Goal: Task Accomplishment & Management: Manage account settings

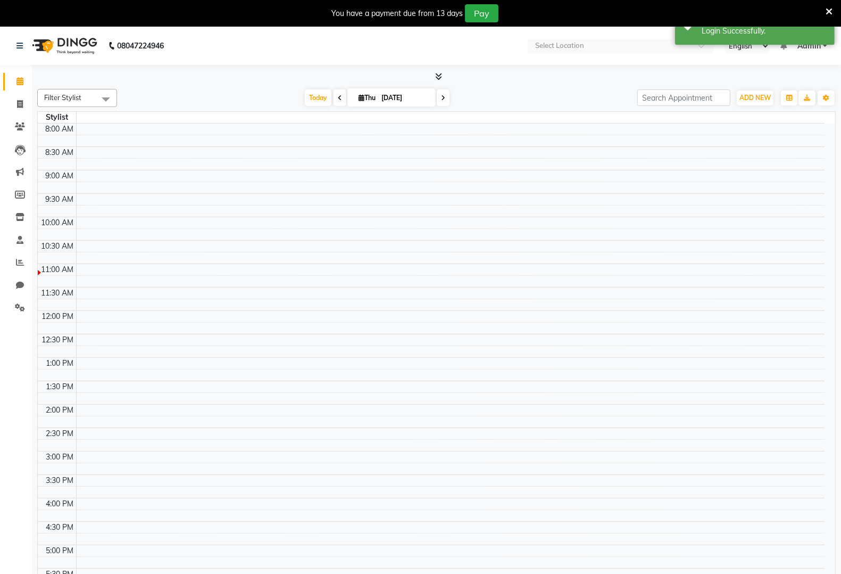
select select "en"
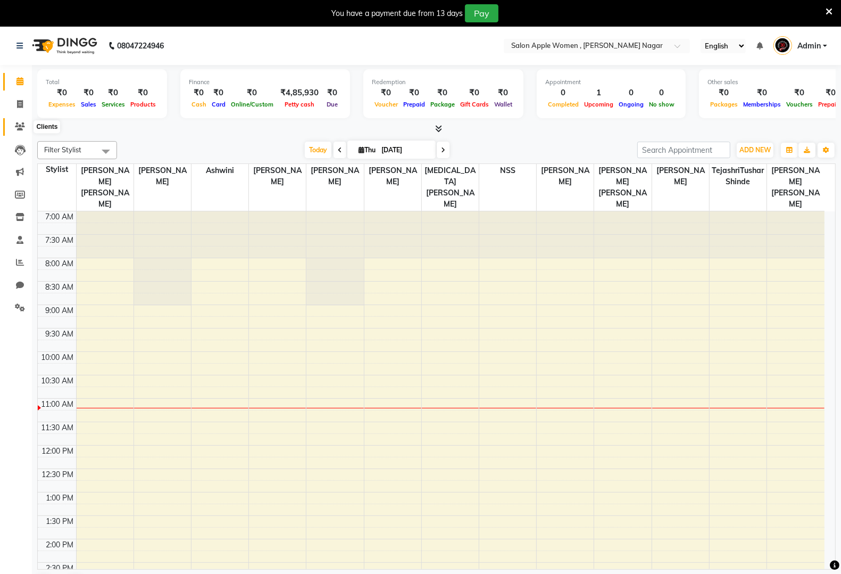
click at [22, 122] on icon at bounding box center [20, 126] width 10 height 8
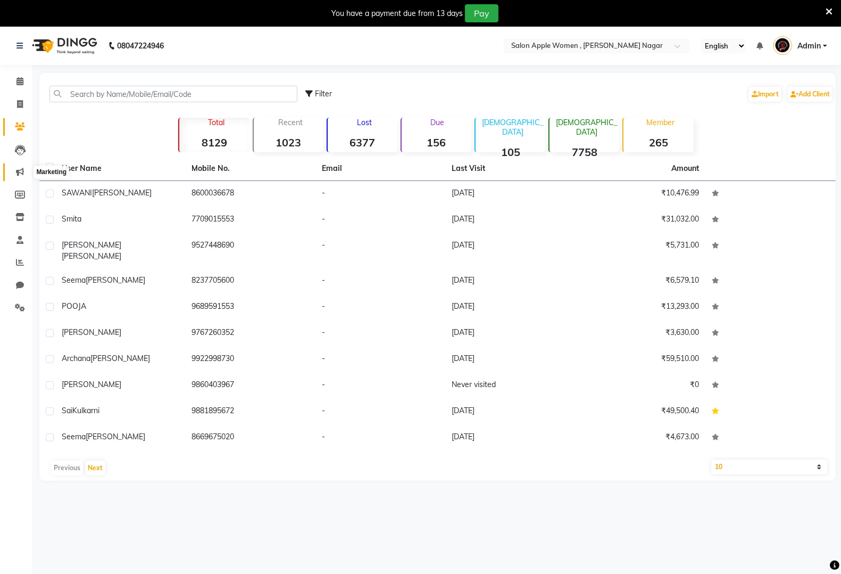
click at [19, 168] on icon at bounding box center [20, 172] width 8 height 8
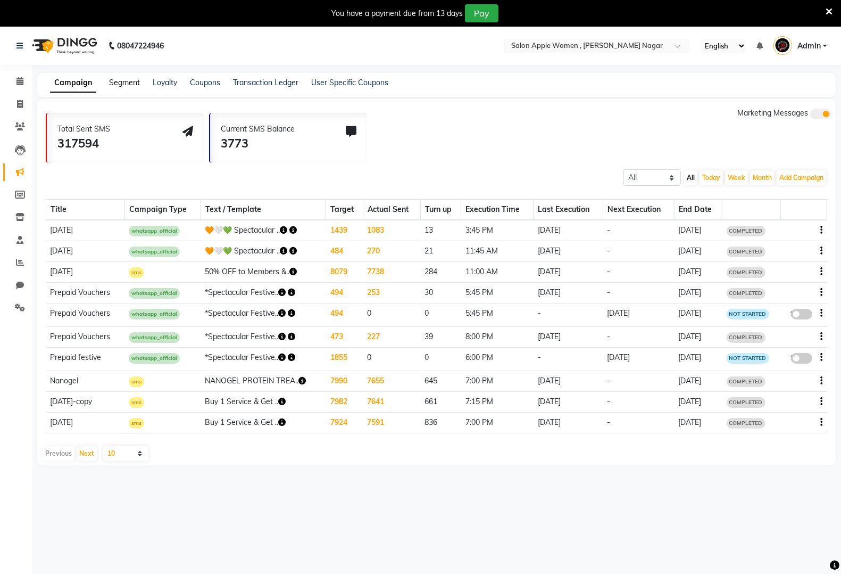
click at [134, 82] on link "Segment" at bounding box center [124, 83] width 31 height 10
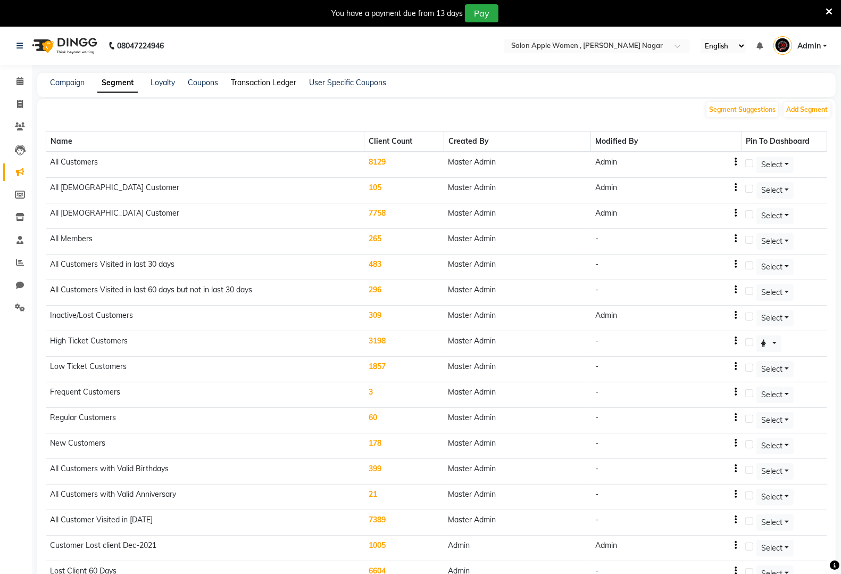
click at [276, 81] on link "Transaction Ledger" at bounding box center [263, 83] width 65 height 10
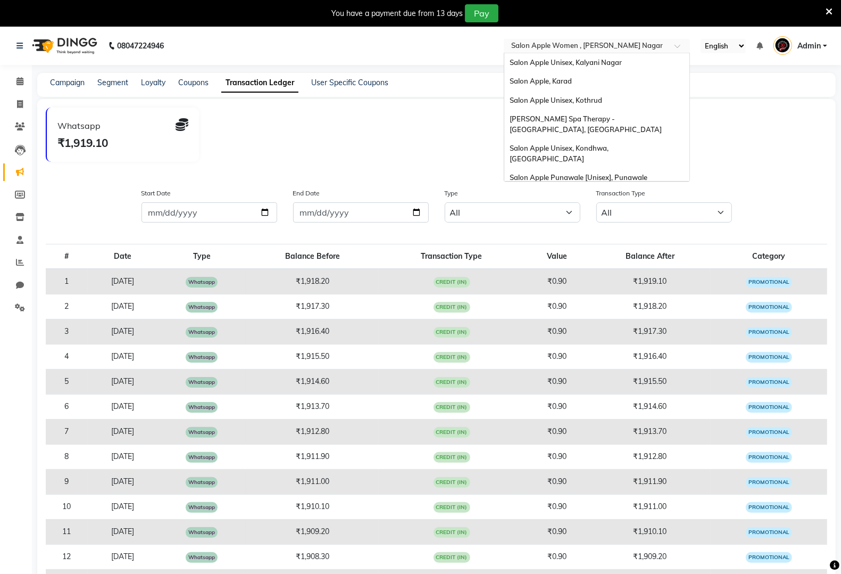
click at [590, 40] on div "Select Location × Salon Apple Women , Karve Nagar" at bounding box center [597, 46] width 186 height 14
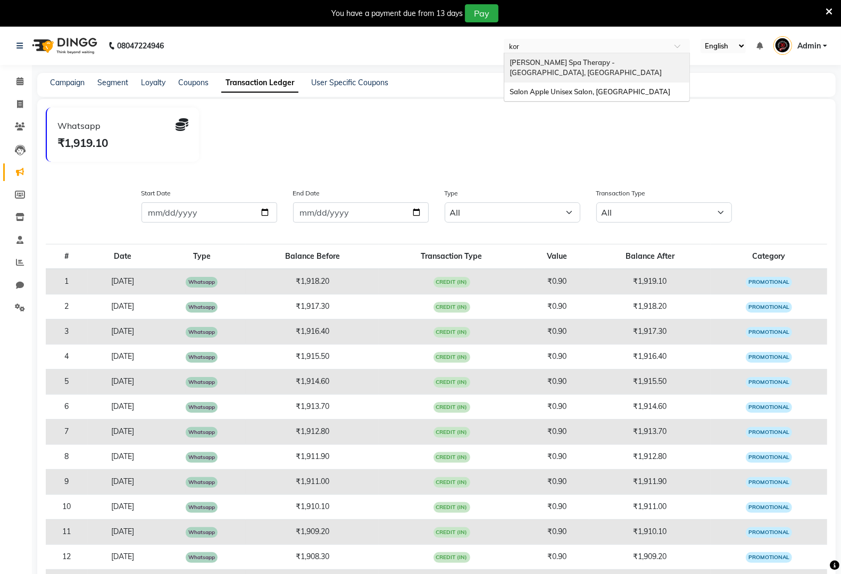
type input "kore"
click at [625, 87] on span "Salon Apple Unisex Salon, [GEOGRAPHIC_DATA]" at bounding box center [590, 91] width 161 height 9
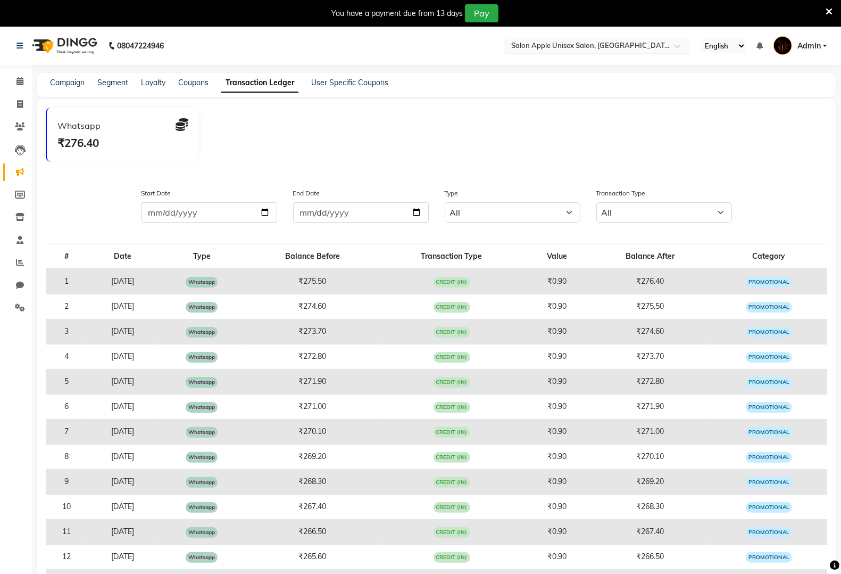
click at [600, 43] on input "text" at bounding box center [586, 47] width 154 height 11
type input "prabhat"
click at [599, 72] on ng-dropdown-panel "1993 A Salon Company, [PERSON_NAME][GEOGRAPHIC_DATA]" at bounding box center [597, 68] width 186 height 30
click at [604, 63] on span "1993 A Salon Company, [PERSON_NAME][GEOGRAPHIC_DATA]" at bounding box center [579, 67] width 138 height 19
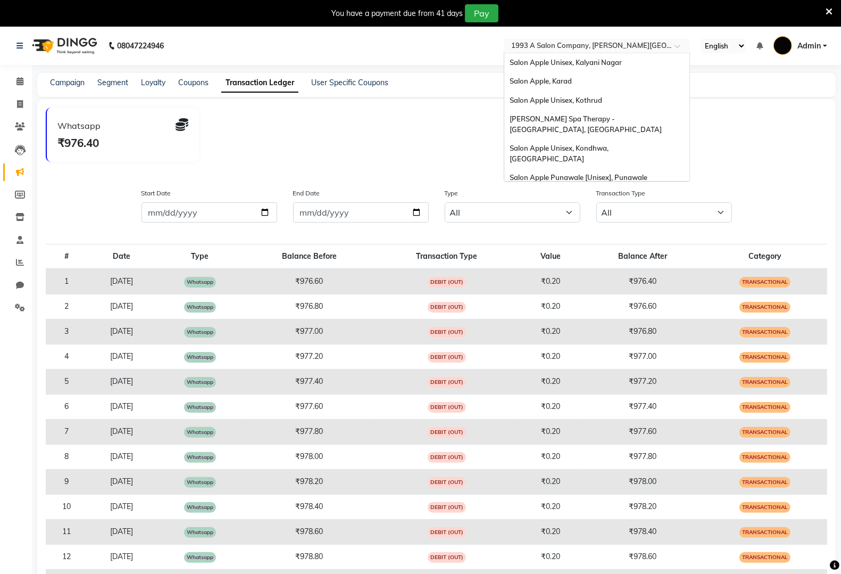
click at [556, 39] on div "Select Location × 1993 A Salon Company, Prabhat Road" at bounding box center [597, 46] width 186 height 14
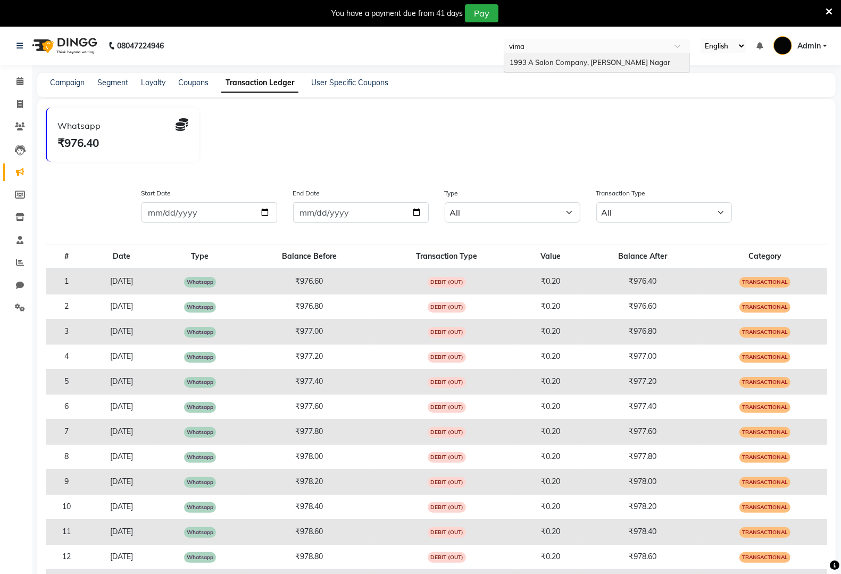
type input "viman"
drag, startPoint x: 578, startPoint y: 53, endPoint x: 571, endPoint y: 60, distance: 9.8
click at [578, 55] on div "1993 A Salon Company, [PERSON_NAME] Nagar" at bounding box center [596, 62] width 185 height 19
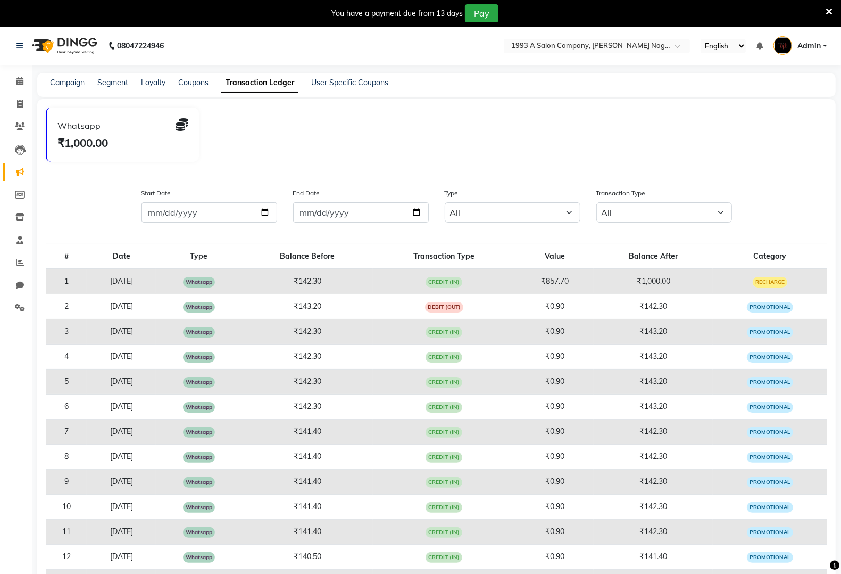
click at [123, 88] on div "Campaign Segment Loyalty Coupons Transaction Ledger User Specific Coupons" at bounding box center [436, 85] width 799 height 24
click at [123, 81] on link "Segment" at bounding box center [112, 83] width 31 height 10
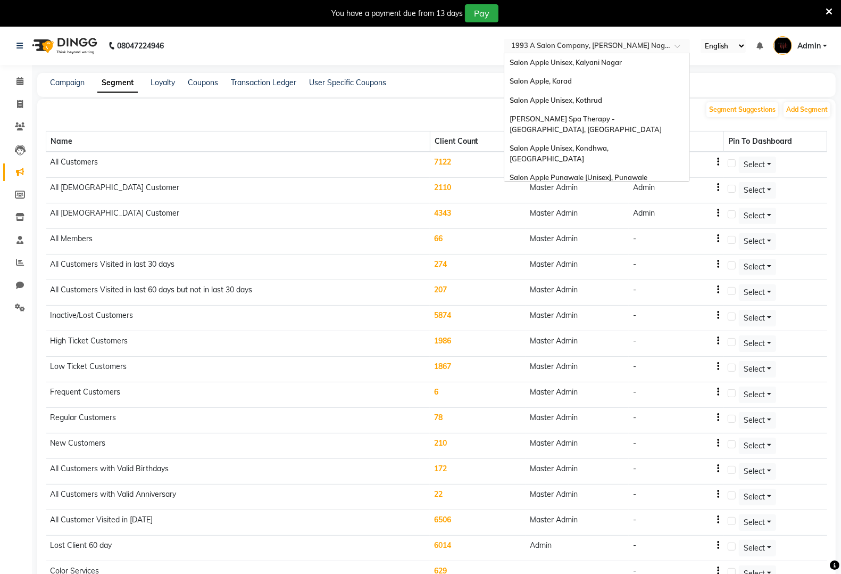
click at [552, 49] on input "text" at bounding box center [586, 47] width 154 height 11
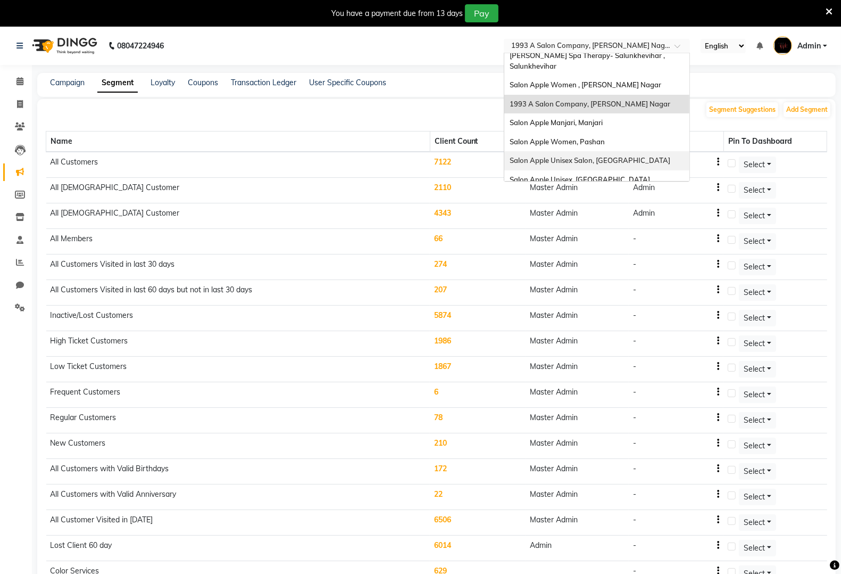
click at [561, 156] on span "Salon Apple Unisex Salon, [GEOGRAPHIC_DATA]" at bounding box center [590, 160] width 161 height 9
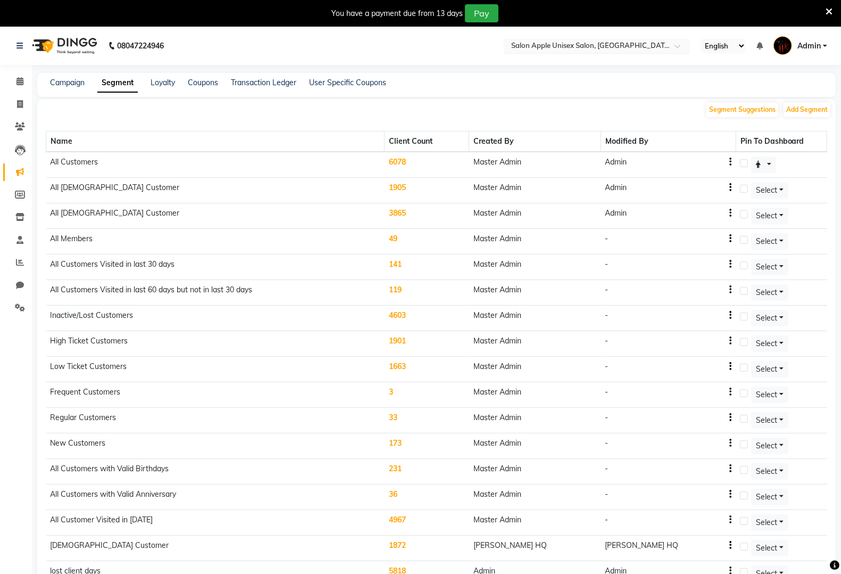
click at [619, 42] on input "text" at bounding box center [586, 47] width 154 height 11
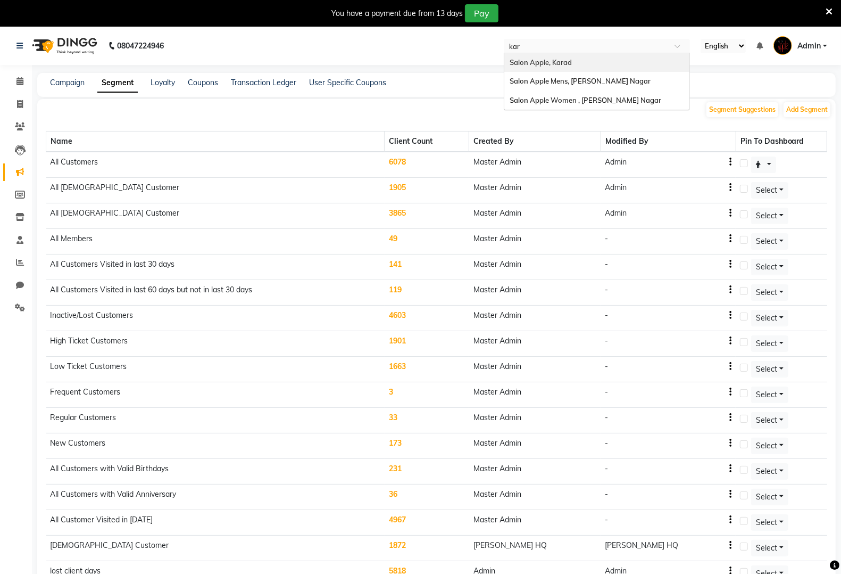
type input "karv"
click at [620, 60] on div "Salon Apple Mens, [PERSON_NAME] Nagar" at bounding box center [596, 62] width 185 height 19
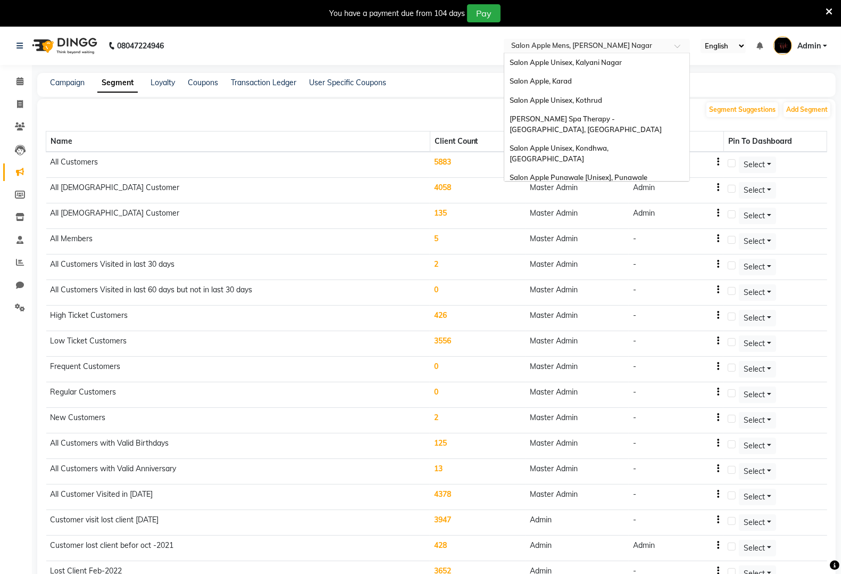
click at [633, 49] on input "text" at bounding box center [586, 47] width 154 height 11
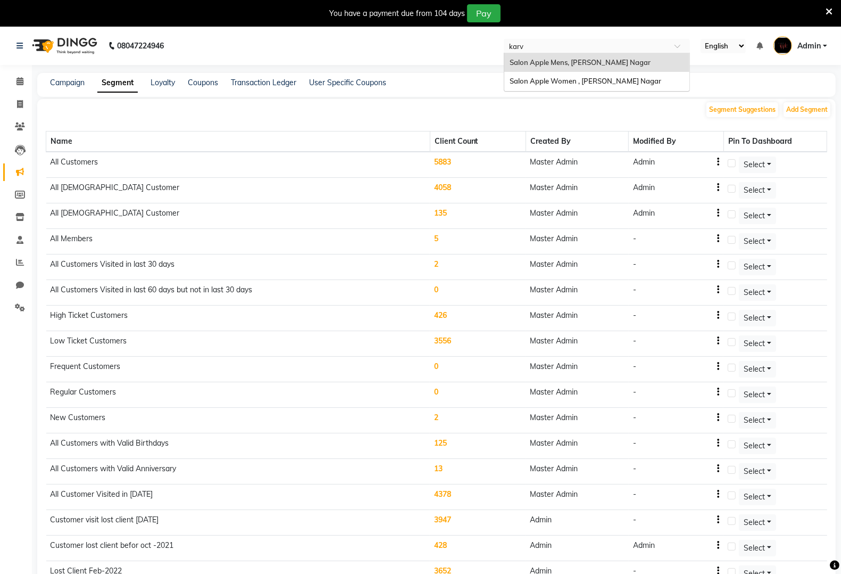
type input "[PERSON_NAME]"
click at [605, 82] on span "Salon Apple Women , [PERSON_NAME] Nagar" at bounding box center [586, 81] width 152 height 9
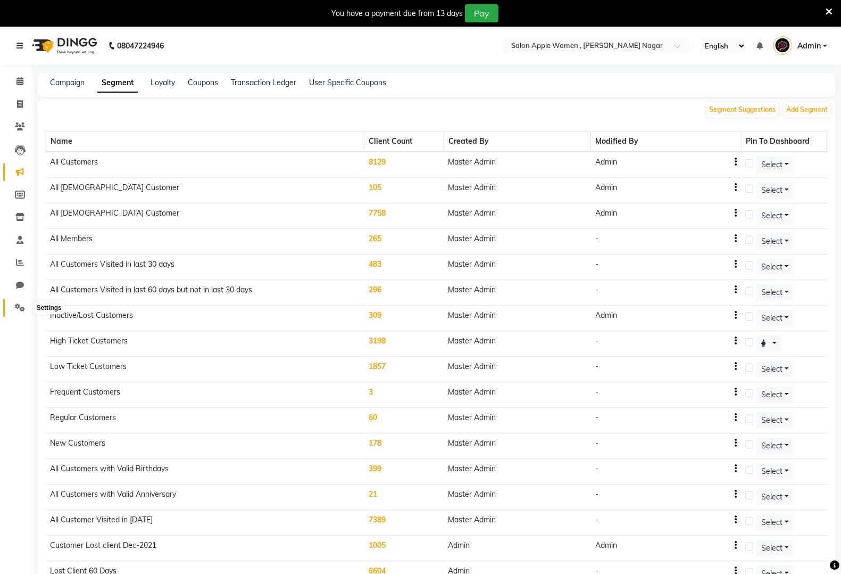
click at [19, 307] on icon at bounding box center [20, 307] width 10 height 8
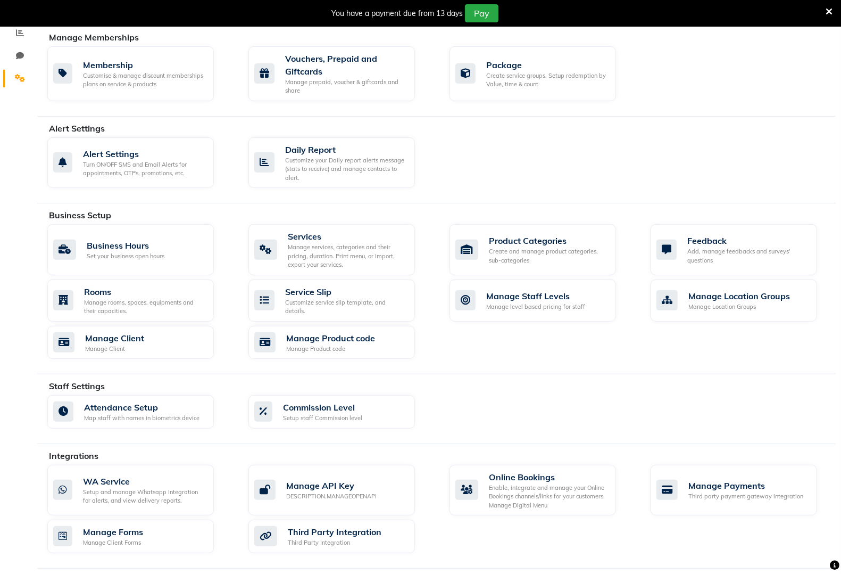
scroll to position [313, 0]
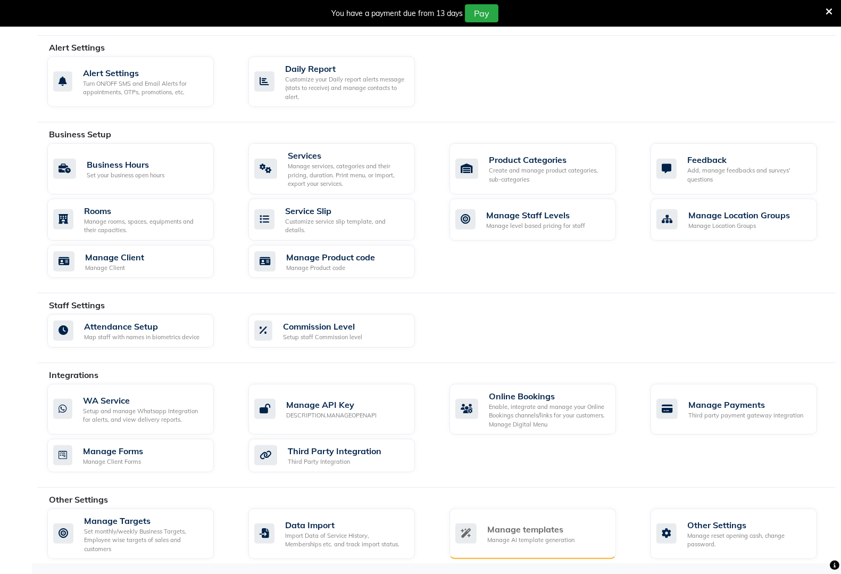
click at [528, 542] on div "Manage AI template generation" at bounding box center [530, 539] width 87 height 9
select select "APPROVED"
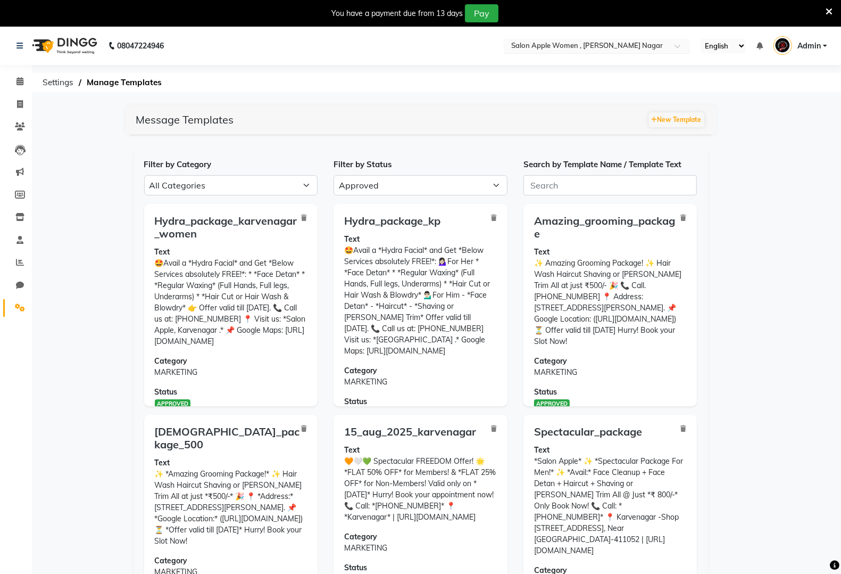
click at [596, 43] on input "text" at bounding box center [586, 47] width 154 height 11
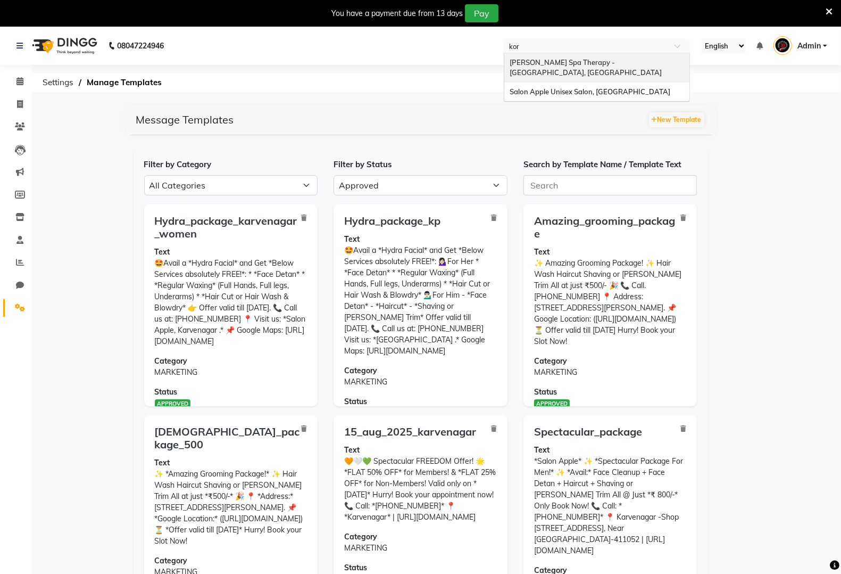
type input "kore"
click at [668, 82] on div "Salon Apple Unisex Salon, [GEOGRAPHIC_DATA]" at bounding box center [596, 91] width 185 height 19
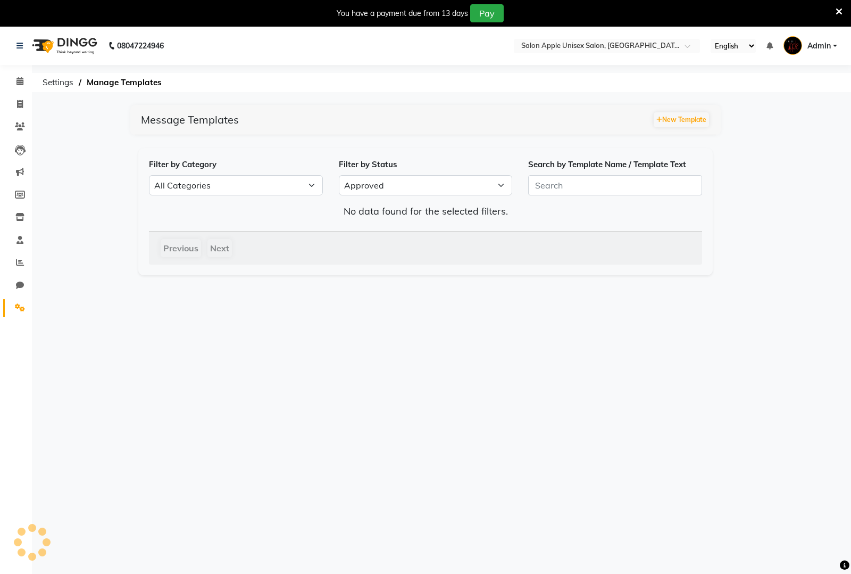
select select "APPROVED"
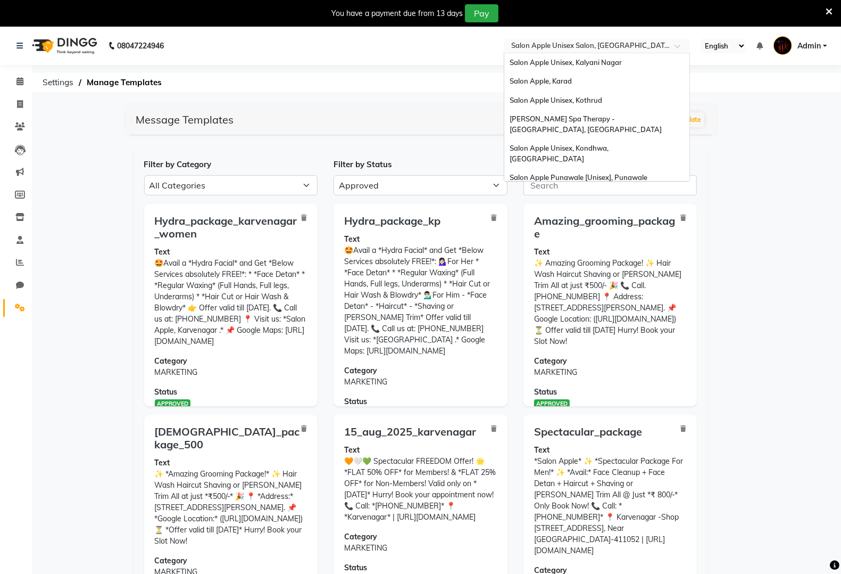
click at [586, 45] on input "text" at bounding box center [586, 47] width 154 height 11
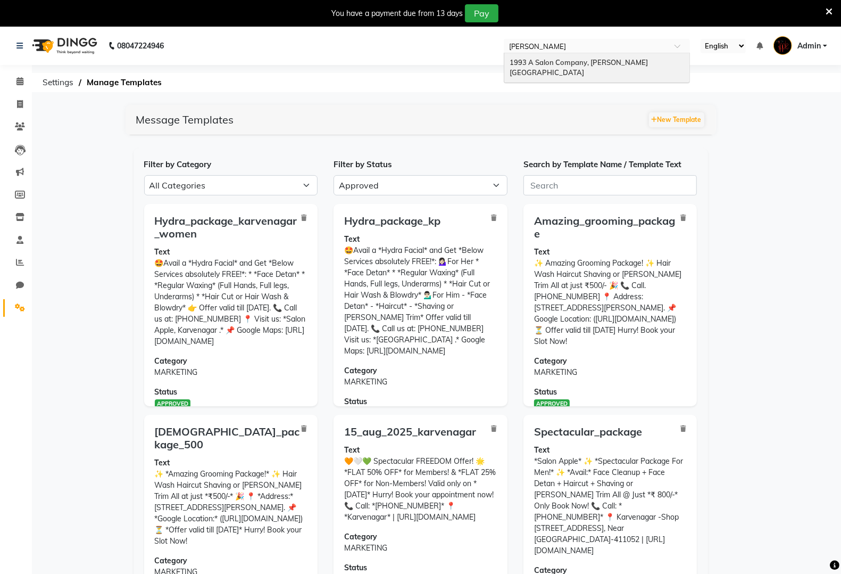
type input "prabhat"
click at [623, 59] on span "1993 A Salon Company, [PERSON_NAME][GEOGRAPHIC_DATA]" at bounding box center [579, 67] width 138 height 19
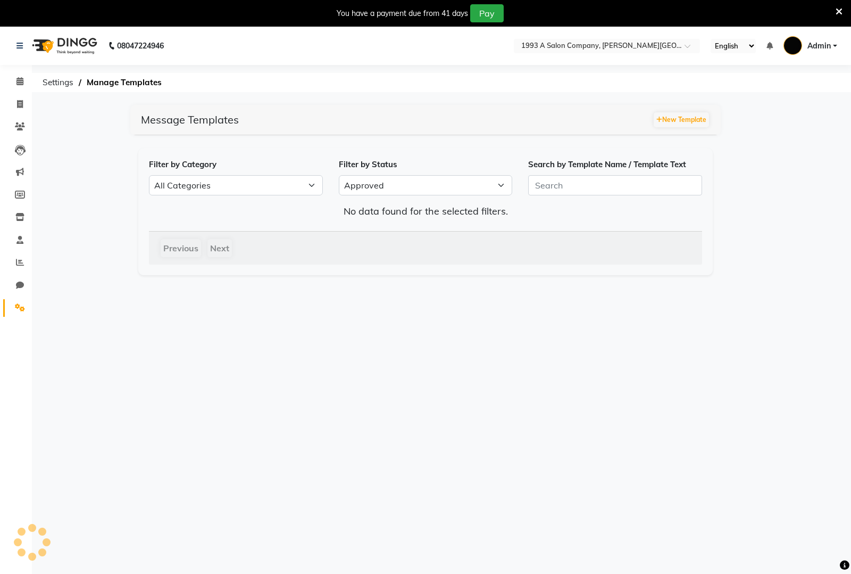
select select "APPROVED"
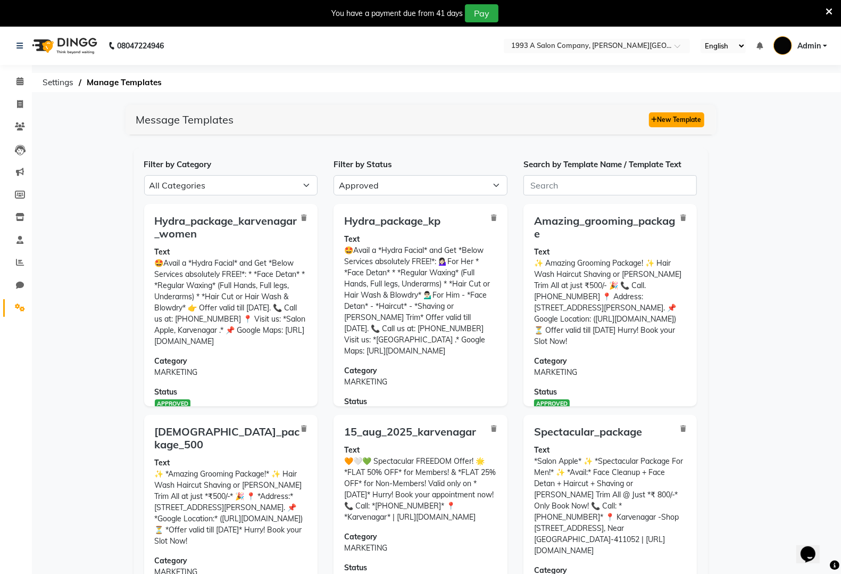
click at [678, 116] on button "New Template" at bounding box center [676, 119] width 55 height 15
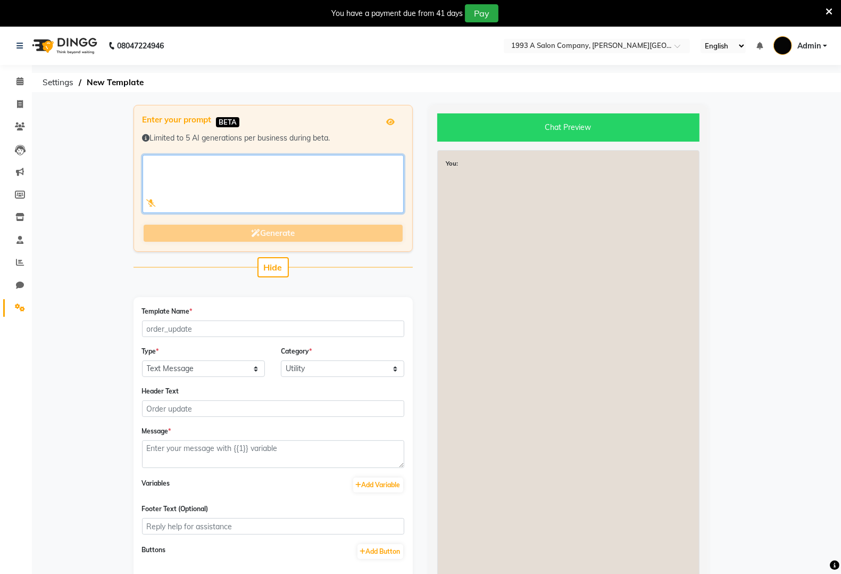
click at [274, 156] on textarea at bounding box center [273, 184] width 261 height 58
click at [220, 174] on textarea at bounding box center [273, 184] width 261 height 58
drag, startPoint x: 326, startPoint y: 195, endPoint x: 328, endPoint y: 190, distance: 5.7
click at [326, 193] on textarea at bounding box center [273, 184] width 261 height 58
paste textarea "🤩Avail a *Hydra Facial* and Get *Below Services absolutely FREE!*: 💁🏻‍♀️For Her…"
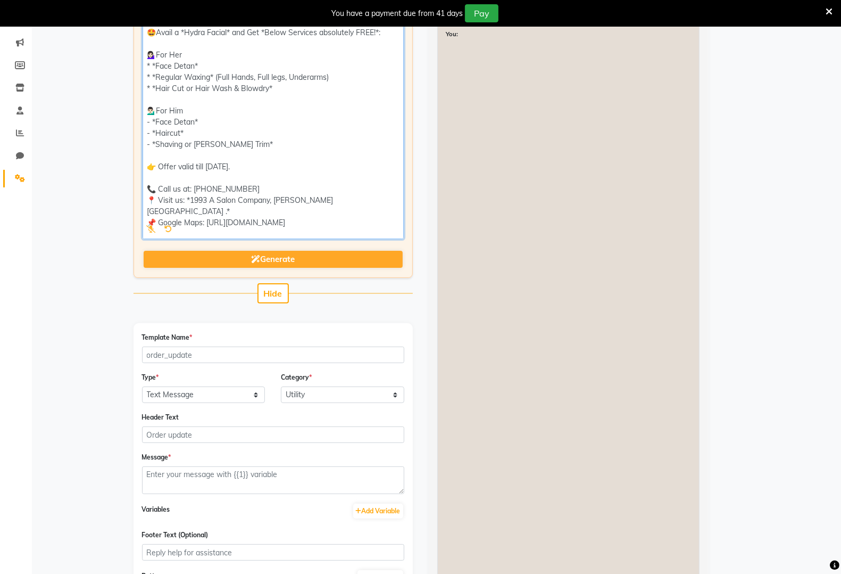
scroll to position [133, 0]
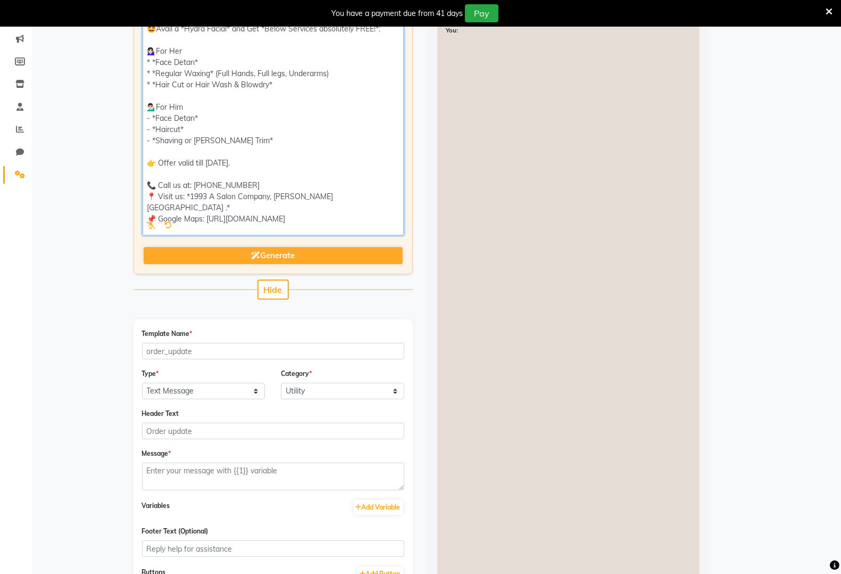
type textarea "🤩Avail a *Hydra Facial* and Get *Below Services absolutely FREE!*: 💁🏻‍♀️For Her…"
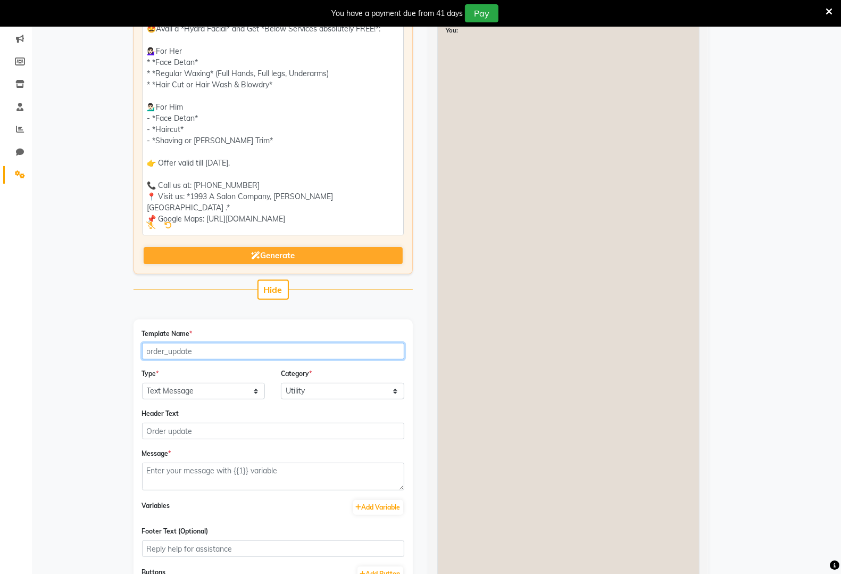
click at [312, 355] on input "Template Name *" at bounding box center [273, 351] width 262 height 16
click at [525, 412] on div "You:" at bounding box center [568, 334] width 262 height 634
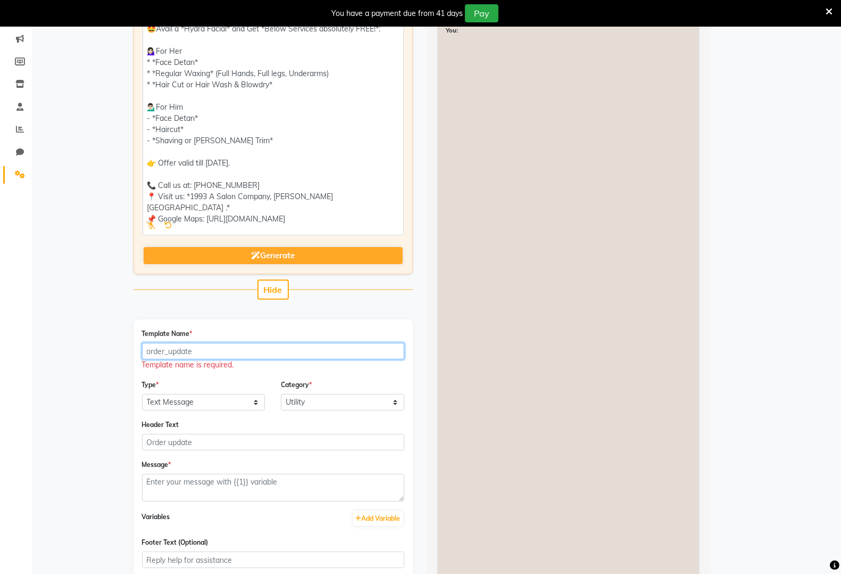
click at [326, 352] on input "Template Name *" at bounding box center [273, 351] width 262 height 16
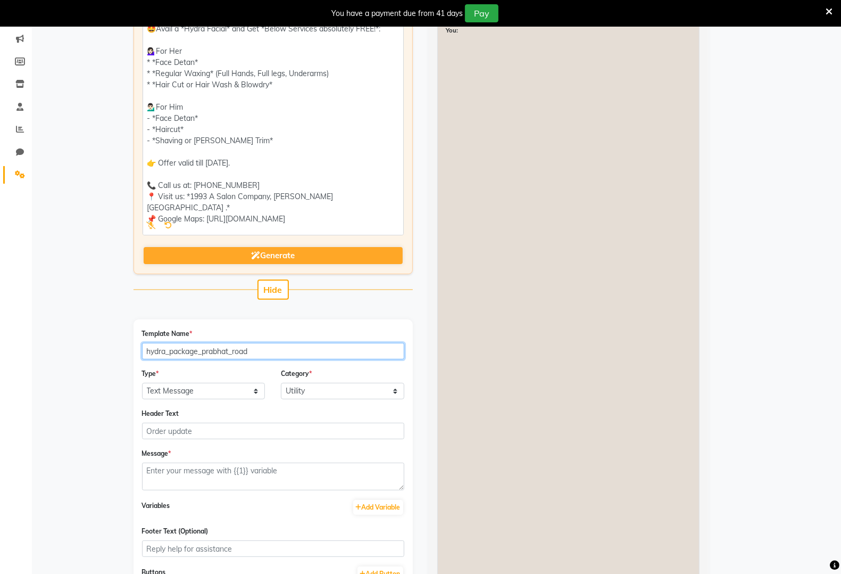
type input "hydra_package_prabhat_road"
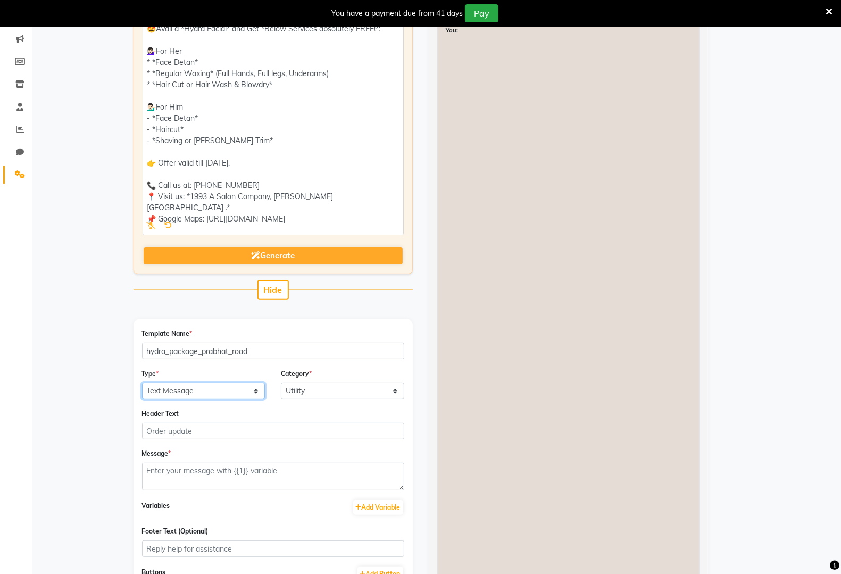
click at [213, 392] on select "Text Message Image with Text" at bounding box center [203, 391] width 123 height 16
select select "IMAGE"
click at [142, 383] on select "Text Message Image with Text" at bounding box center [203, 391] width 123 height 16
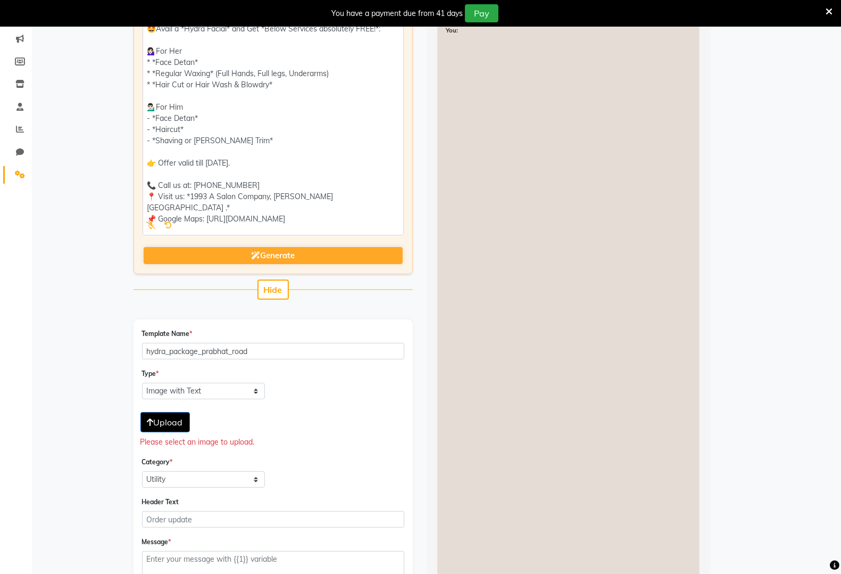
click at [157, 417] on span "Upload" at bounding box center [165, 422] width 36 height 11
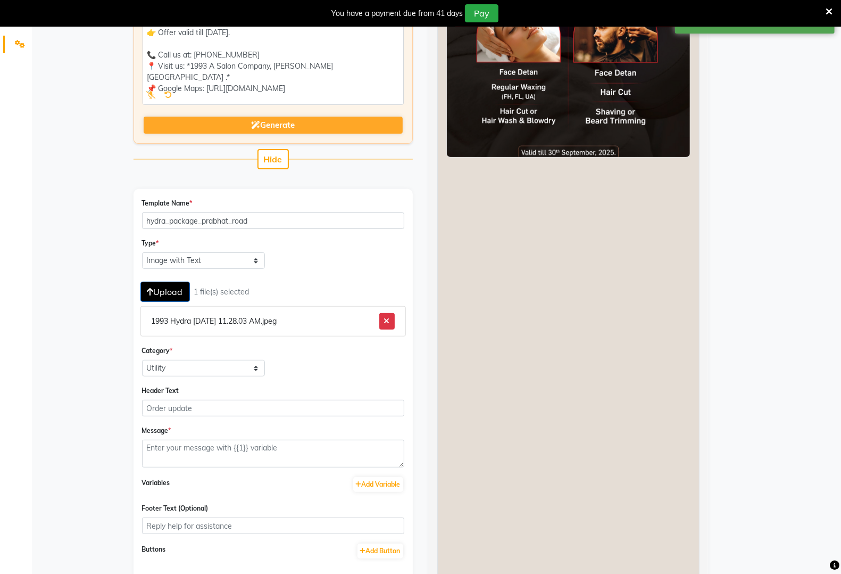
scroll to position [266, 0]
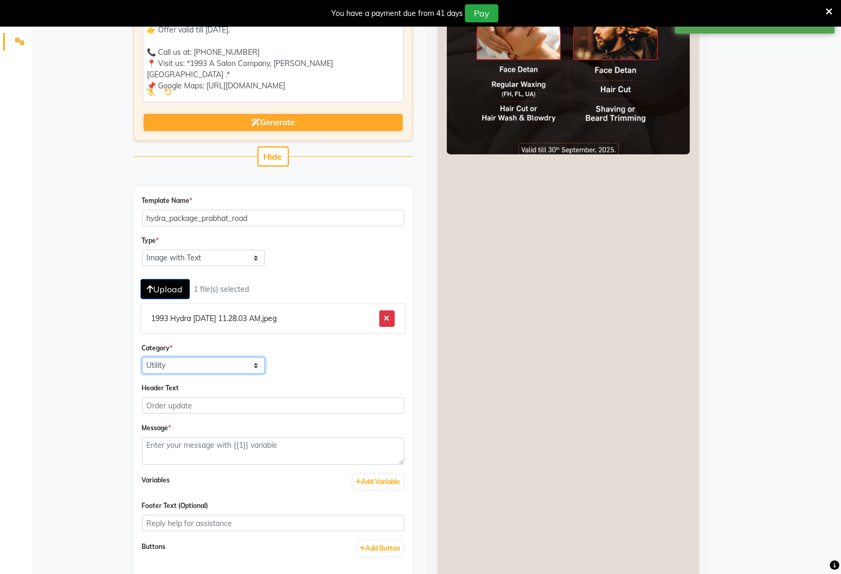
click at [235, 363] on select "Utility Marketing" at bounding box center [203, 365] width 123 height 16
select select "MARKETING"
click at [142, 357] on select "Utility Marketing" at bounding box center [203, 365] width 123 height 16
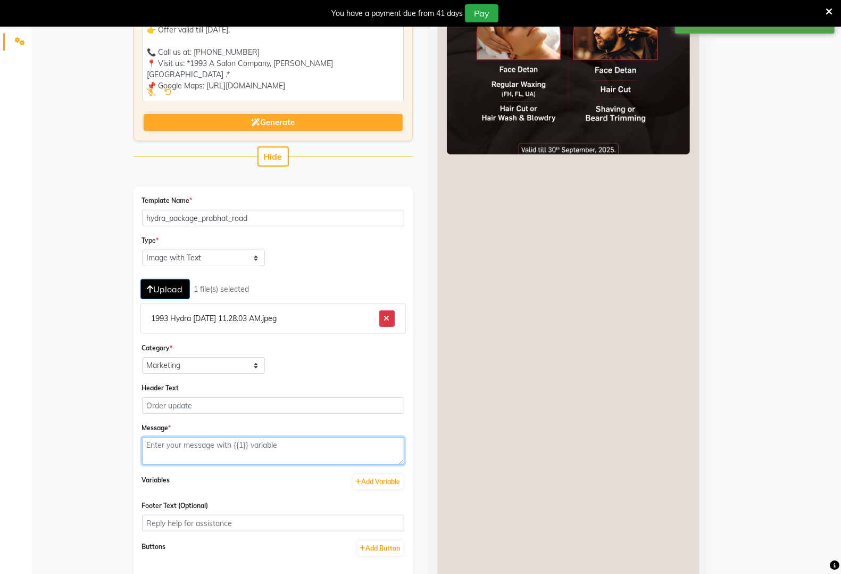
drag, startPoint x: 220, startPoint y: 445, endPoint x: 224, endPoint y: 438, distance: 8.6
click at [221, 445] on textarea at bounding box center [273, 451] width 262 height 28
paste textarea "🤩Avail a *Hydra Facial* and Get *Below Services absolutely FREE!*: 💁🏻‍♀️For Her…"
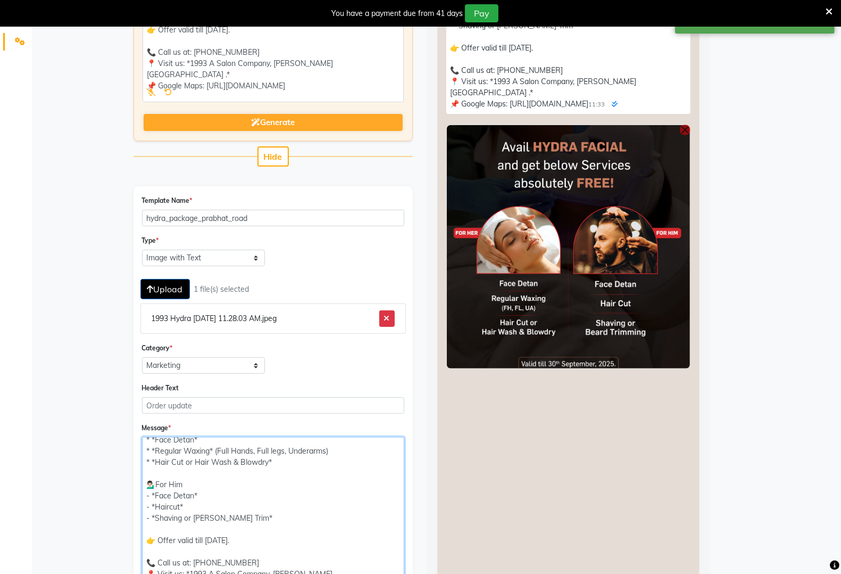
scroll to position [27, 0]
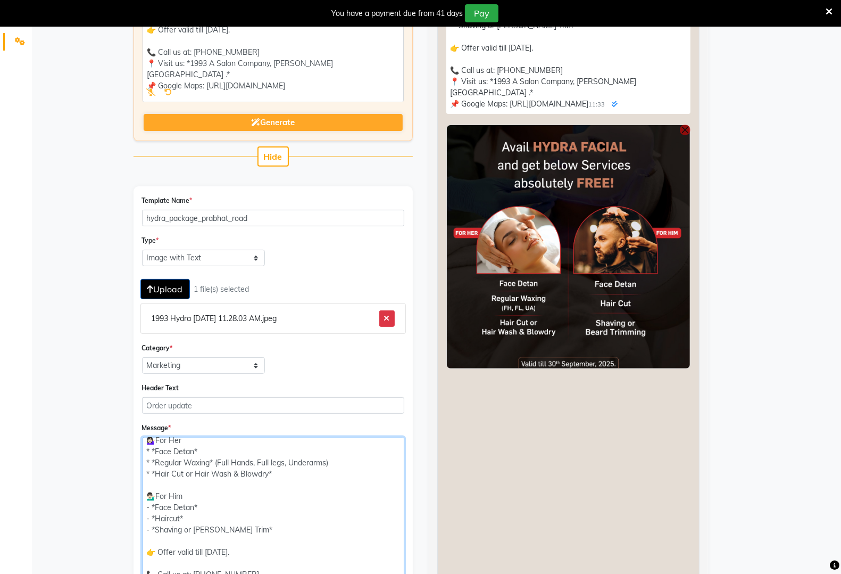
drag, startPoint x: 397, startPoint y: 459, endPoint x: 405, endPoint y: 596, distance: 137.5
click at [405, 308] on html "08047224946 Select Location × 1993 A Salon Company, Prabhat Road English ENGLIS…" at bounding box center [420, 21] width 841 height 574
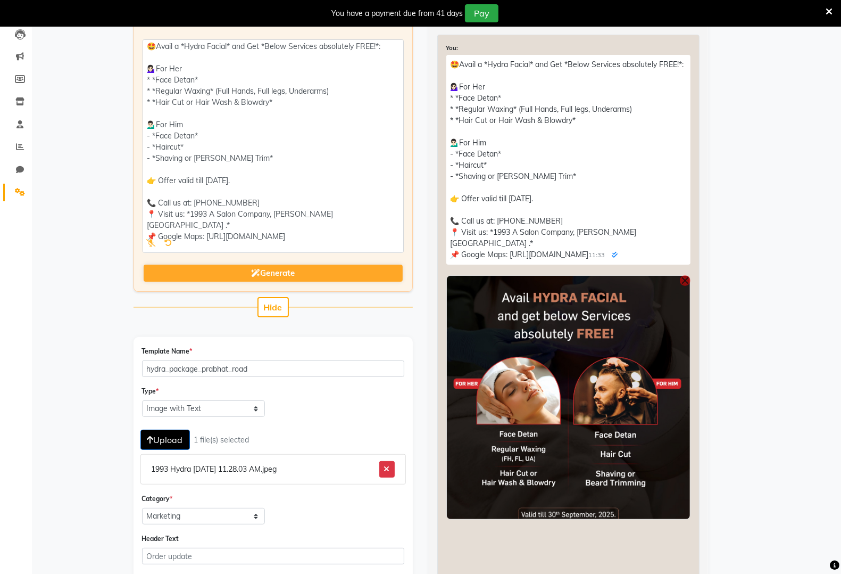
scroll to position [67, 0]
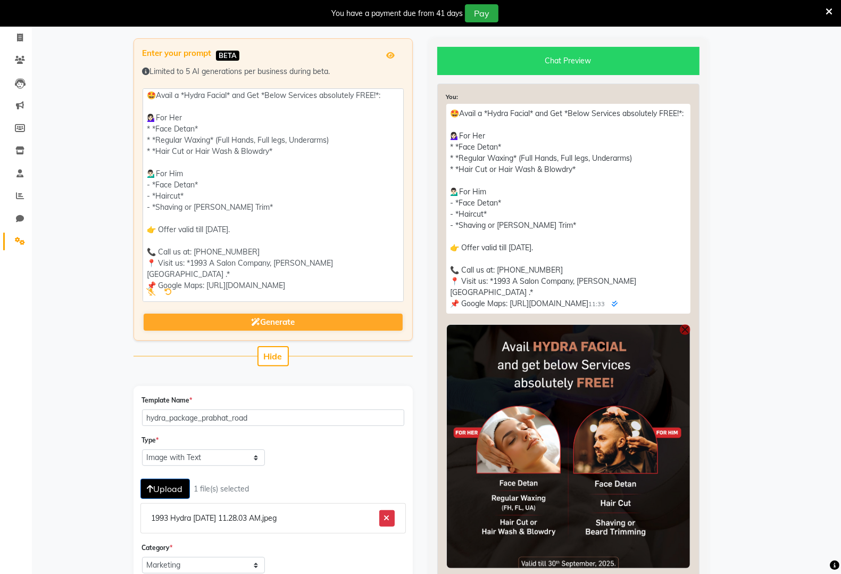
type textarea "🤩Avail a *Hydra Facial* and Get *Below Services absolutely FREE!*: 💁🏻‍♀️For Her…"
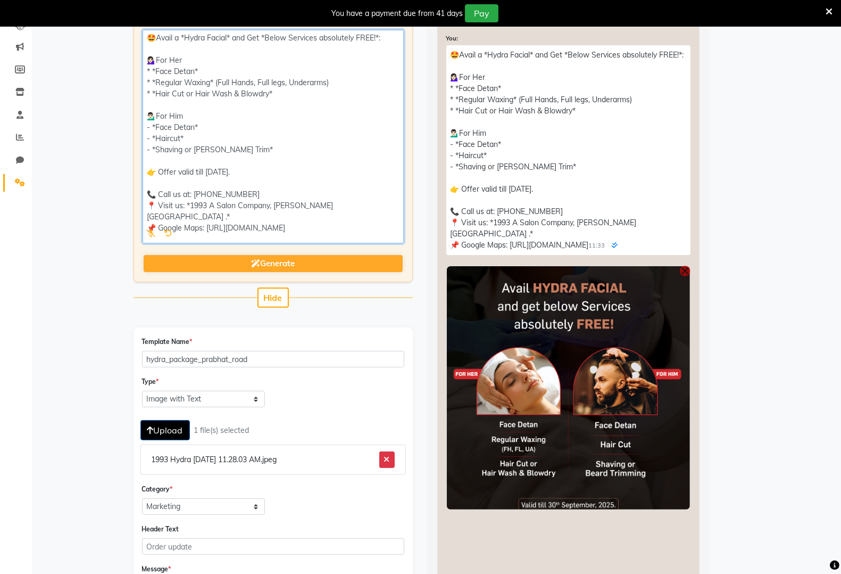
scroll to position [97, 0]
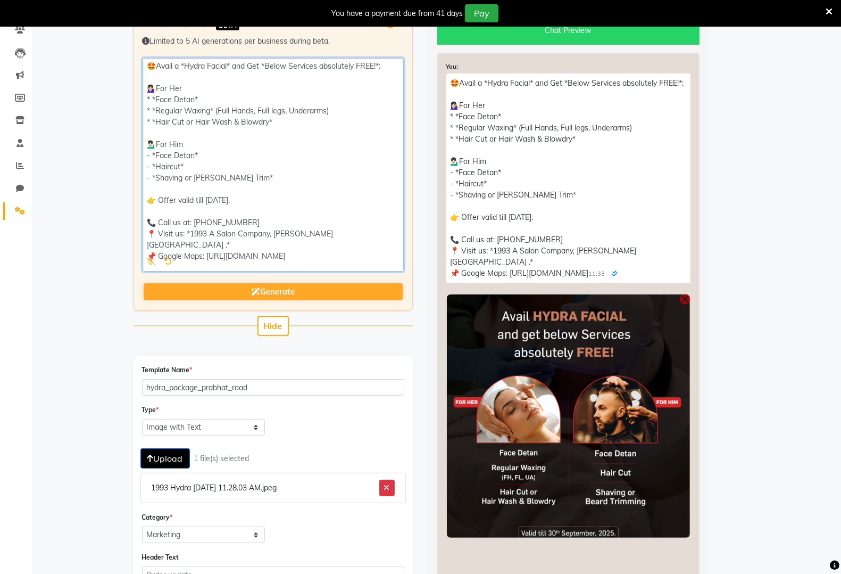
click at [161, 246] on textarea at bounding box center [273, 164] width 261 height 213
click at [156, 230] on textarea at bounding box center [273, 164] width 261 height 213
click at [160, 198] on textarea at bounding box center [273, 164] width 261 height 213
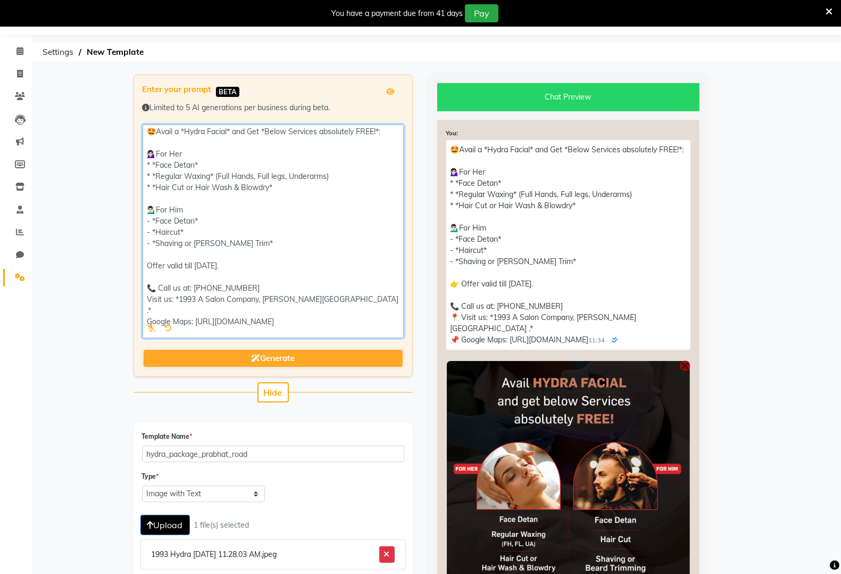
scroll to position [0, 0]
drag, startPoint x: 355, startPoint y: 314, endPoint x: 126, endPoint y: 94, distance: 317.2
click at [126, 94] on div "Enter your prompt BETA Limited to 5 AI generations per business during beta. Ge…" at bounding box center [273, 540] width 295 height 932
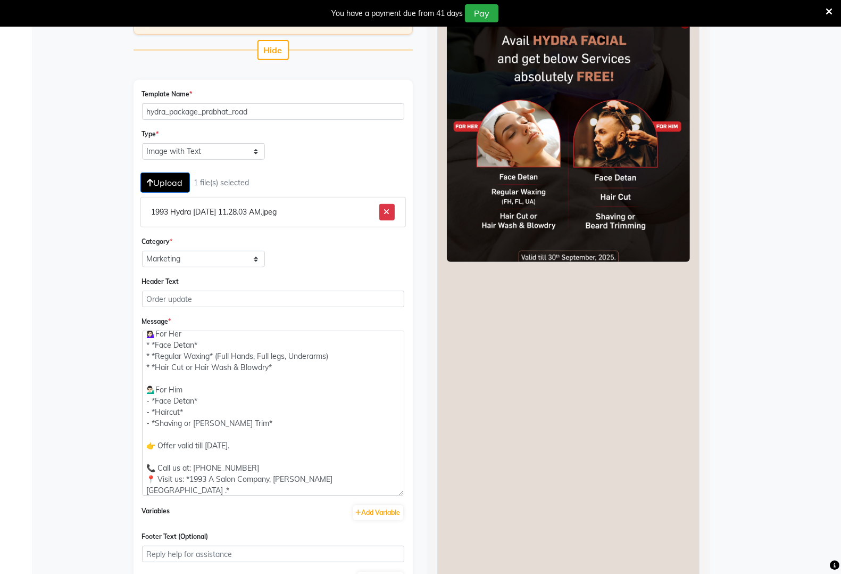
scroll to position [496, 0]
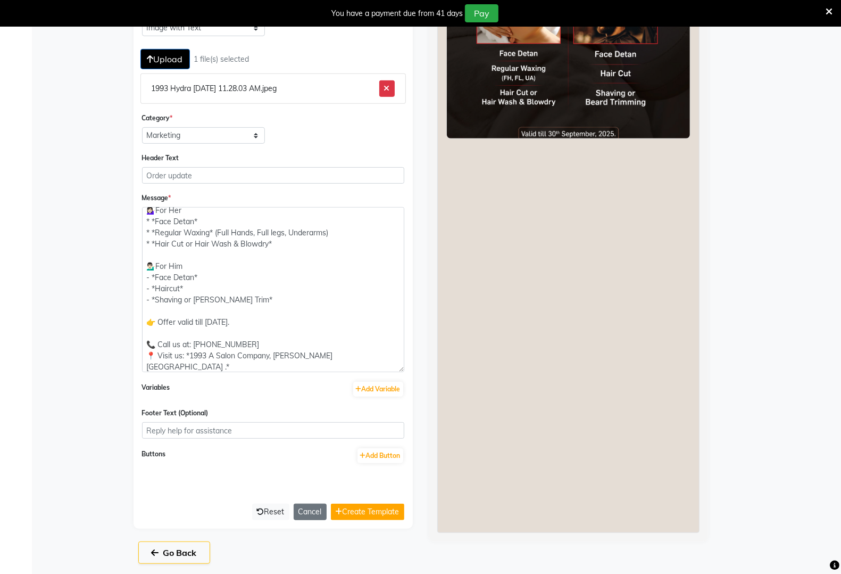
type textarea "🤩Avail a *Hydra Facial* and Get *Below Services absolutely FREE!*: 💁🏻‍♀️For Her…"
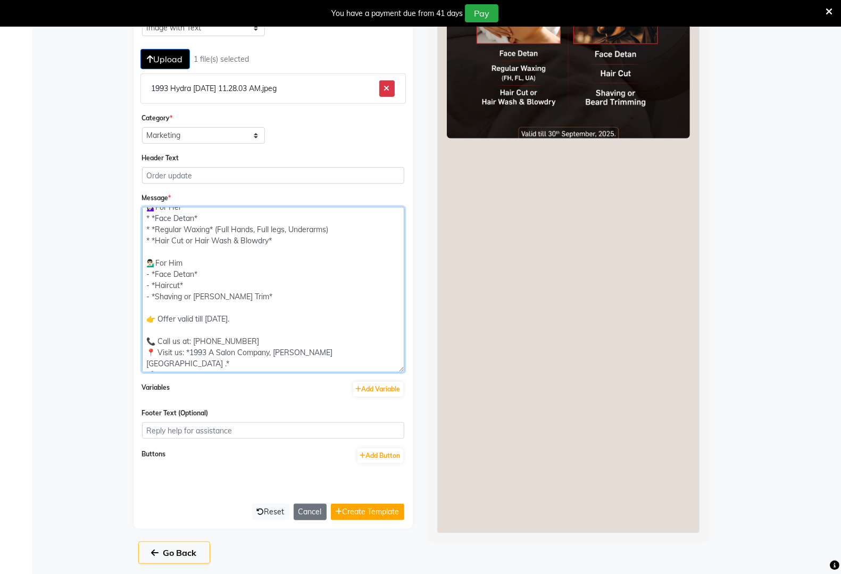
scroll to position [0, 0]
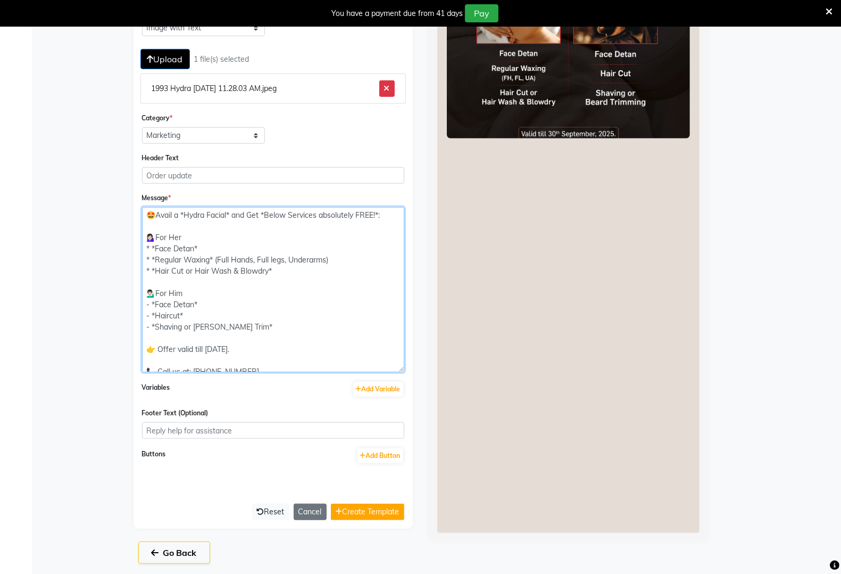
drag, startPoint x: 384, startPoint y: 356, endPoint x: 76, endPoint y: 177, distance: 356.9
click at [76, 177] on app-manage-templates "Enter your prompt BETA Limited to 5 AI generations per business during beta. Ge…" at bounding box center [420, 92] width 841 height 967
paste textarea "Offer valid till 30th September, 2025. 📞 Call us at: 9168825076 Visit us: *1993…"
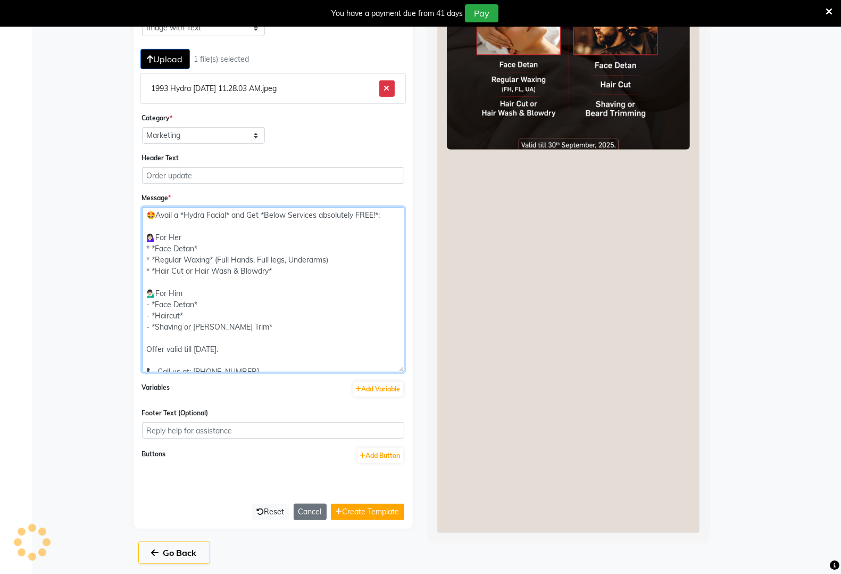
scroll to position [42, 0]
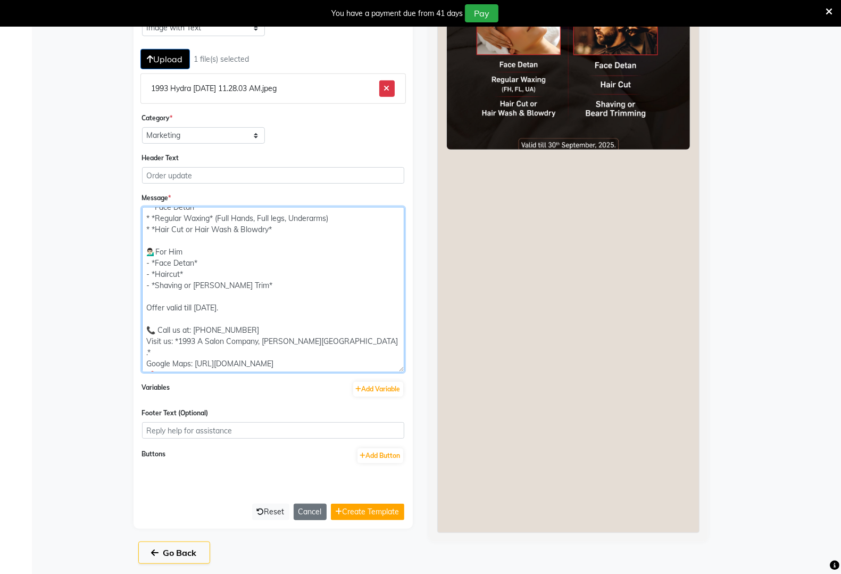
drag, startPoint x: 363, startPoint y: 360, endPoint x: 150, endPoint y: 368, distance: 213.5
click at [150, 368] on textarea "🤩Avail a *Hydra Facial* and Get *Below Services absolutely FREE!*: 💁🏻‍♀️For Her…" at bounding box center [273, 289] width 262 height 165
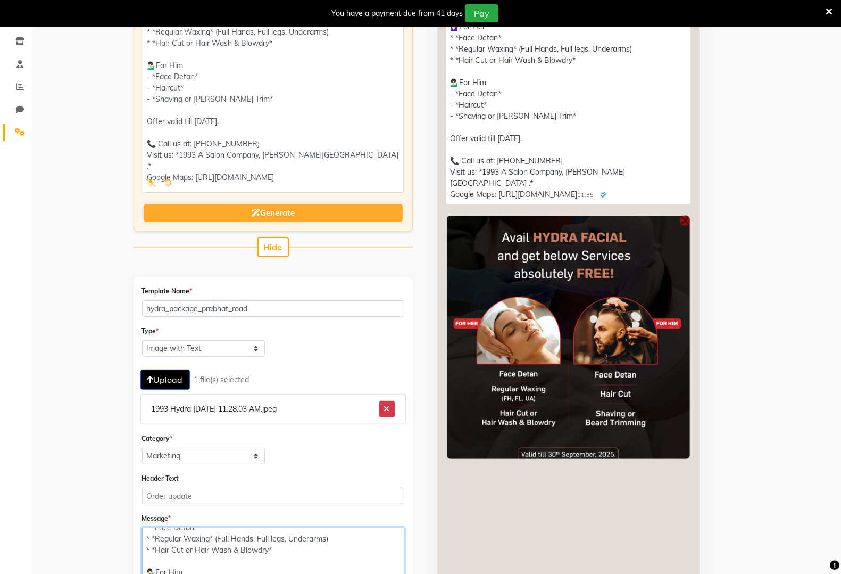
scroll to position [163, 0]
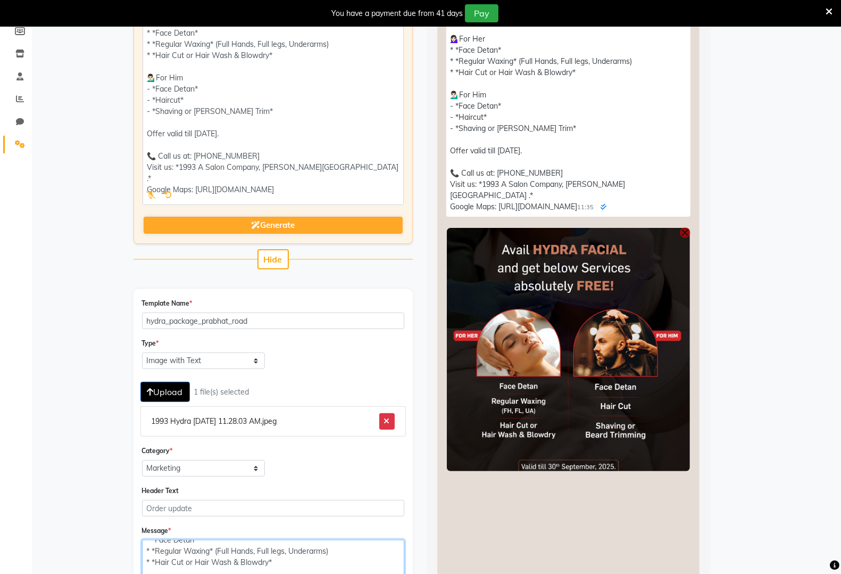
type textarea "🤩Avail a *Hydra Facial* and Get *Below Services absolutely FREE!*: 💁🏻‍♀️For Her…"
drag, startPoint x: 500, startPoint y: 206, endPoint x: 653, endPoint y: 208, distance: 153.2
click at [653, 208] on p "🤩Avail a *Hydra Facial* and Get *Below Services absolutely FREE!*: 💁🏻‍♀️For Her…" at bounding box center [568, 112] width 244 height 210
copy p "//share.google/cxpK4EjAFozKBLW7Q"
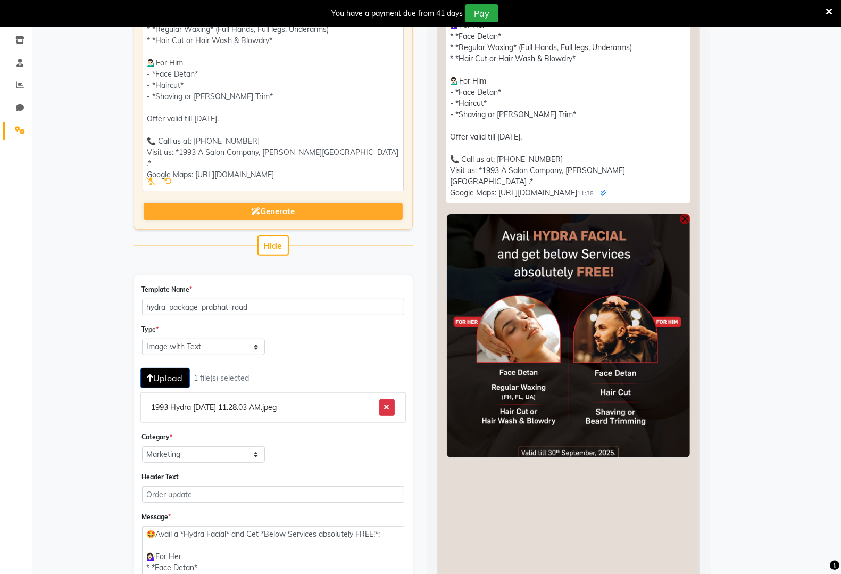
scroll to position [0, 0]
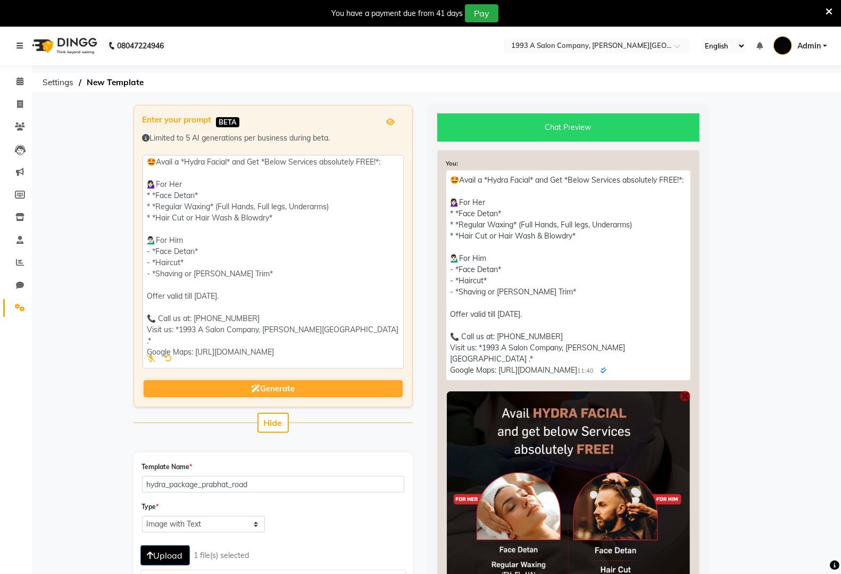
click at [624, 289] on p "🤩Avail a *Hydra Facial* and Get *Below Services absolutely FREE!*: 💁🏻‍♀️For Her…" at bounding box center [568, 275] width 244 height 210
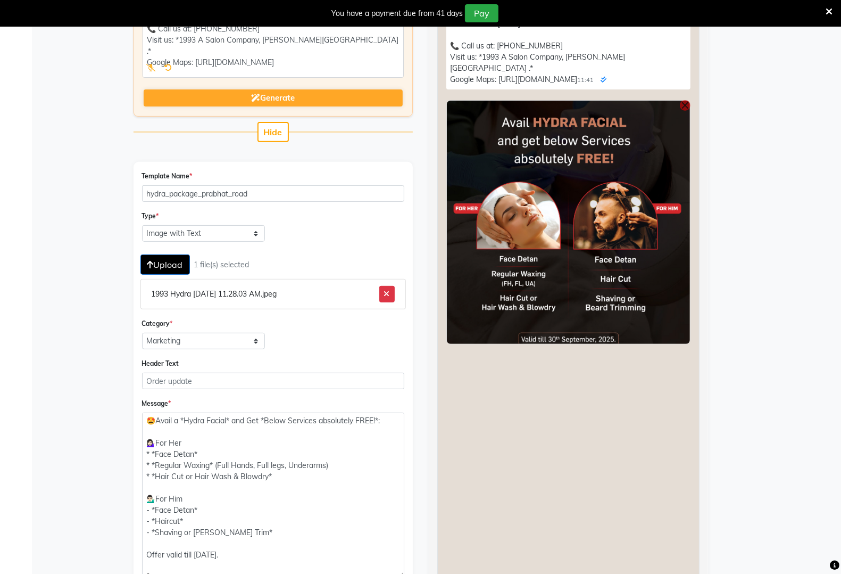
scroll to position [496, 0]
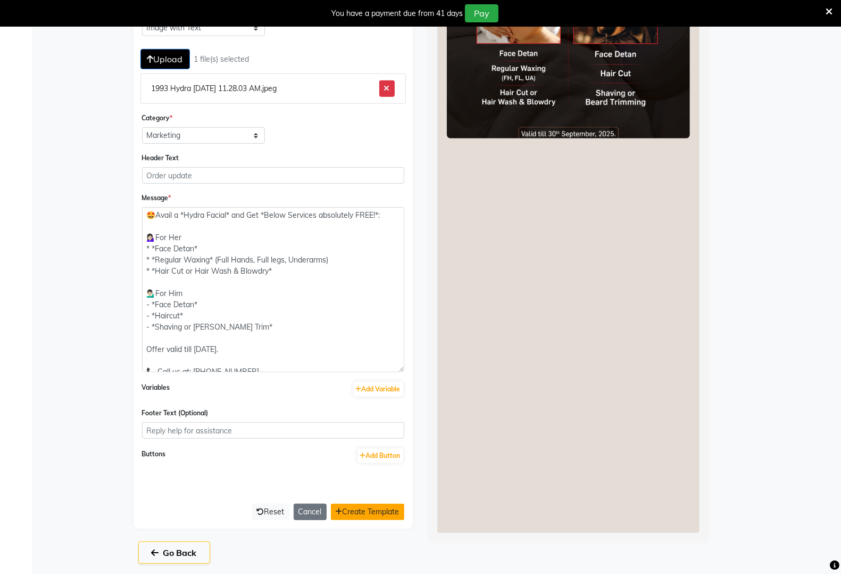
click at [387, 511] on button "Create Template" at bounding box center [367, 511] width 73 height 16
select select "APPROVED"
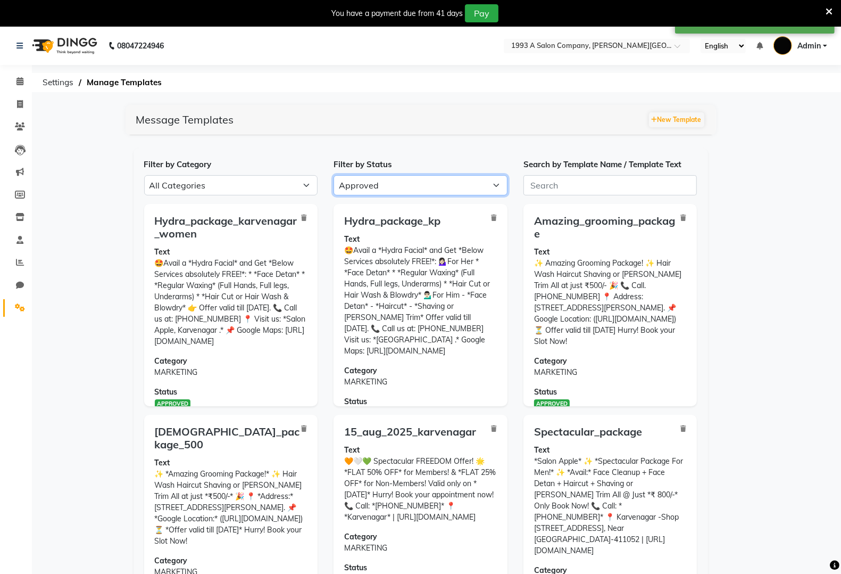
click at [405, 192] on select "All Approved Rejected Failed Pending" at bounding box center [421, 185] width 174 height 20
select select
click at [334, 175] on select "All Approved Rejected Failed Pending" at bounding box center [421, 185] width 174 height 20
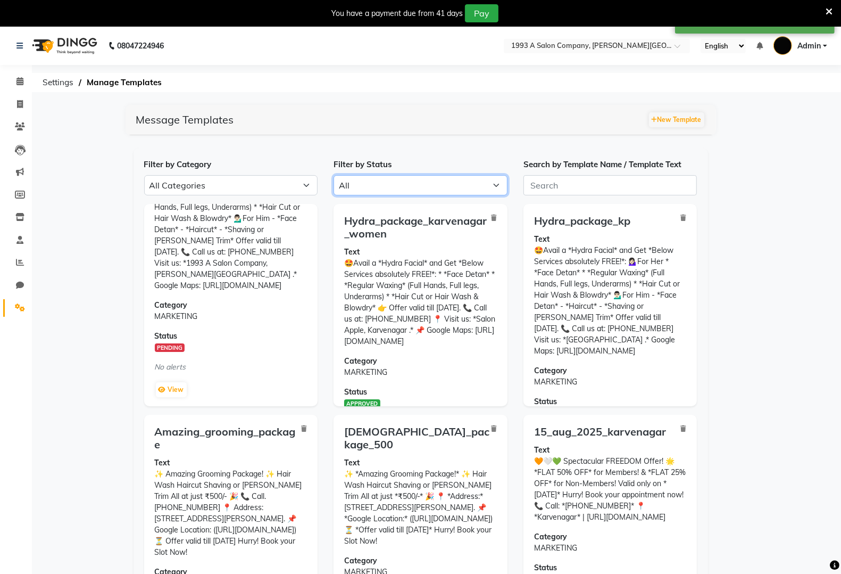
scroll to position [103, 0]
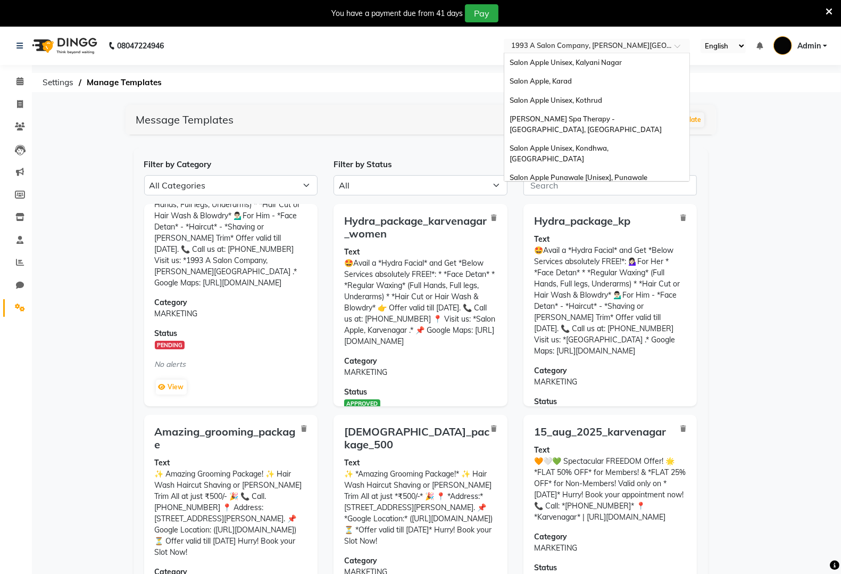
click at [568, 47] on input "text" at bounding box center [586, 47] width 154 height 11
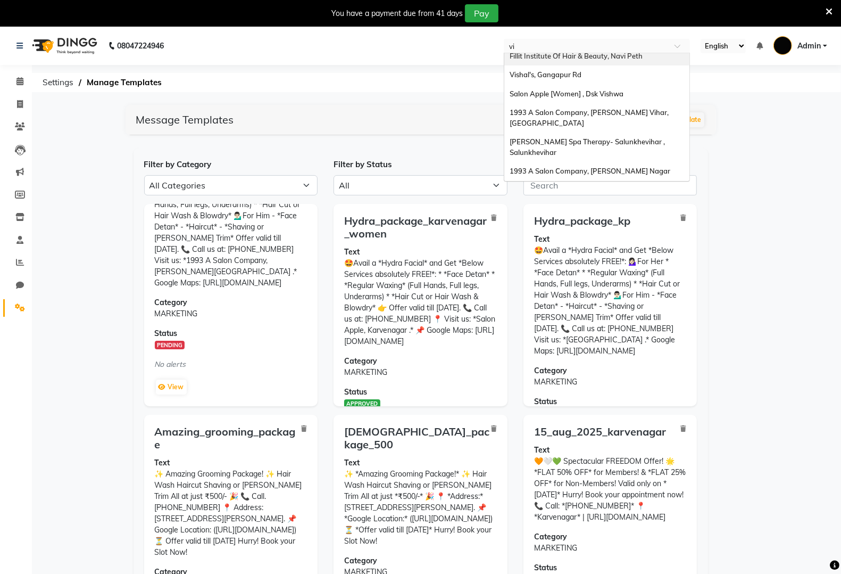
scroll to position [0, 0]
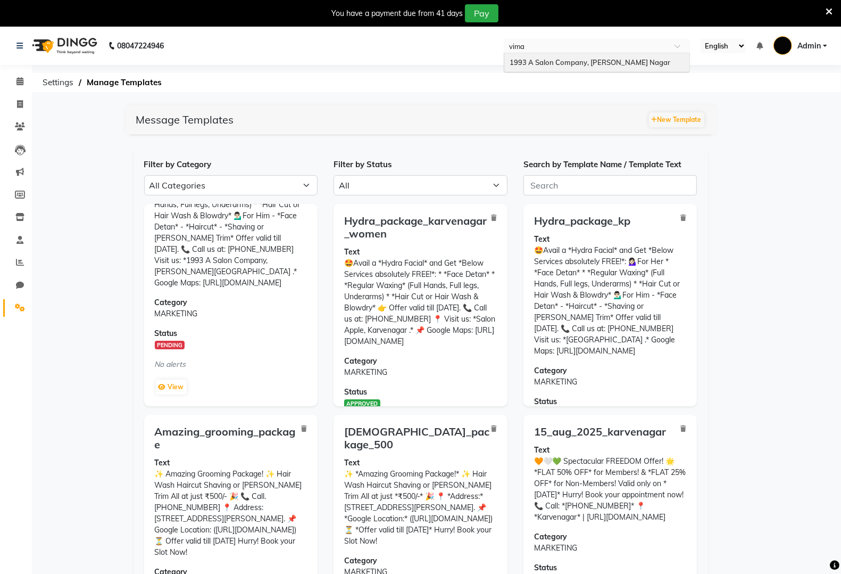
type input "viman"
click at [591, 64] on span "1993 A Salon Company, [PERSON_NAME] Nagar" at bounding box center [590, 62] width 161 height 9
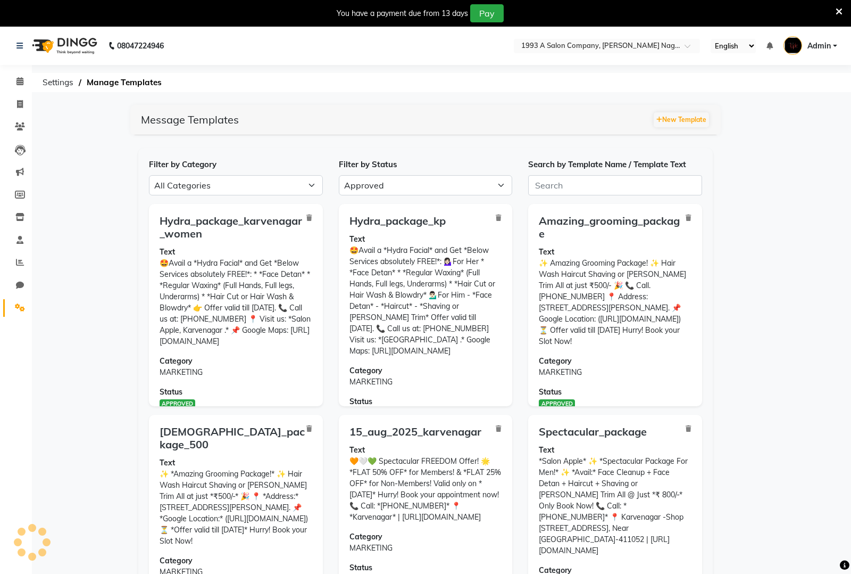
select select "APPROVED"
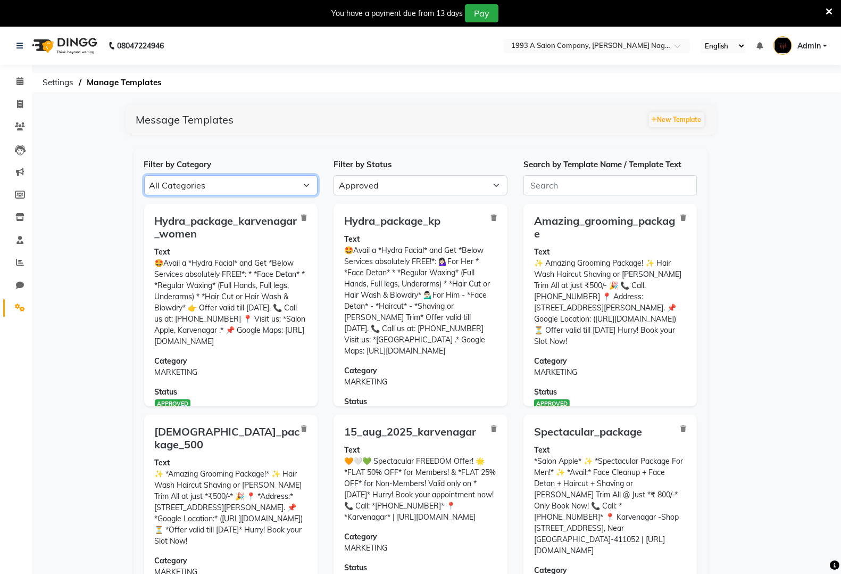
click at [293, 185] on select "All Categories Utility Marketing Authentication" at bounding box center [231, 185] width 174 height 20
click at [685, 117] on button "New Template" at bounding box center [676, 119] width 55 height 15
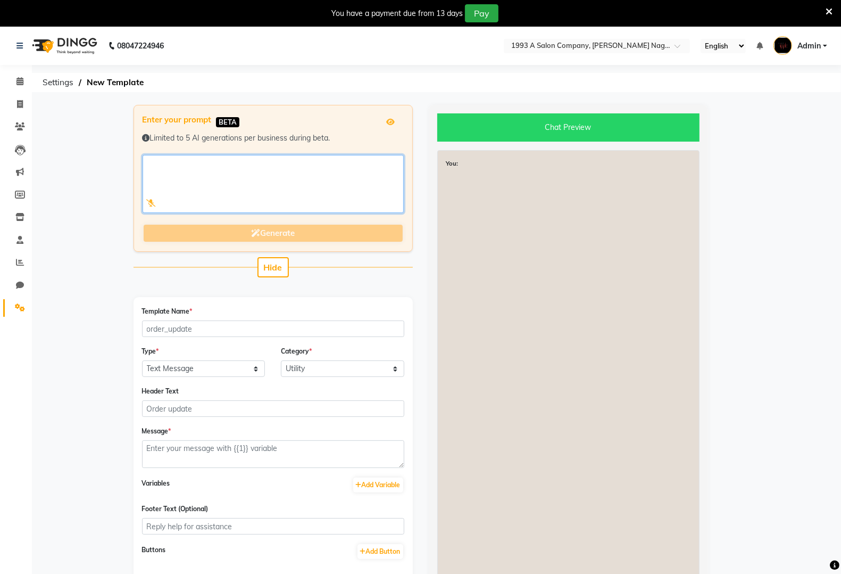
click at [290, 163] on textarea at bounding box center [273, 184] width 261 height 58
paste textarea "🤩Avail a *Hydra Facial* and Get *Below Services absolutely FREE!*: 💁🏻‍♀️For Her…"
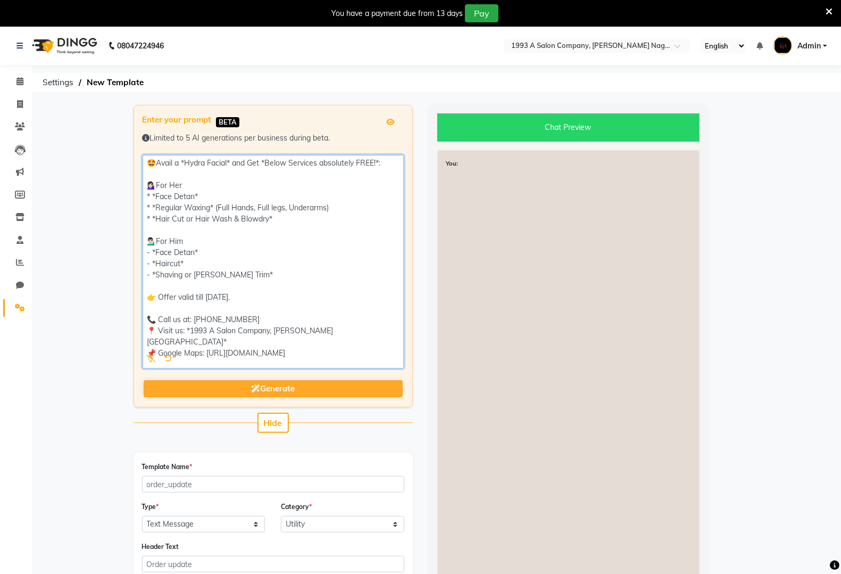
click at [160, 341] on textarea at bounding box center [273, 261] width 261 height 213
click at [156, 328] on textarea at bounding box center [273, 261] width 261 height 213
click at [160, 296] on textarea at bounding box center [273, 261] width 261 height 213
type textarea "🤩Avail a *Hydra Facial* and Get *Below Services absolutely FREE!*: 💁🏻‍♀️For Her…"
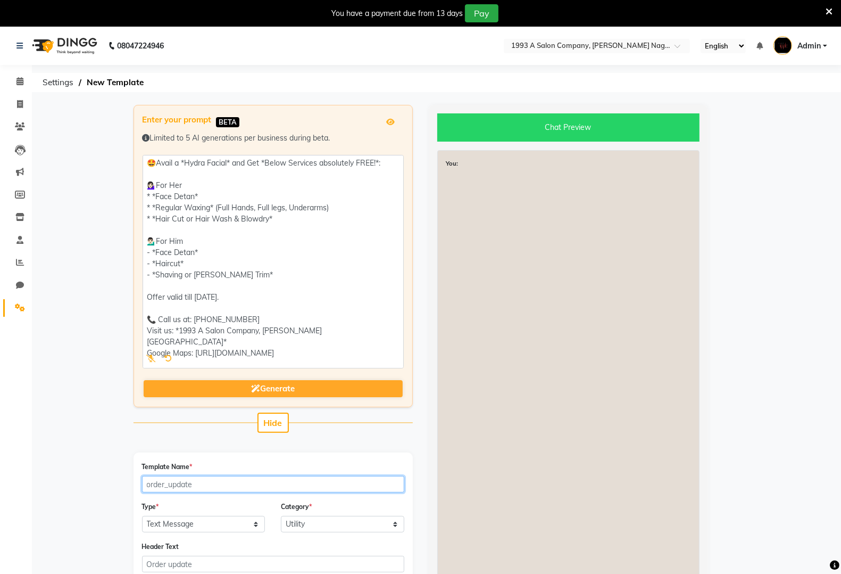
click at [293, 485] on input "Template Name *" at bounding box center [273, 484] width 262 height 16
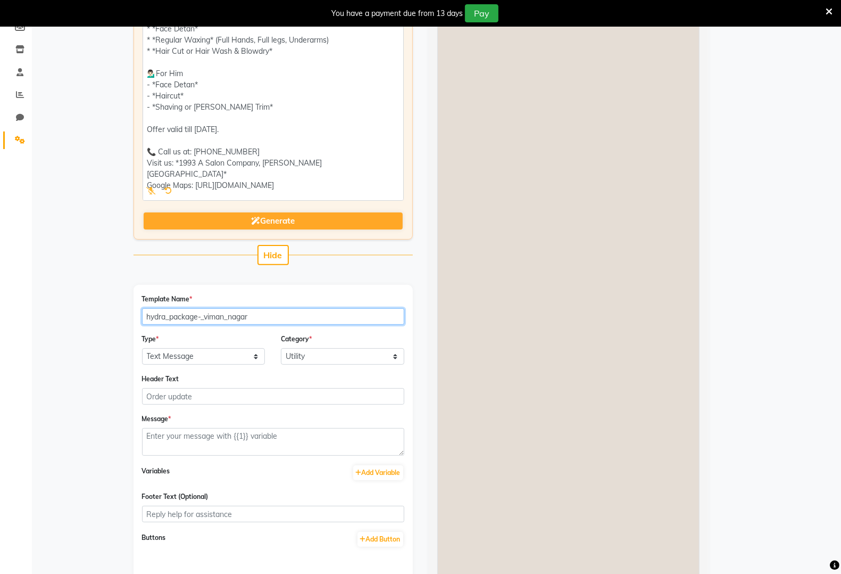
scroll to position [200, 0]
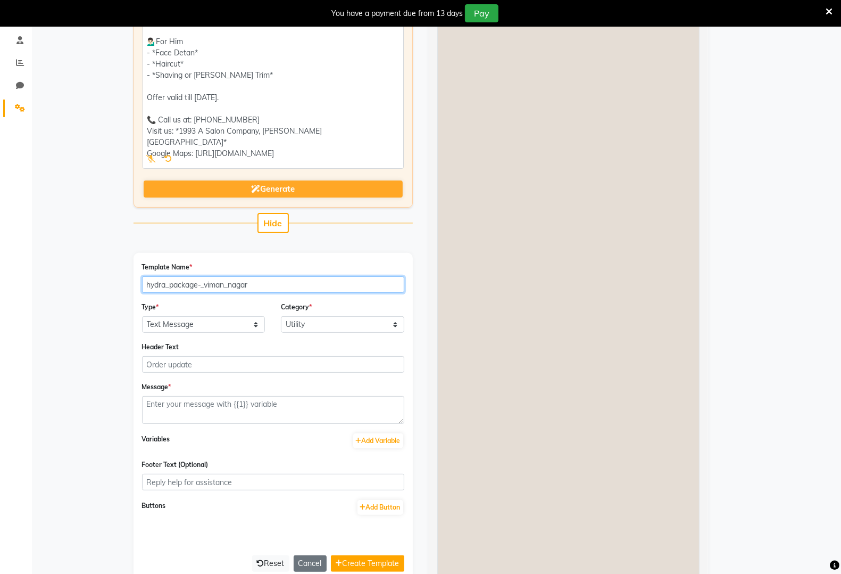
type input "hydra_package-_viman_nagar"
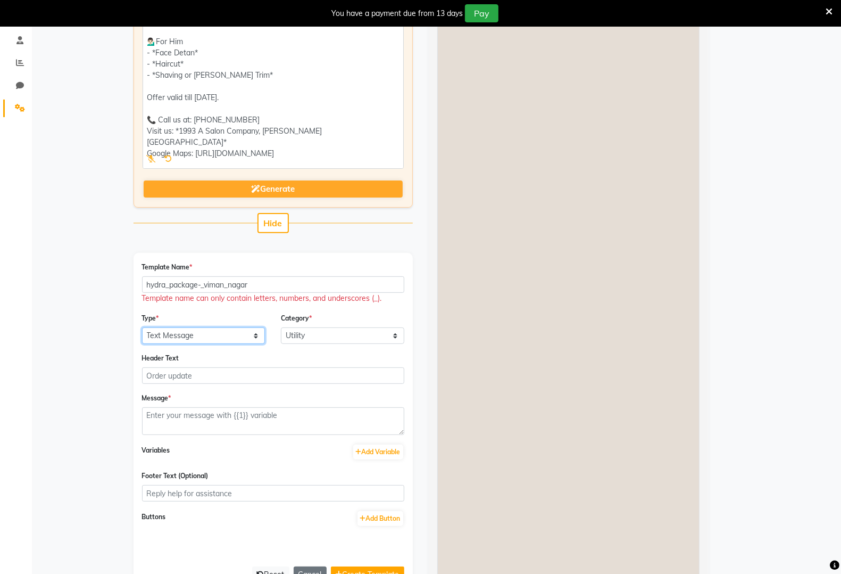
drag, startPoint x: 243, startPoint y: 321, endPoint x: 223, endPoint y: 330, distance: 21.2
click at [243, 321] on div "Type * Text Message Image with Text" at bounding box center [203, 327] width 139 height 31
select select "IMAGE"
click at [142, 327] on select "Text Message Image with Text" at bounding box center [203, 335] width 123 height 16
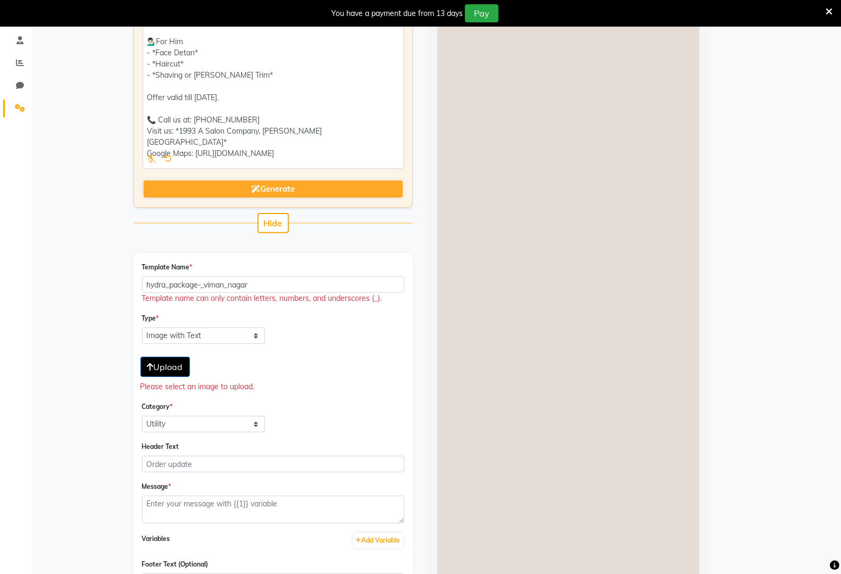
click at [182, 370] on span "Upload" at bounding box center [165, 366] width 36 height 11
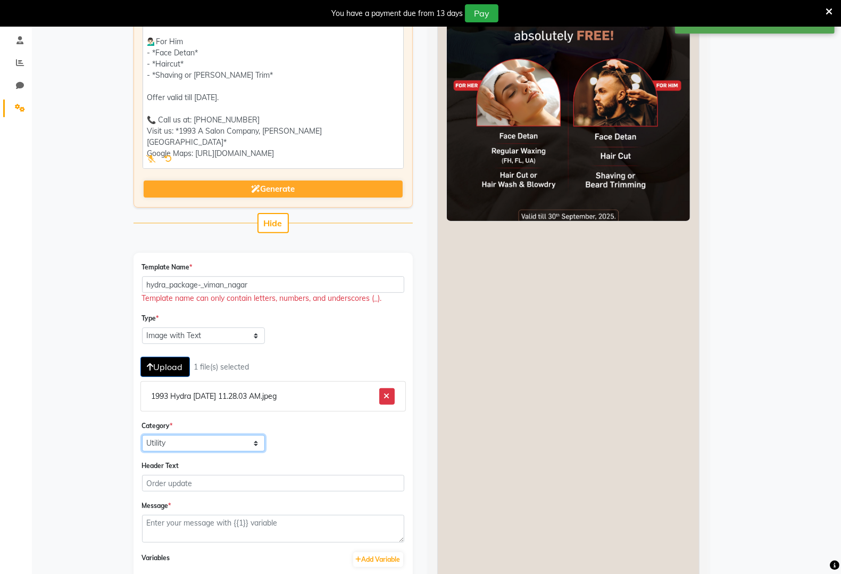
click at [232, 446] on select "Utility Marketing" at bounding box center [203, 443] width 123 height 16
select select "MARKETING"
click at [142, 435] on select "Utility Marketing" at bounding box center [203, 443] width 123 height 16
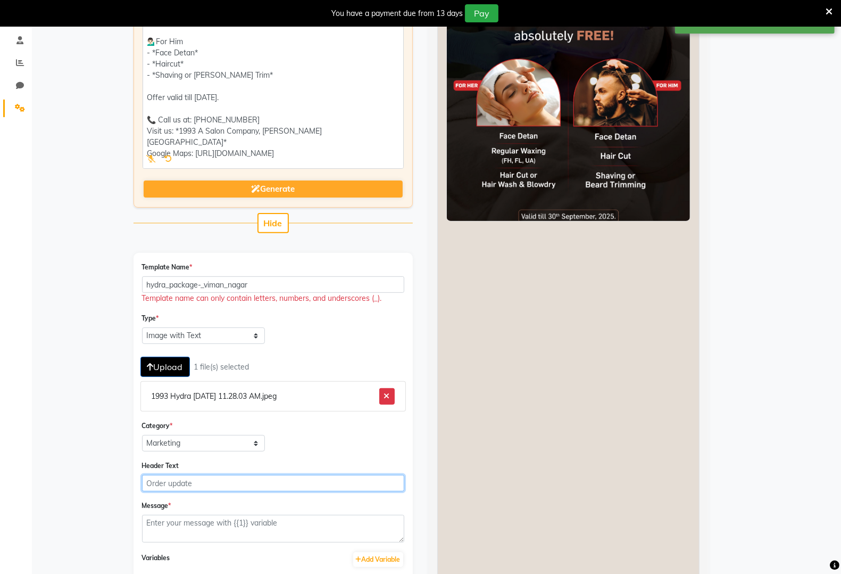
click at [223, 480] on input "Header Text" at bounding box center [273, 483] width 262 height 16
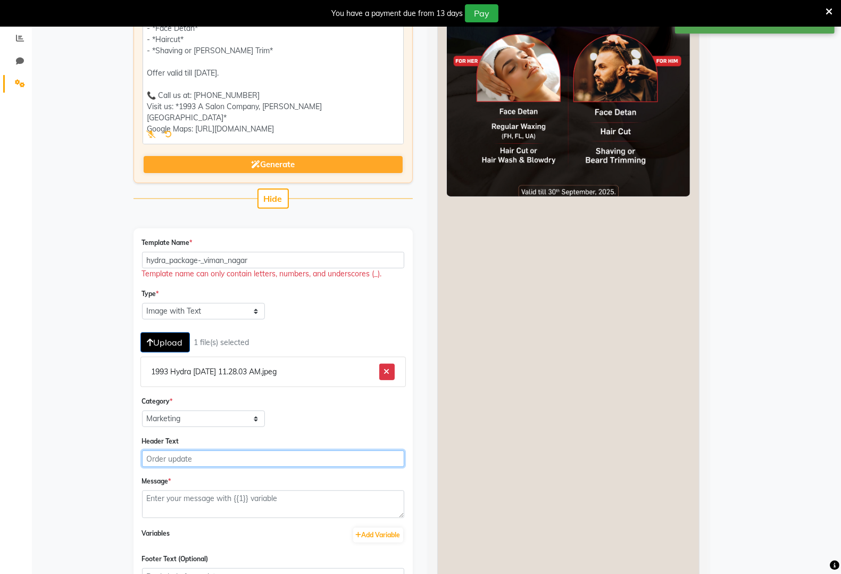
scroll to position [266, 0]
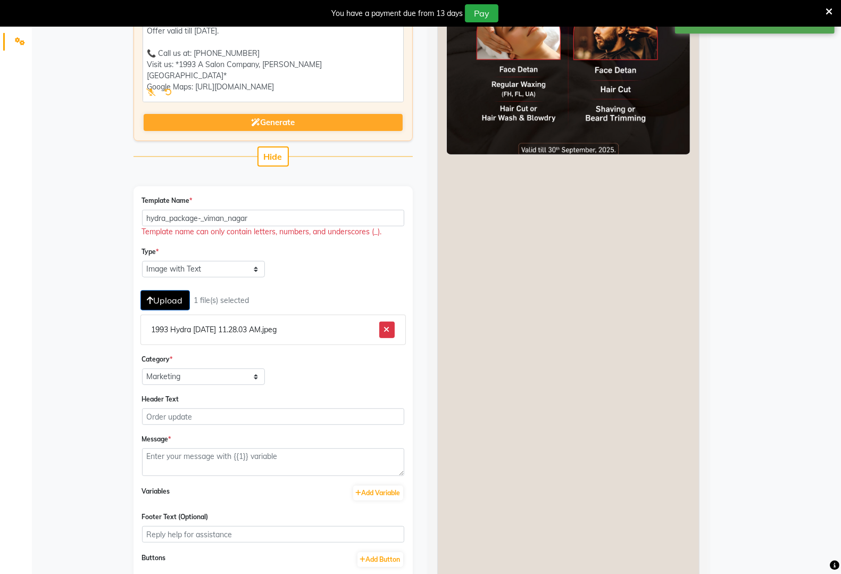
click at [247, 446] on div "Message *" at bounding box center [273, 454] width 262 height 43
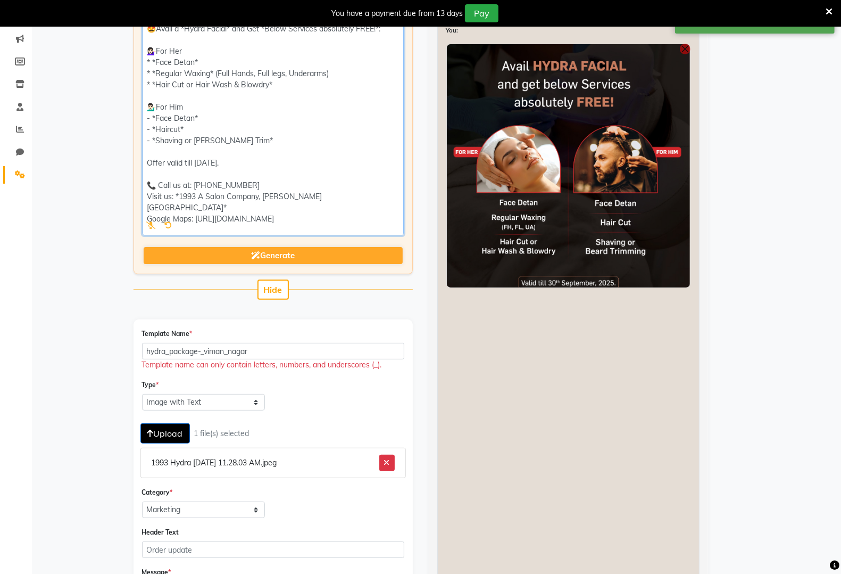
scroll to position [0, 0]
drag, startPoint x: 367, startPoint y: 213, endPoint x: 113, endPoint y: 20, distance: 318.6
click at [113, 20] on body "08047224946 Select Location × 1993 A Salon Company, Viman Nagar English ENGLISH…" at bounding box center [420, 181] width 841 height 574
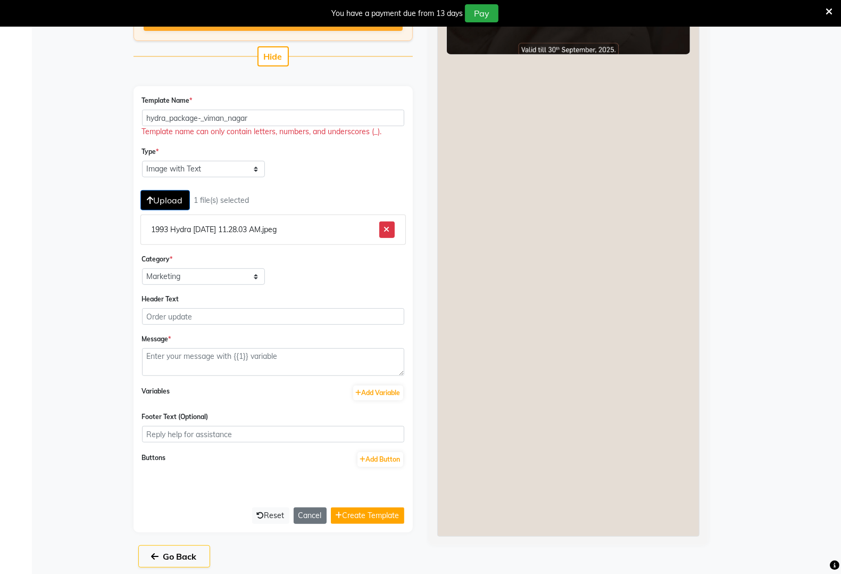
scroll to position [370, 0]
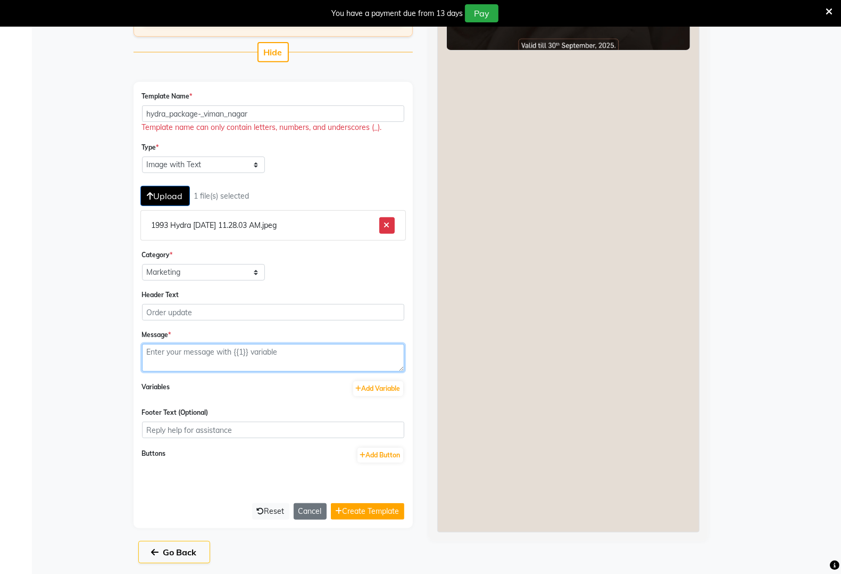
click at [256, 353] on textarea at bounding box center [273, 358] width 262 height 28
paste textarea "🤩Avail a *Hydra Facial* and Get *Below Services absolutely FREE!*: 💁🏻‍♀️For Her…"
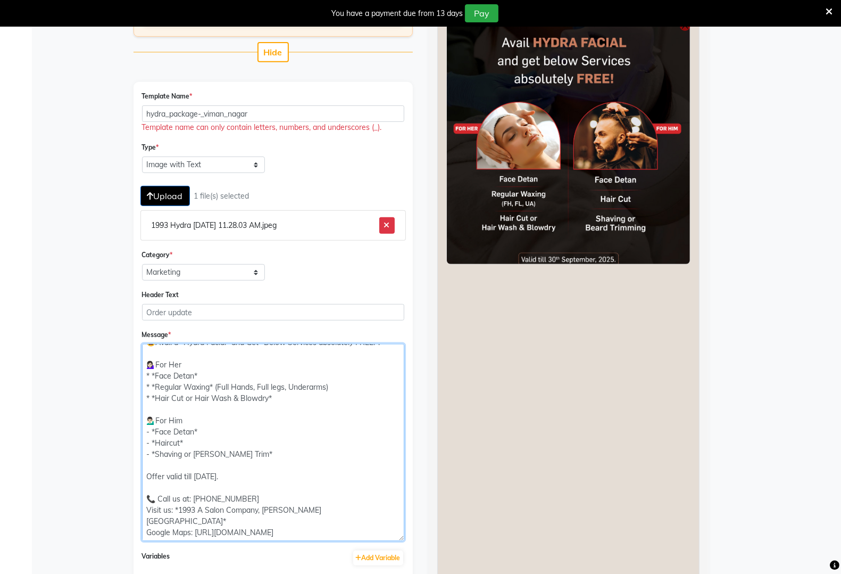
scroll to position [0, 0]
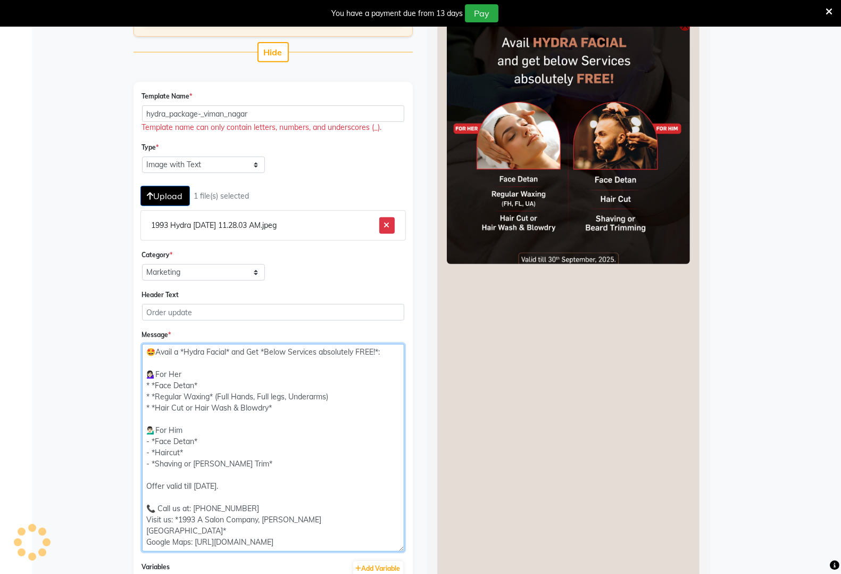
drag, startPoint x: 402, startPoint y: 368, endPoint x: 425, endPoint y: 549, distance: 182.3
click at [425, 549] on div "Enter your prompt BETA Limited to 5 AI generations per business during beta. Ge…" at bounding box center [421, 244] width 591 height 1021
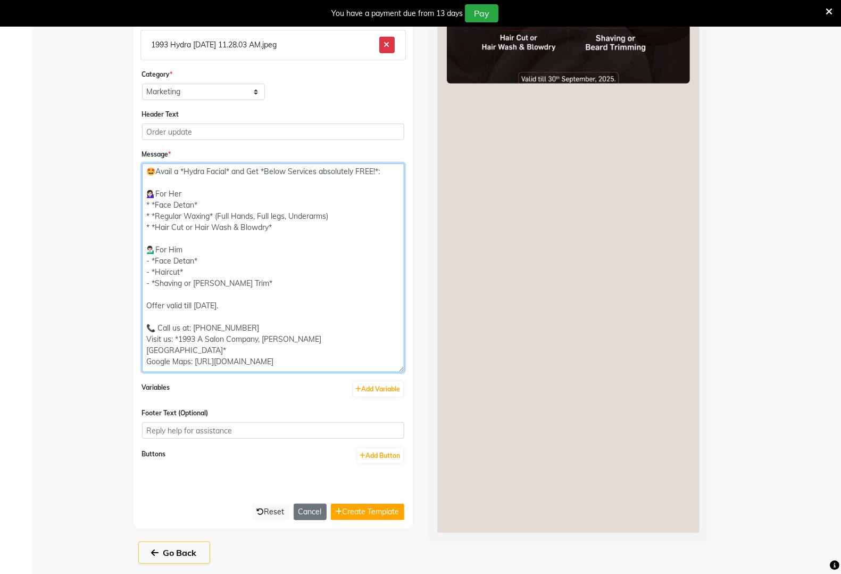
scroll to position [551, 0]
type textarea "🤩Avail a *Hydra Facial* and Get *Below Services absolutely FREE!*: 💁🏻‍♀️For Her…"
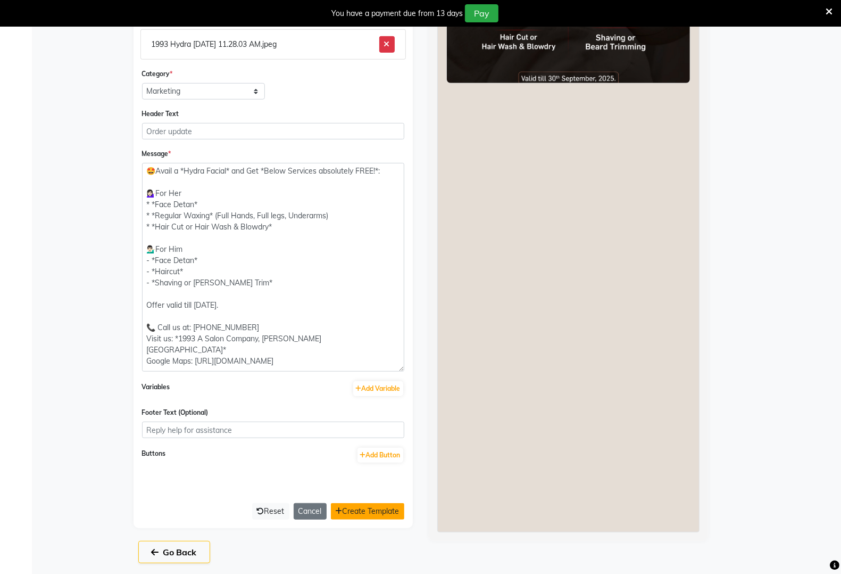
click at [387, 512] on button "Create Template" at bounding box center [367, 511] width 73 height 16
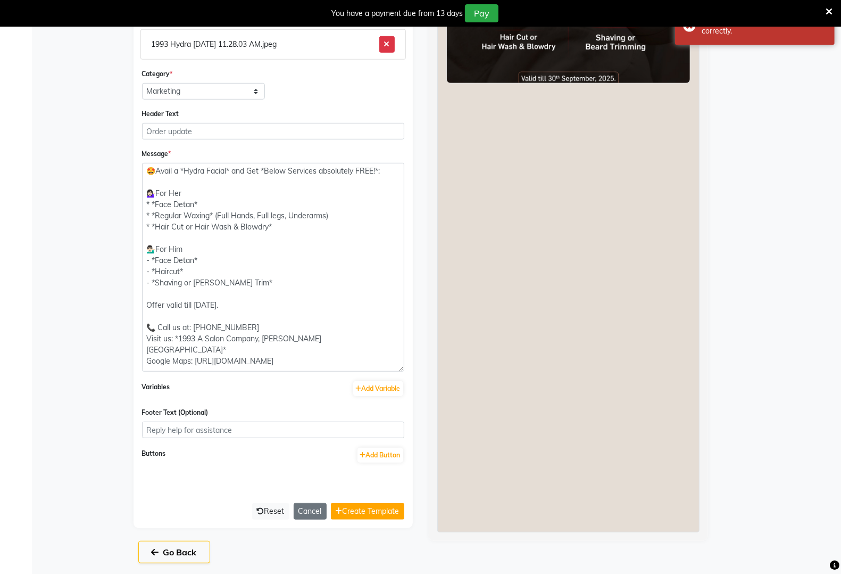
scroll to position [219, 0]
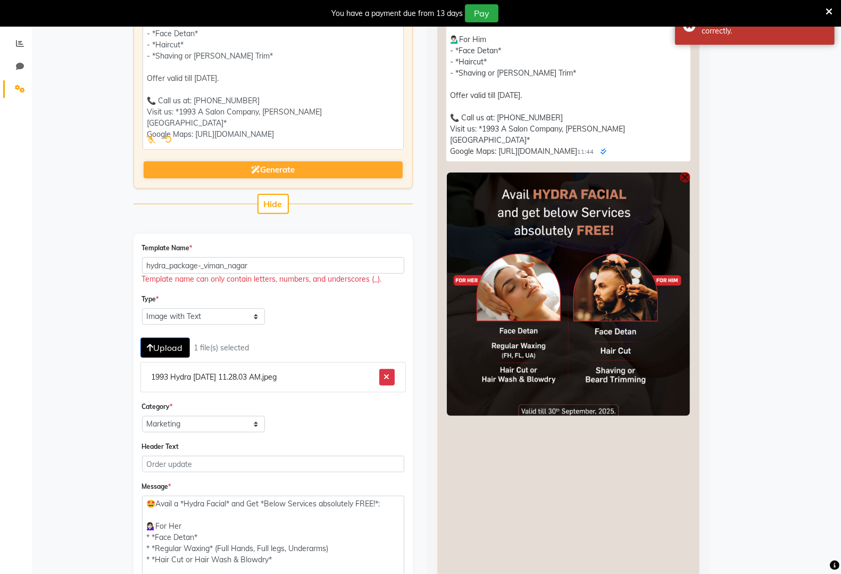
click at [832, 7] on icon at bounding box center [829, 12] width 7 height 10
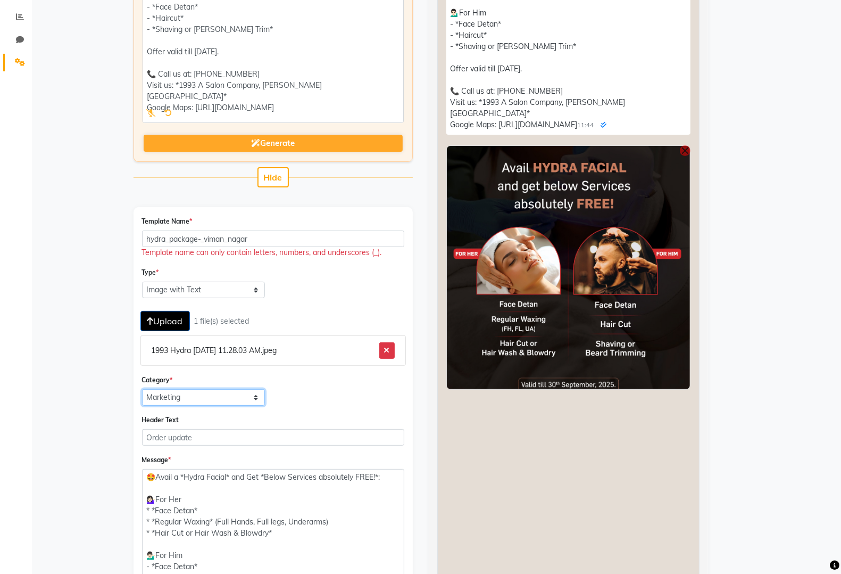
click at [214, 400] on select "Utility Marketing" at bounding box center [203, 397] width 123 height 16
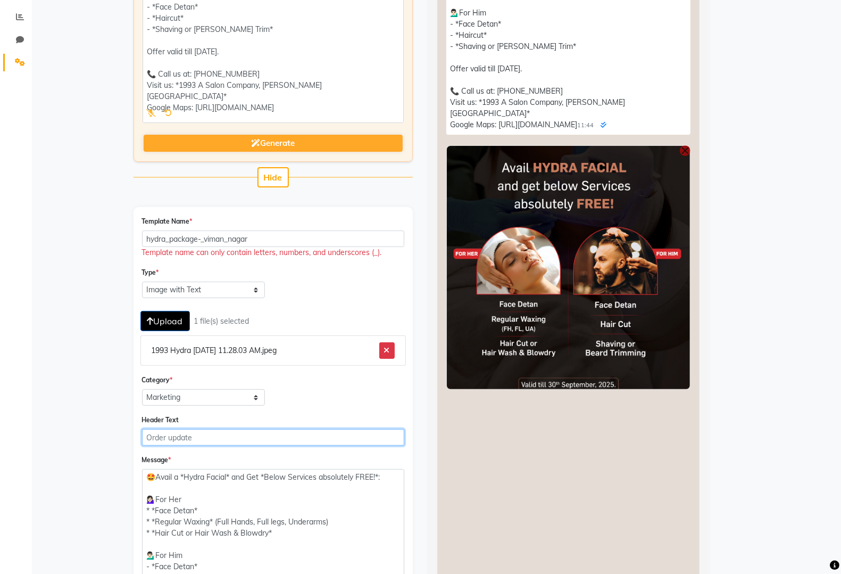
click at [214, 439] on input "Header Text" at bounding box center [273, 437] width 262 height 16
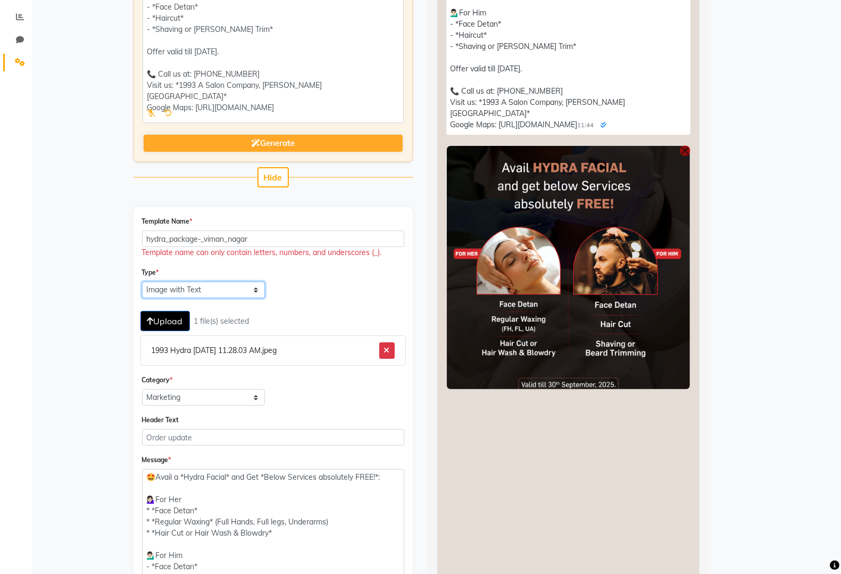
click at [229, 286] on select "Text Message Image with Text" at bounding box center [203, 289] width 123 height 16
click at [142, 281] on select "Text Message Image with Text" at bounding box center [203, 289] width 123 height 16
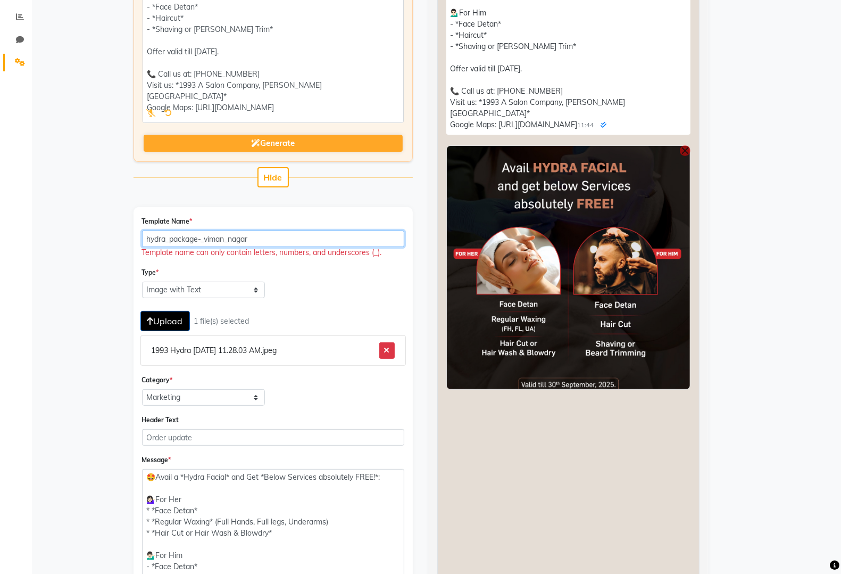
click at [286, 243] on input "hydra_package-_viman_nagar" at bounding box center [273, 238] width 262 height 16
click at [321, 277] on div "Type * Text Message Image with Text Upload 1 file(s) selected 1993 Hydra 2025-0…" at bounding box center [273, 340] width 278 height 147
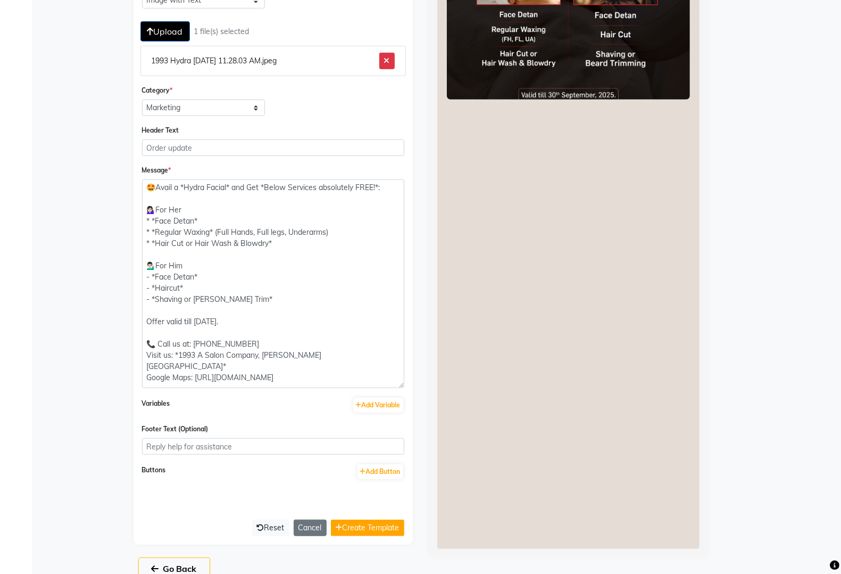
scroll to position [525, 0]
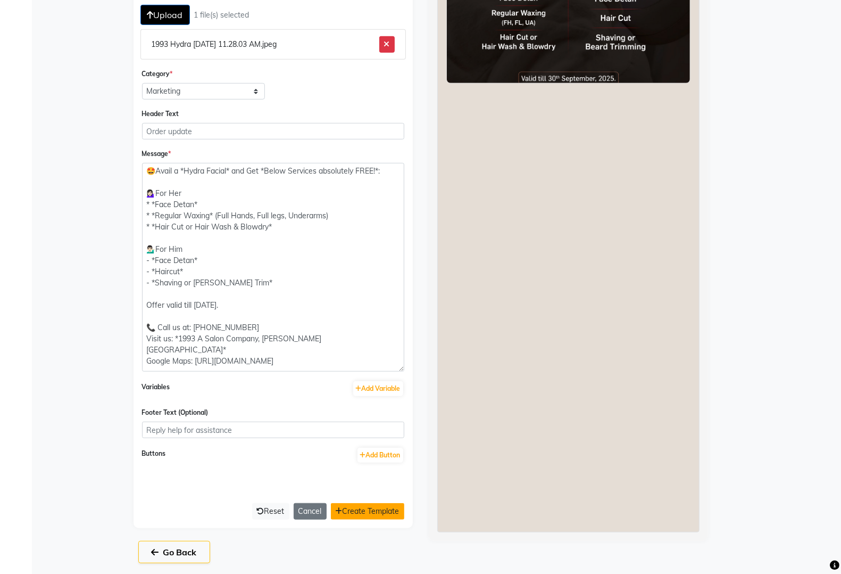
click at [369, 507] on button "Create Template" at bounding box center [367, 511] width 73 height 16
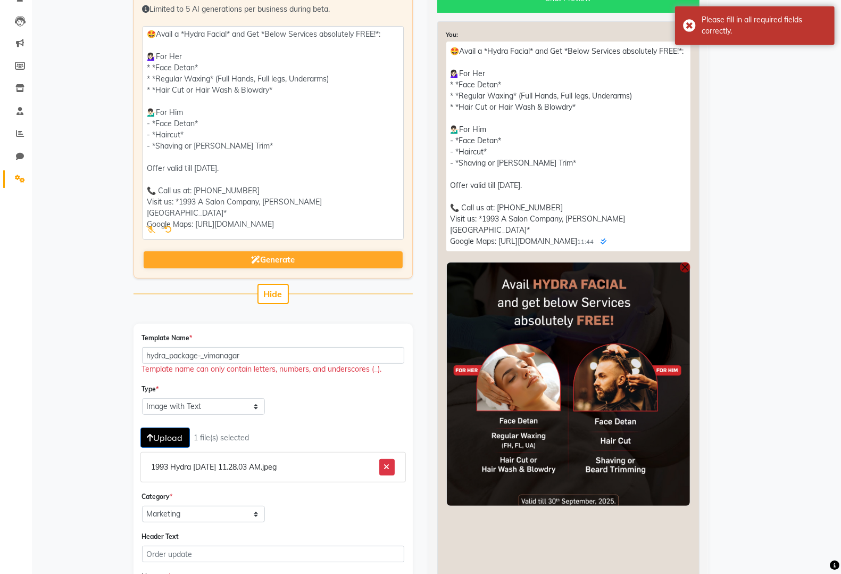
scroll to position [59, 0]
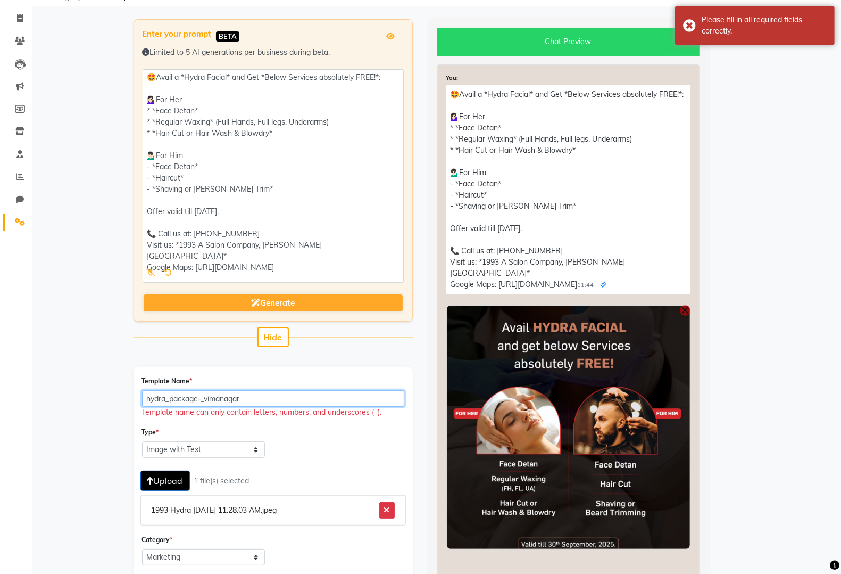
click at [339, 397] on input "hydra_package-_vimanagar" at bounding box center [273, 398] width 262 height 16
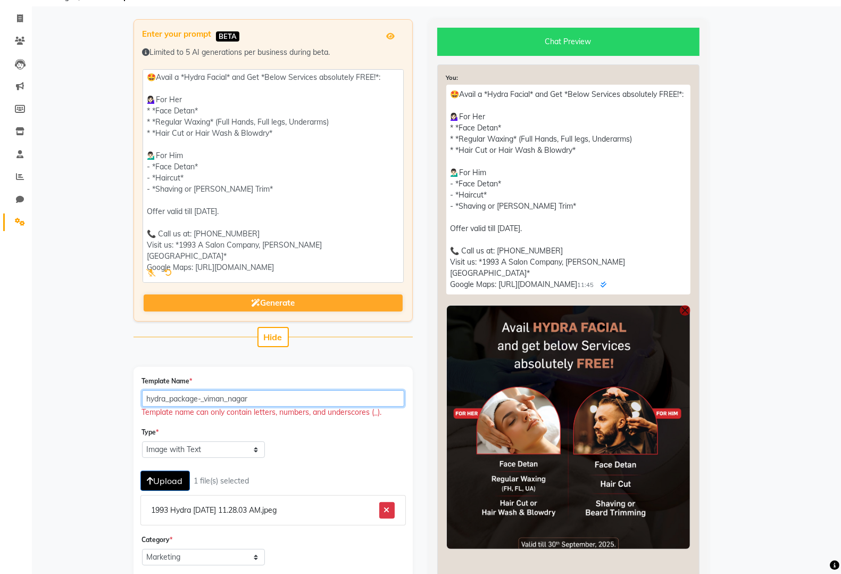
click at [204, 400] on input "hydra_package-_viman_nagar" at bounding box center [273, 398] width 262 height 16
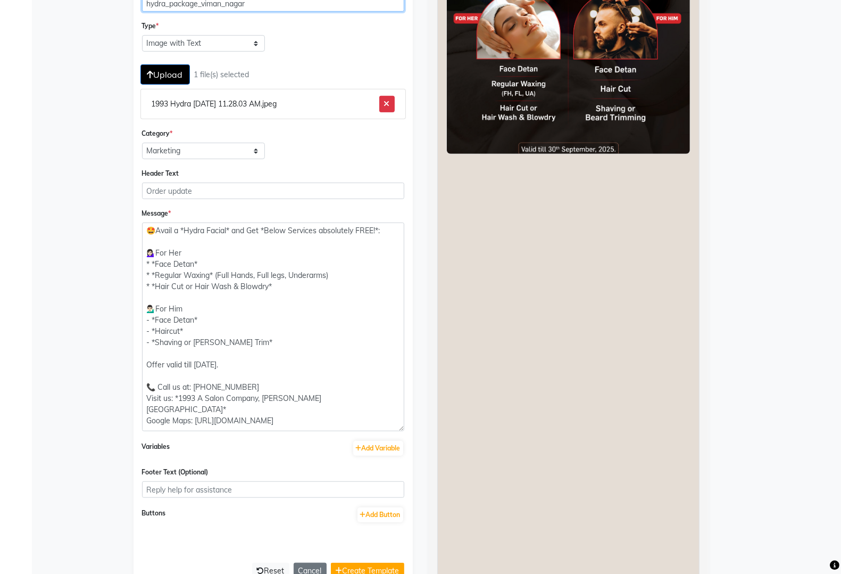
scroll to position [513, 0]
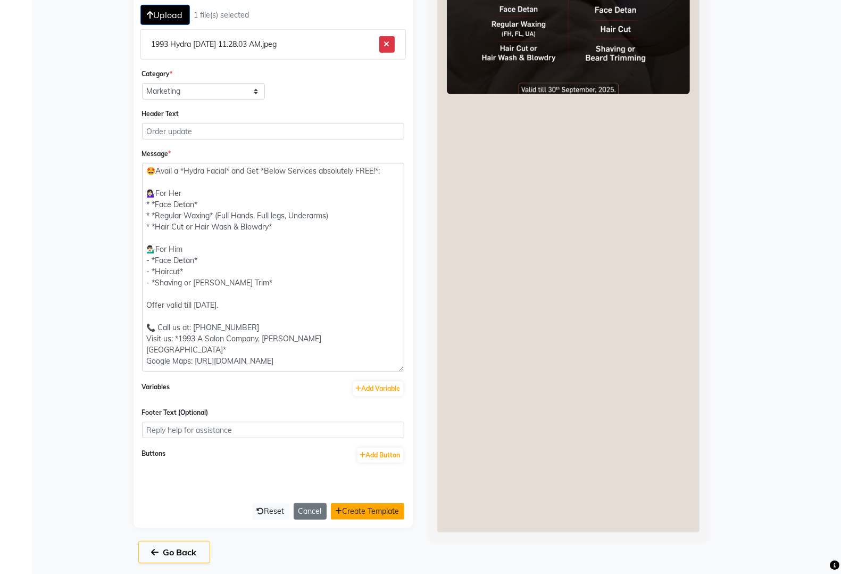
type input "hydra_package_viman_nagar"
click at [386, 512] on button "Create Template" at bounding box center [367, 511] width 73 height 16
select select "APPROVED"
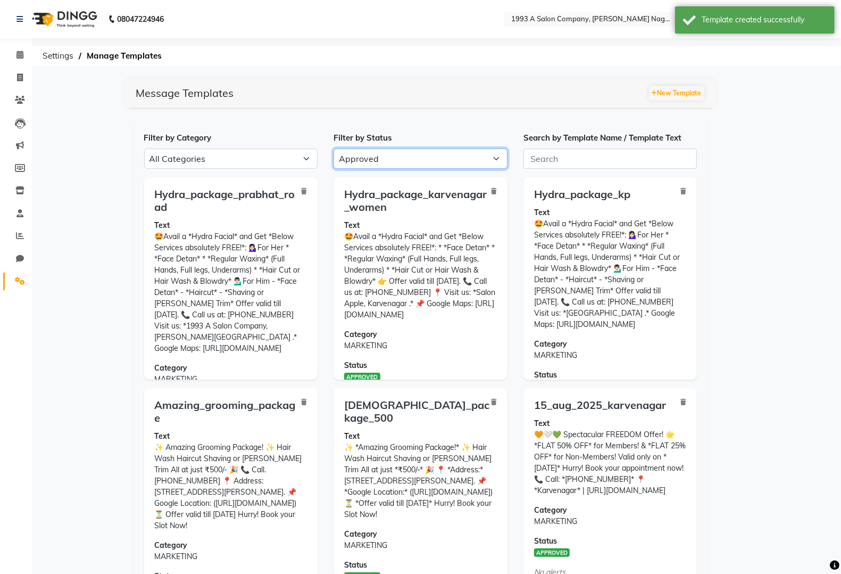
click at [390, 158] on select "All Approved Rejected Failed Pending" at bounding box center [421, 158] width 174 height 20
select select
click at [334, 148] on select "All Approved Rejected Failed Pending" at bounding box center [421, 158] width 174 height 20
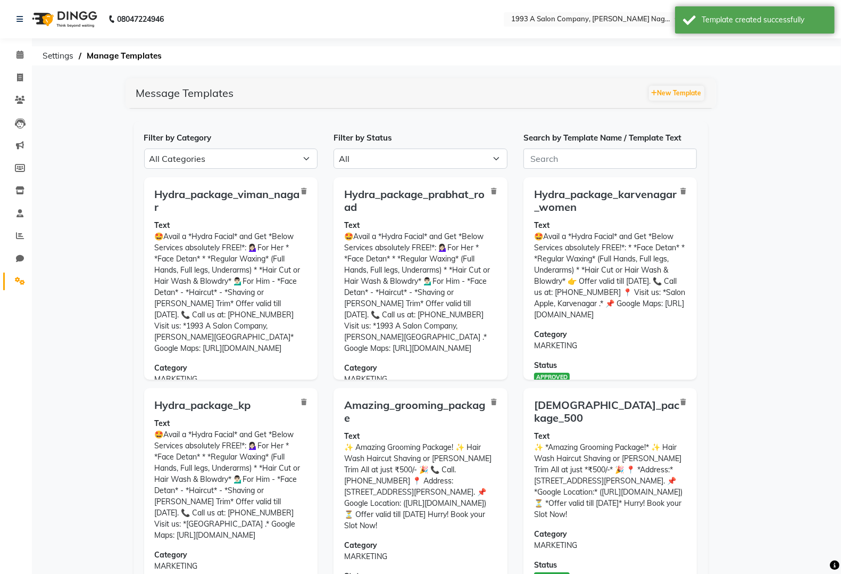
click at [611, 6] on nav "08047224946 Select Location × 1993 A Salon Company, Viman Nagar English ENGLISH…" at bounding box center [420, 19] width 841 height 38
click at [603, 16] on input "text" at bounding box center [586, 20] width 154 height 11
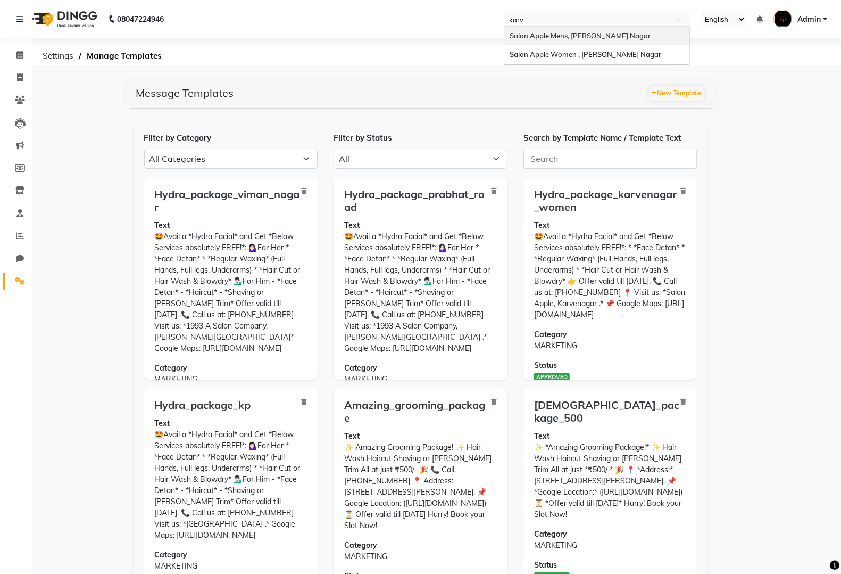
type input "karve"
click at [586, 52] on span "Salon Apple Women , [PERSON_NAME] Nagar" at bounding box center [586, 54] width 152 height 9
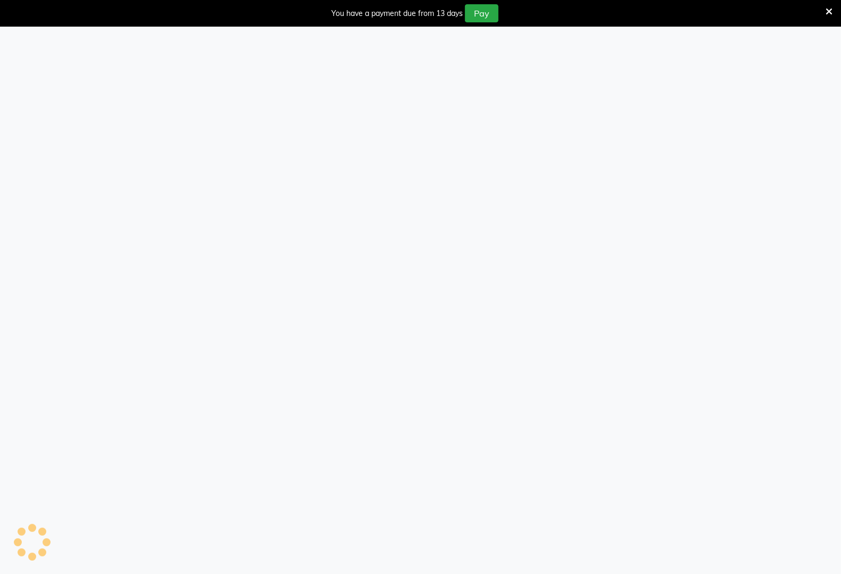
select select "APPROVED"
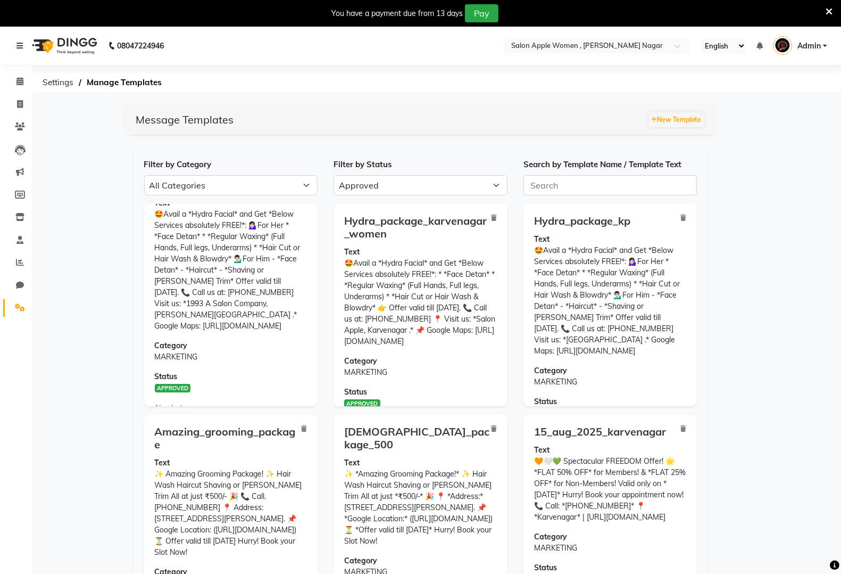
scroll to position [46, 0]
click at [319, 261] on div "Hydra_package_prabhat_road Text 🤩Avail a *Hydra Facial* and Get *Below Services…" at bounding box center [231, 309] width 190 height 211
drag, startPoint x: 319, startPoint y: 261, endPoint x: 312, endPoint y: 261, distance: 6.9
click at [318, 261] on div "Hydra_package_prabhat_road Text 🤩Avail a *Hydra Facial* and Get *Below Services…" at bounding box center [231, 309] width 190 height 211
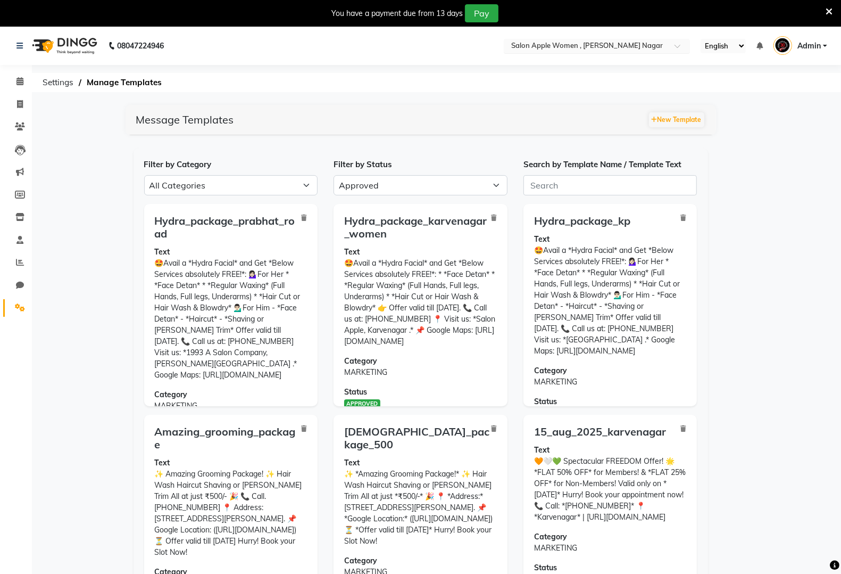
drag, startPoint x: 536, startPoint y: 34, endPoint x: 536, endPoint y: 40, distance: 6.9
click at [537, 39] on nav "08047224946 Select Location × Salon Apple Women , [PERSON_NAME] Nagar English E…" at bounding box center [420, 46] width 841 height 38
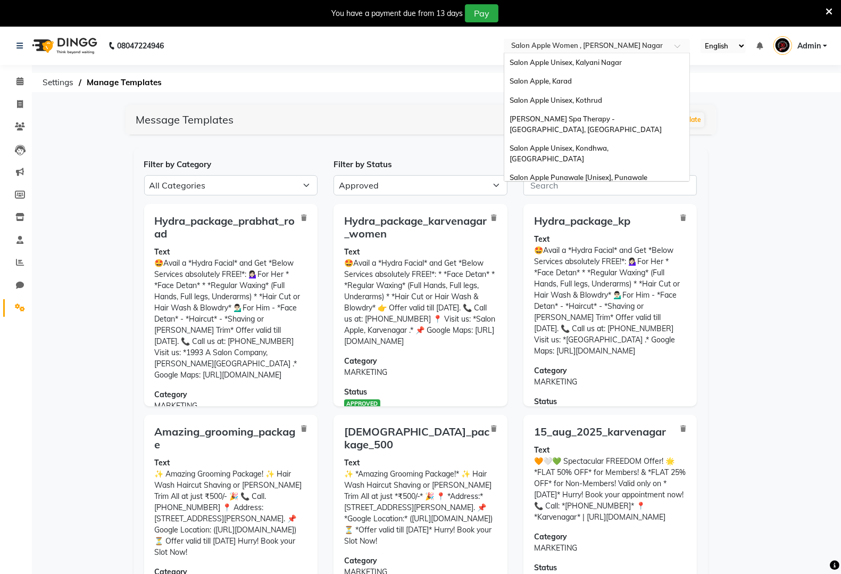
click at [534, 44] on input "text" at bounding box center [586, 47] width 154 height 11
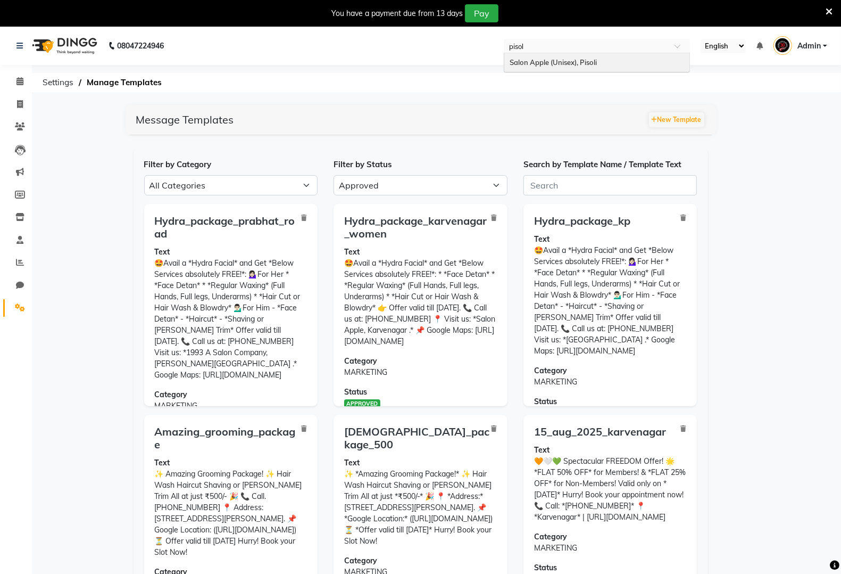
type input "pisoli"
click at [588, 64] on span "Salon Apple (Unisex), Pisoli" at bounding box center [553, 62] width 87 height 9
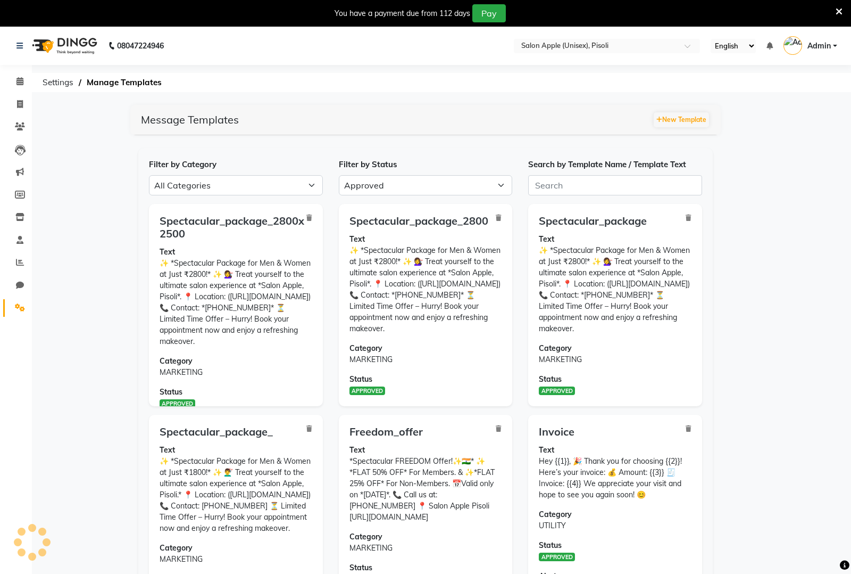
select select "APPROVED"
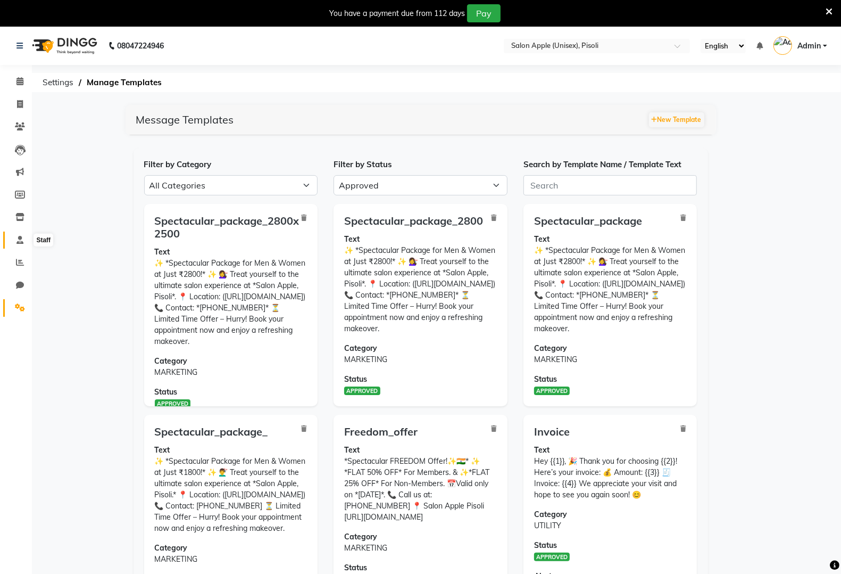
click at [14, 240] on span at bounding box center [20, 240] width 19 height 12
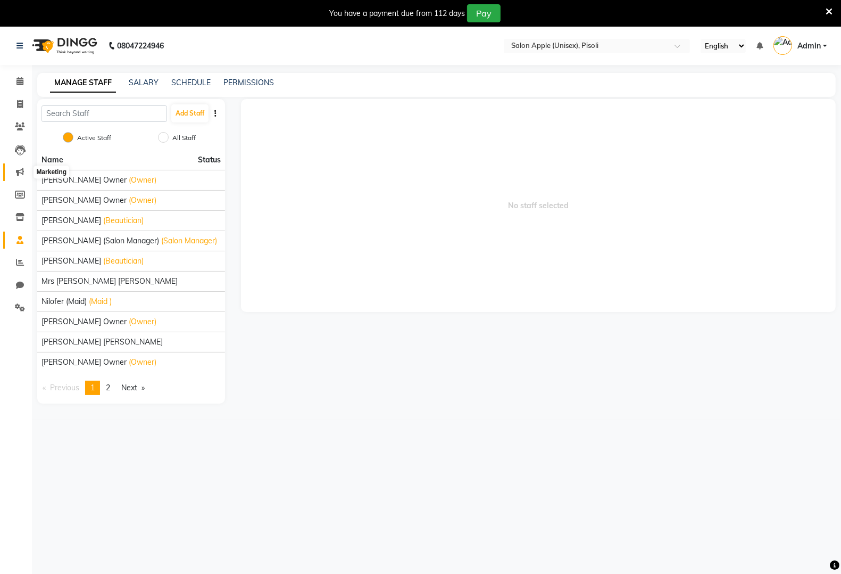
click at [20, 175] on icon at bounding box center [20, 172] width 8 height 8
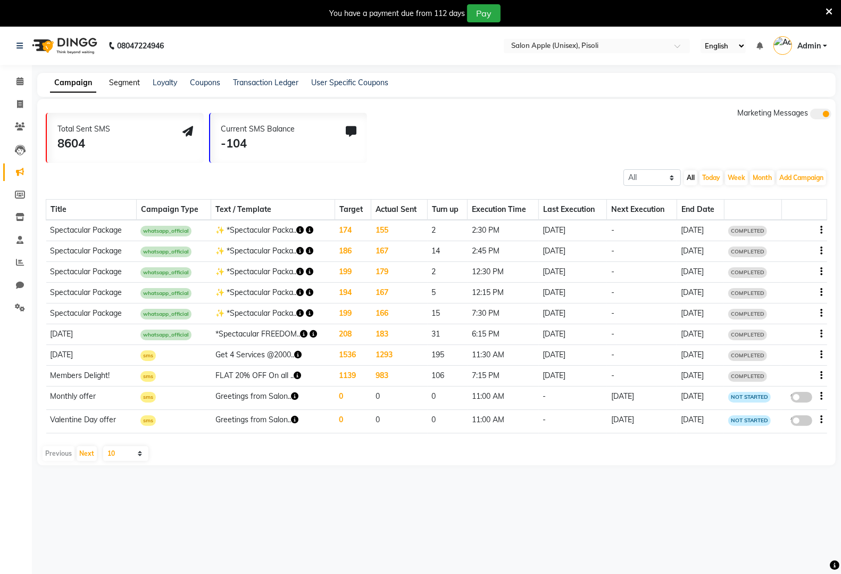
click at [116, 84] on link "Segment" at bounding box center [124, 83] width 31 height 10
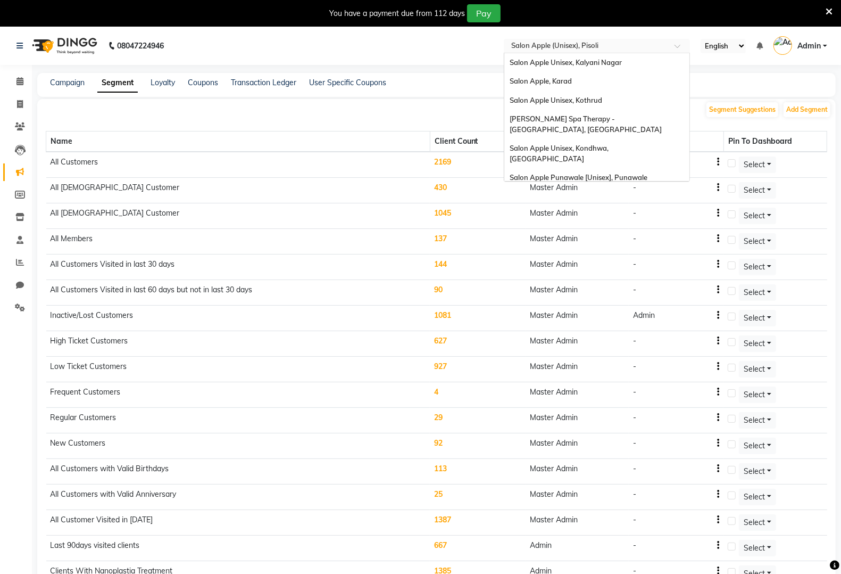
click at [521, 40] on div "× Salon Apple (Unisex), Pisoli" at bounding box center [554, 45] width 87 height 11
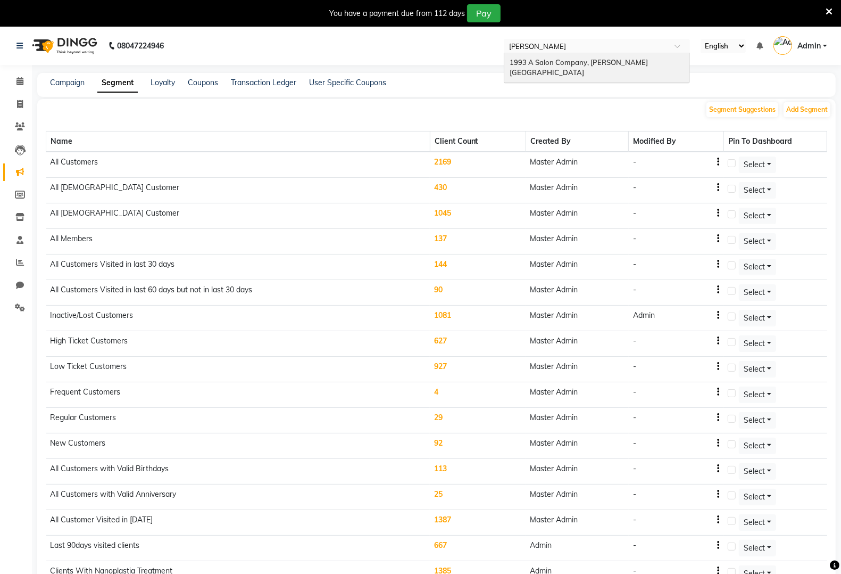
type input "prabhat"
click at [522, 64] on span "1993 A Salon Company, [PERSON_NAME][GEOGRAPHIC_DATA]" at bounding box center [579, 67] width 138 height 19
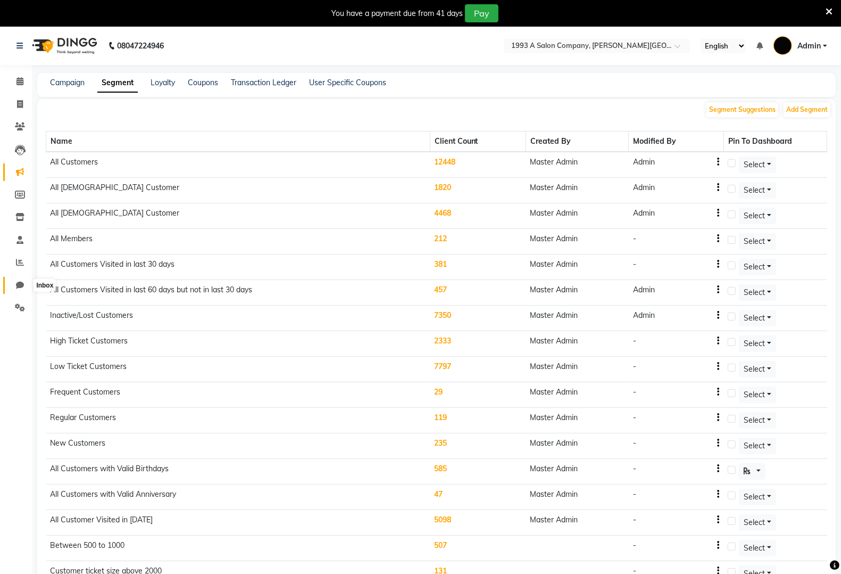
click at [20, 285] on icon at bounding box center [20, 285] width 8 height 8
select select "100"
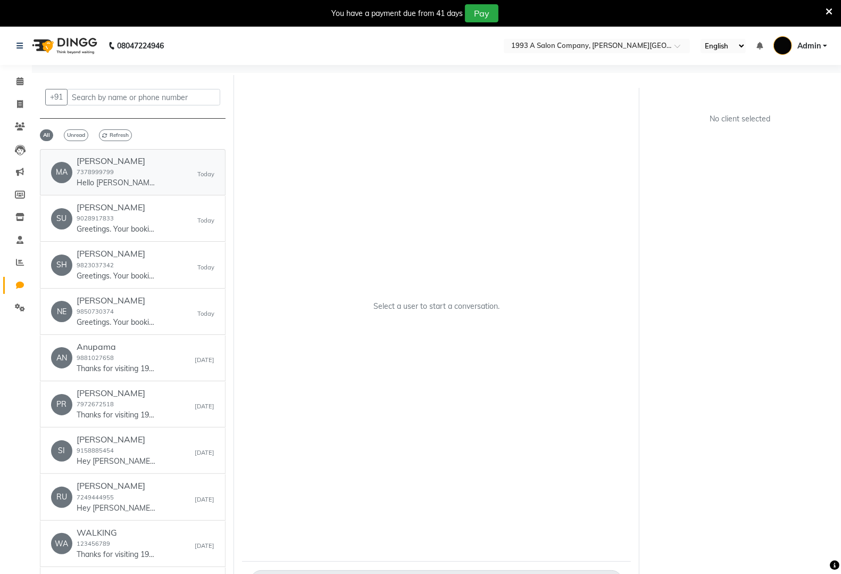
click at [169, 168] on div "MA [PERSON_NAME] 7378999799 Hello [PERSON_NAME] 👋 Your appointment with 1993 A …" at bounding box center [132, 172] width 163 height 32
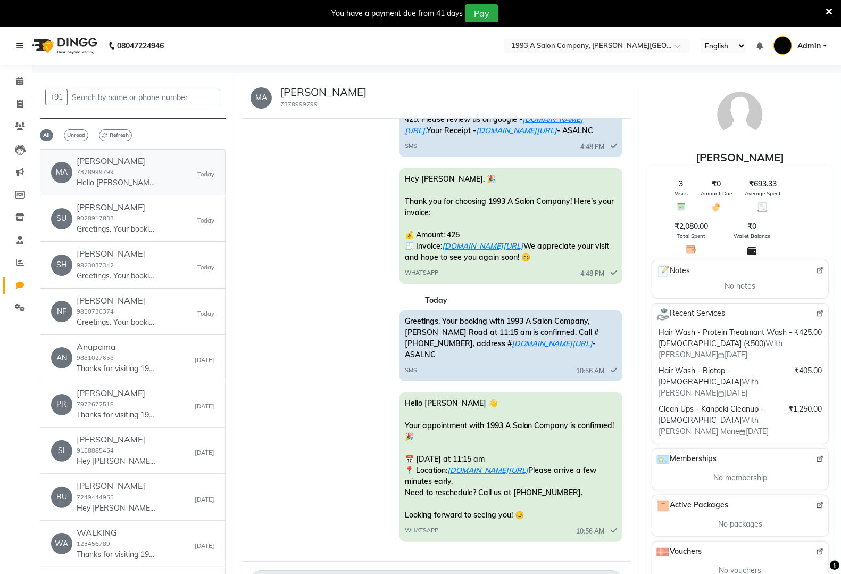
scroll to position [522, 0]
click at [12, 304] on span at bounding box center [20, 308] width 19 height 12
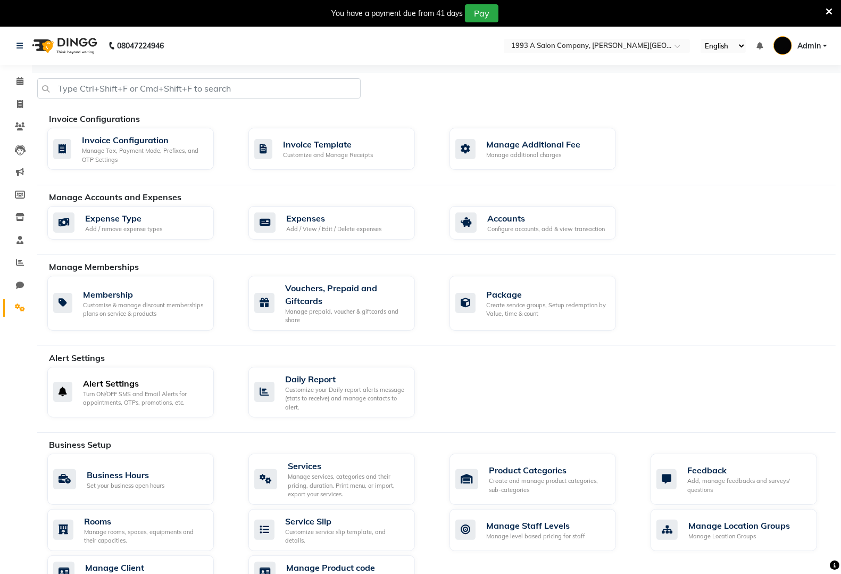
drag, startPoint x: 153, startPoint y: 381, endPoint x: 150, endPoint y: 386, distance: 5.5
click at [153, 383] on div "Alert Settings" at bounding box center [144, 383] width 122 height 13
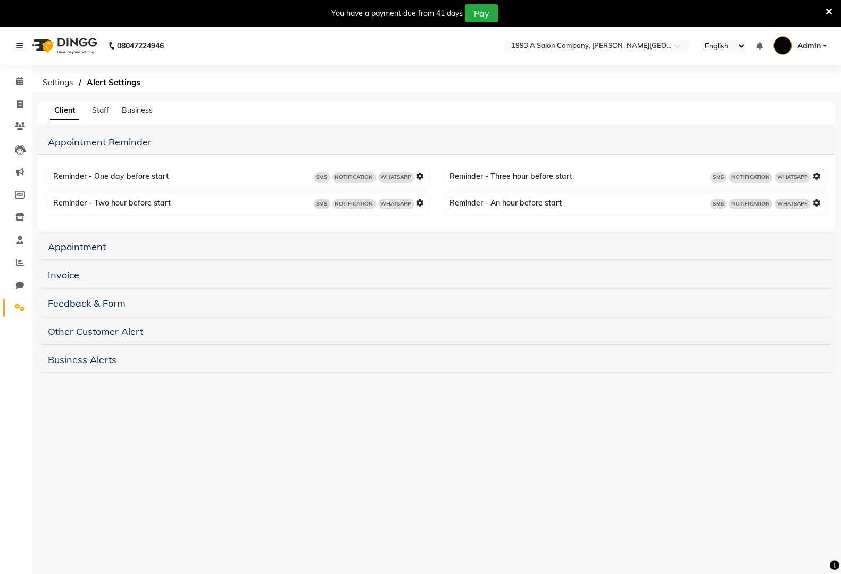
click at [818, 177] on icon at bounding box center [816, 175] width 7 height 7
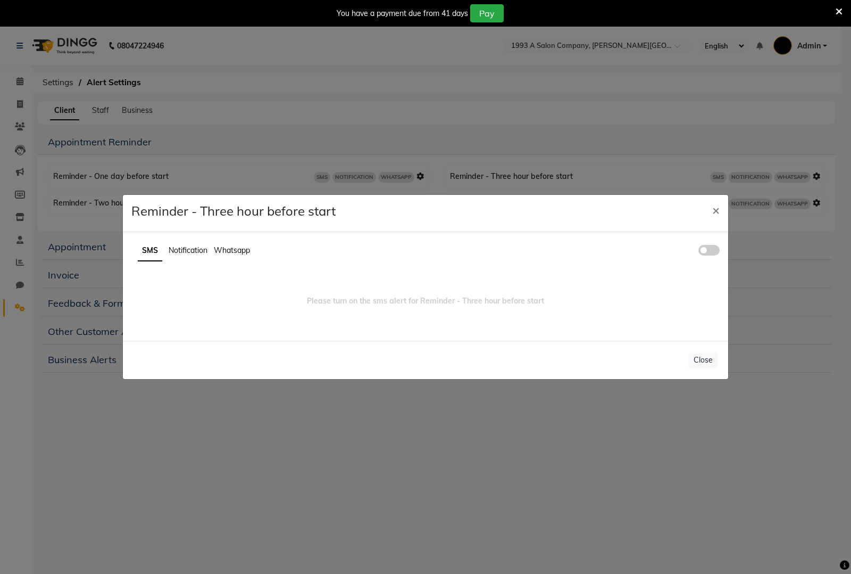
click at [225, 249] on span "Whatsapp" at bounding box center [232, 250] width 36 height 10
click at [716, 213] on span "×" at bounding box center [715, 210] width 7 height 16
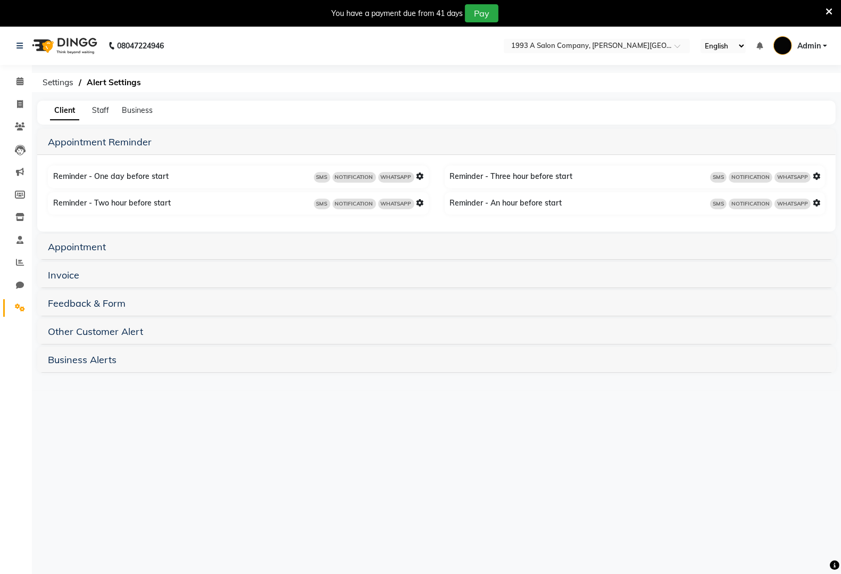
click at [710, 244] on h5 "Appointment" at bounding box center [436, 246] width 777 height 13
click at [82, 246] on link "Appointment" at bounding box center [77, 246] width 58 height 12
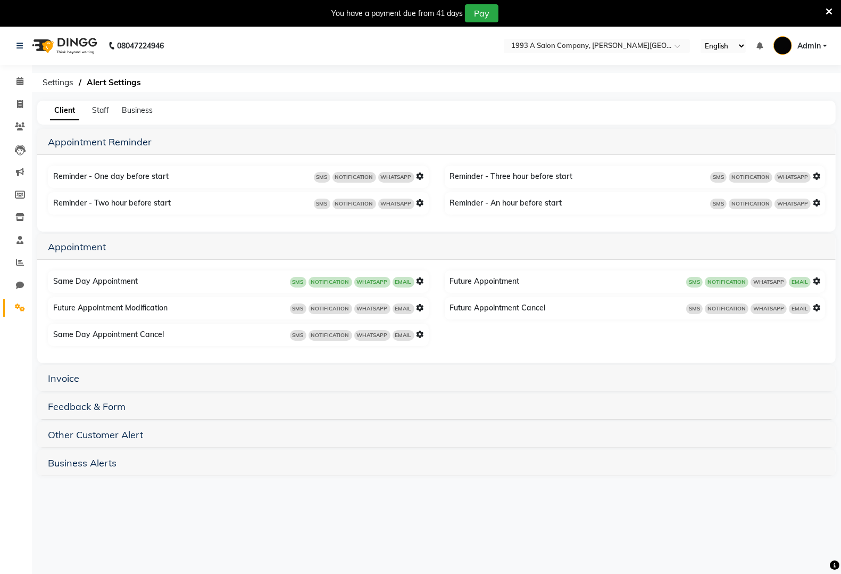
click at [418, 278] on icon at bounding box center [420, 280] width 7 height 7
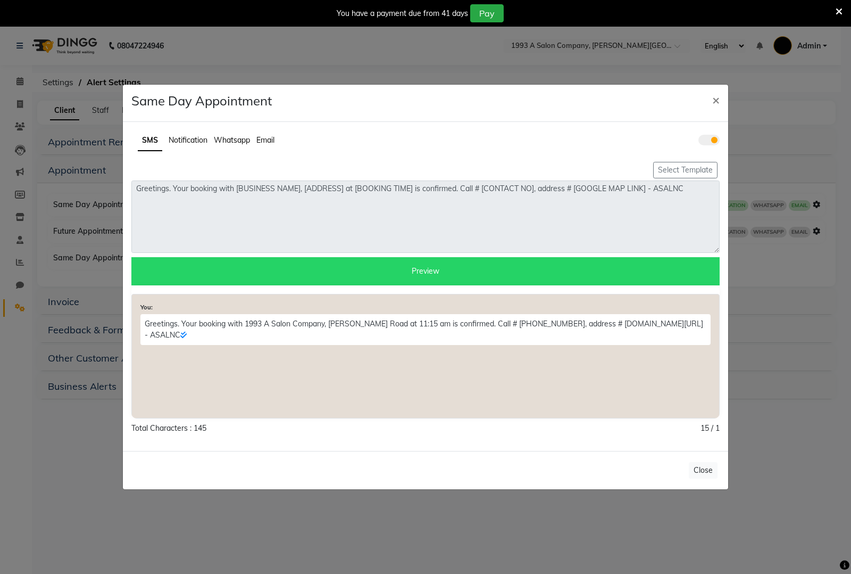
click at [240, 139] on span "Whatsapp" at bounding box center [232, 140] width 36 height 10
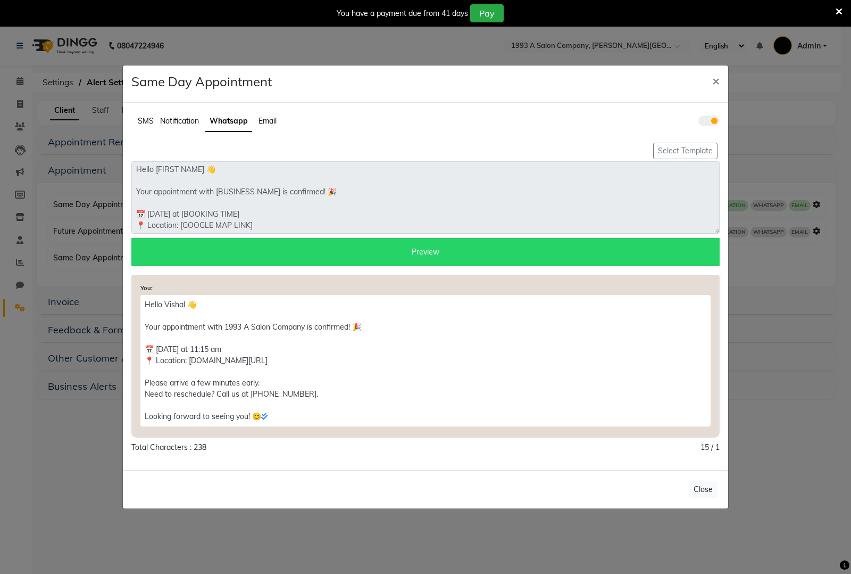
click at [713, 122] on span at bounding box center [709, 120] width 21 height 11
click at [699, 122] on input "checkbox" at bounding box center [699, 122] width 0 height 0
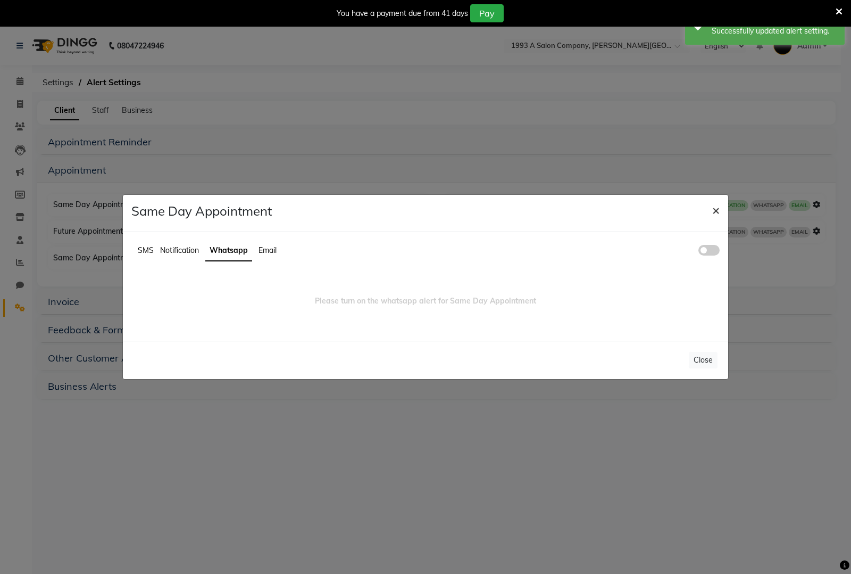
click at [713, 209] on span "×" at bounding box center [715, 210] width 7 height 16
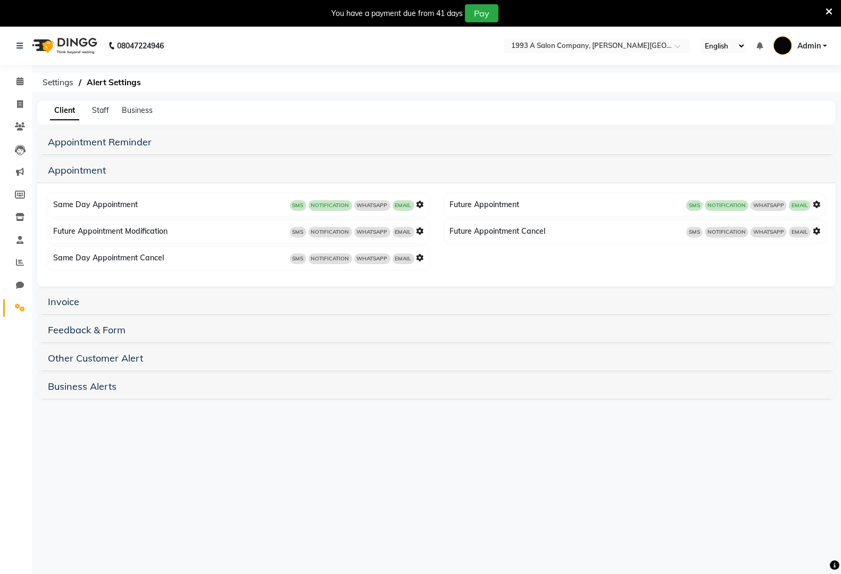
click at [816, 205] on icon at bounding box center [816, 204] width 7 height 7
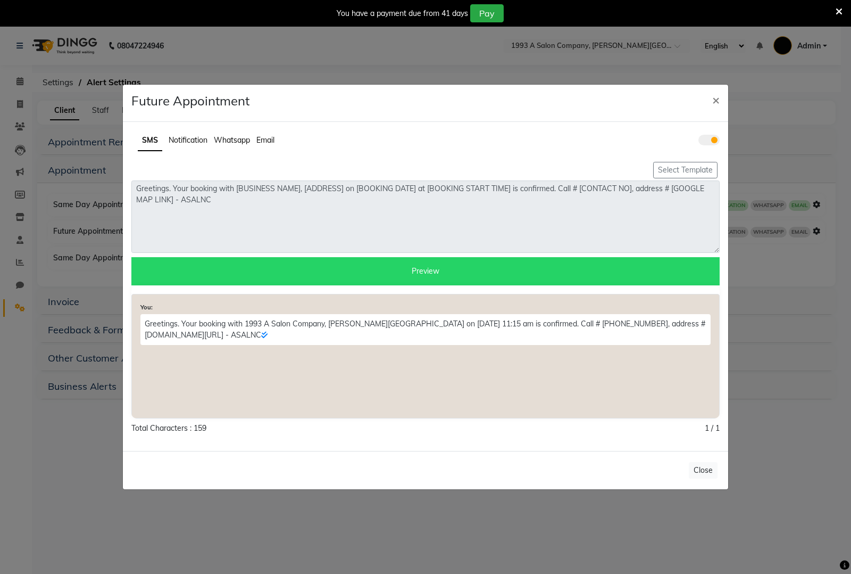
click at [223, 141] on span "Whatsapp" at bounding box center [232, 140] width 36 height 10
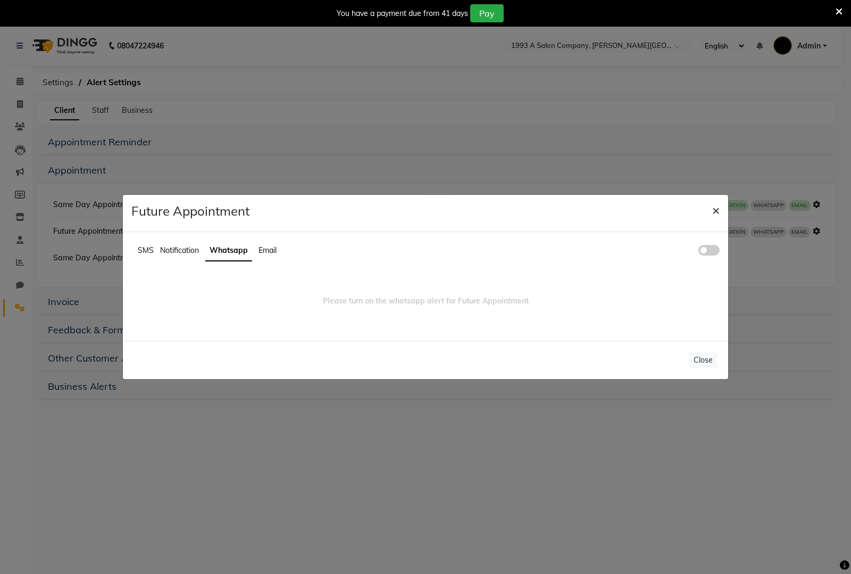
click at [719, 211] on span "×" at bounding box center [715, 210] width 7 height 16
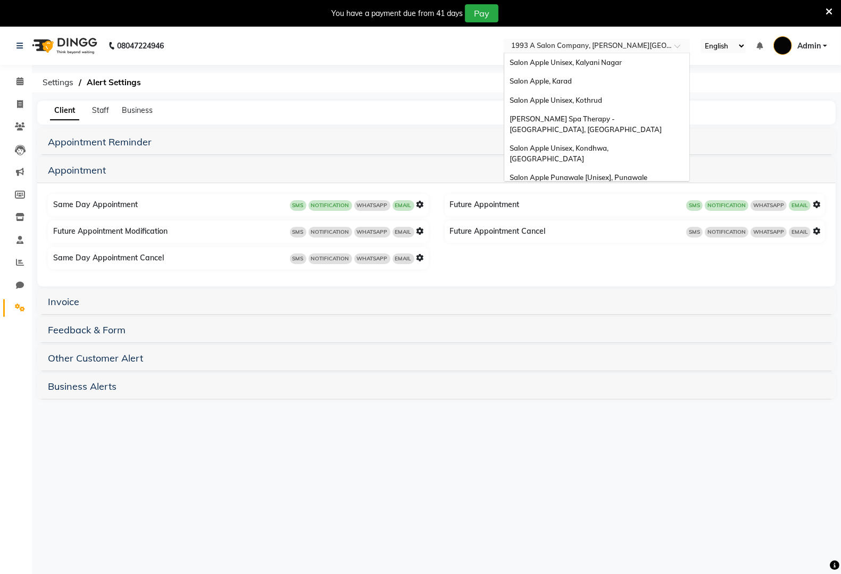
click at [626, 44] on input "text" at bounding box center [586, 47] width 154 height 11
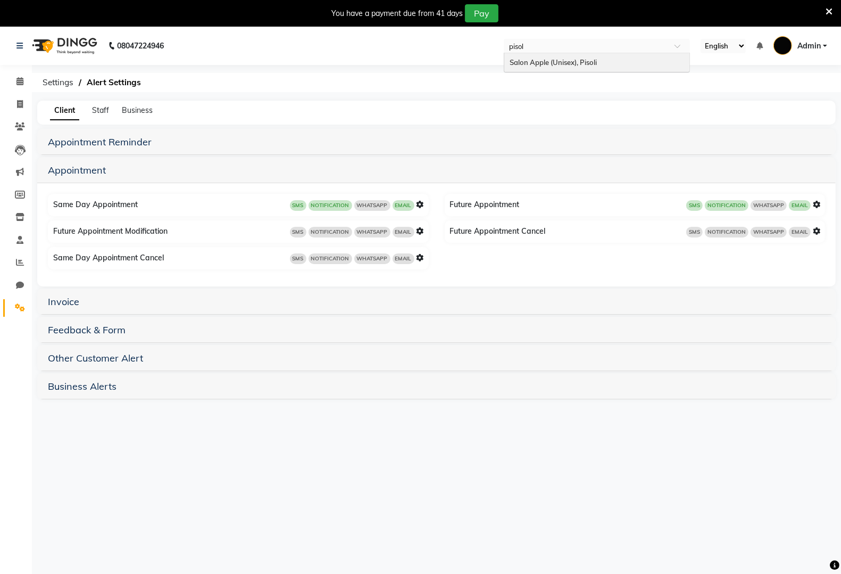
type input "pisoli"
click at [624, 60] on div "Salon Apple (Unisex), Pisoli" at bounding box center [596, 62] width 185 height 19
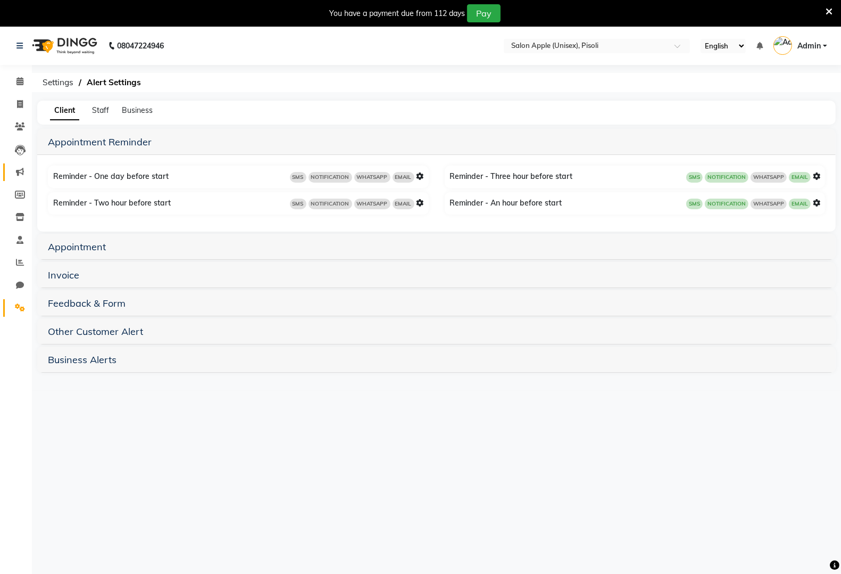
click at [20, 165] on link "Marketing" at bounding box center [16, 172] width 26 height 18
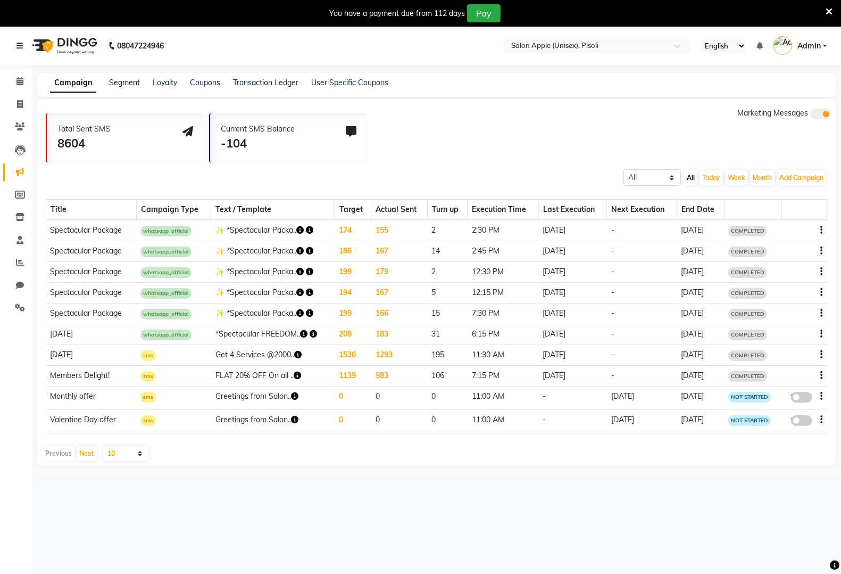
click at [113, 83] on link "Segment" at bounding box center [124, 83] width 31 height 10
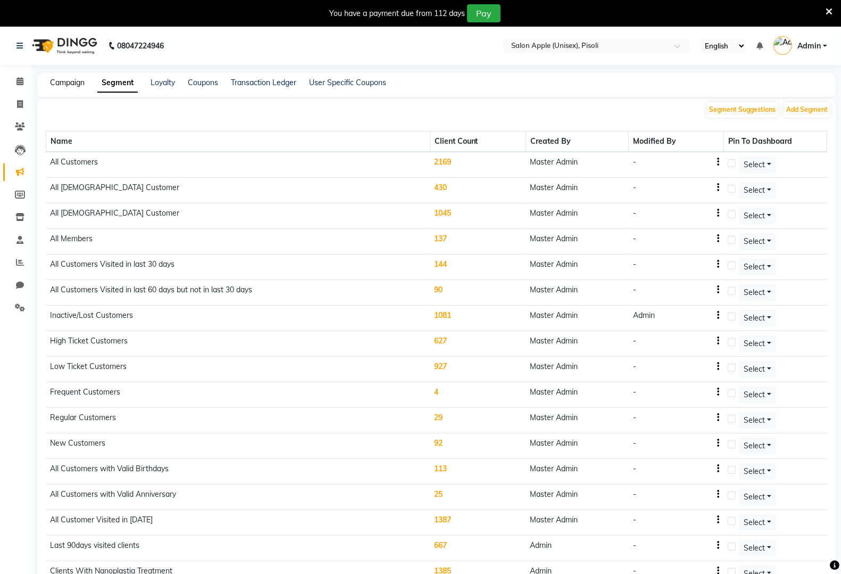
click at [78, 84] on link "Campaign" at bounding box center [67, 83] width 35 height 10
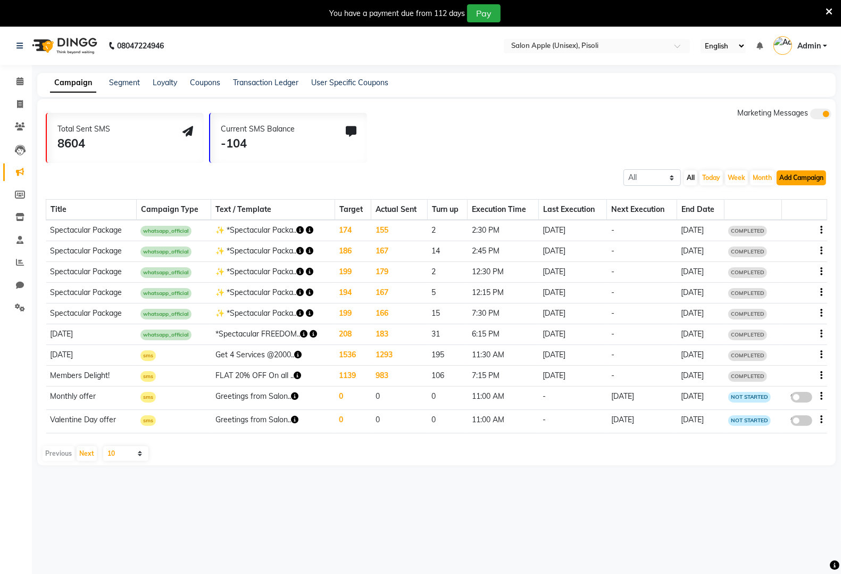
click at [782, 173] on button "Add Campaign" at bounding box center [801, 177] width 49 height 15
click at [812, 245] on div "WhatsApp (Official API)" at bounding box center [782, 243] width 107 height 16
select select "2"
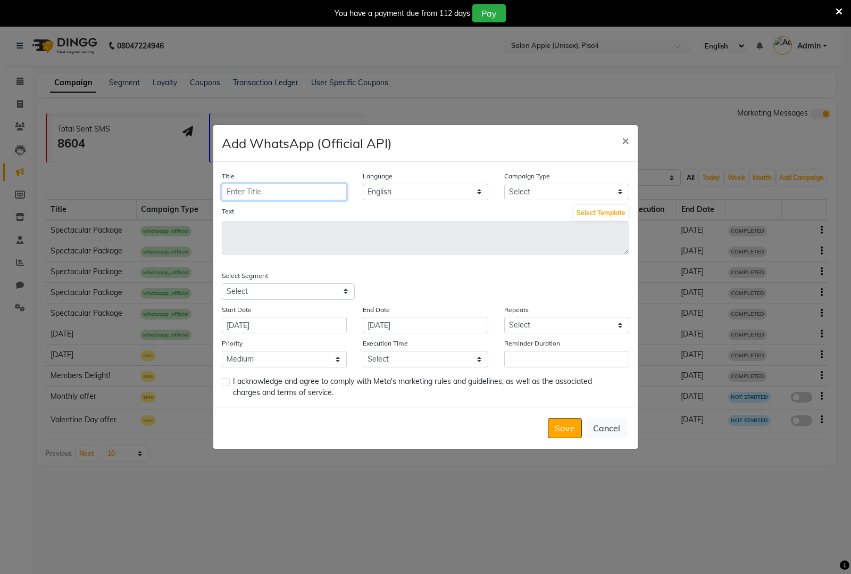
click at [295, 195] on input "Title" at bounding box center [284, 192] width 125 height 16
type input "Spectacular Package"
click at [581, 194] on select "Select Birthday Anniversary Promotional Service reminder" at bounding box center [566, 192] width 125 height 16
select select "3"
click at [504, 184] on select "Select Birthday Anniversary Promotional Service reminder" at bounding box center [566, 192] width 125 height 16
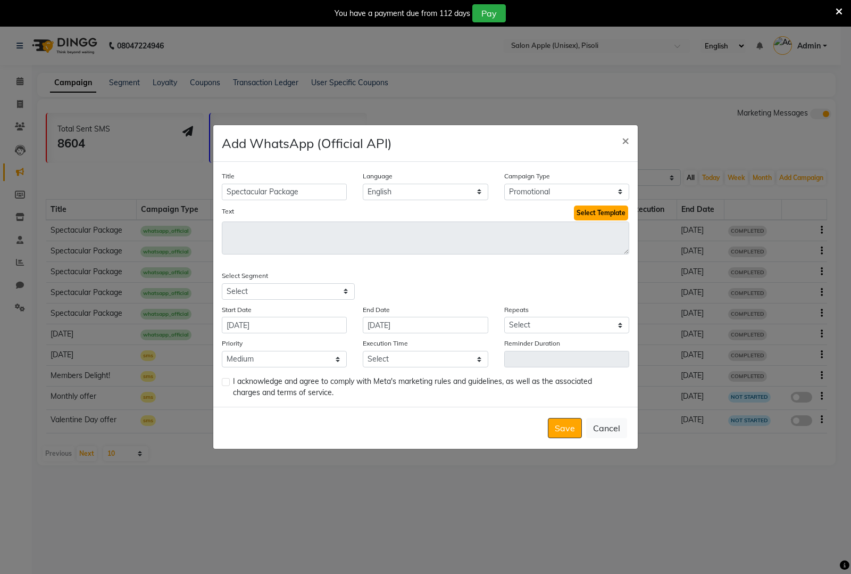
click at [599, 214] on button "Select Template" at bounding box center [601, 212] width 54 height 15
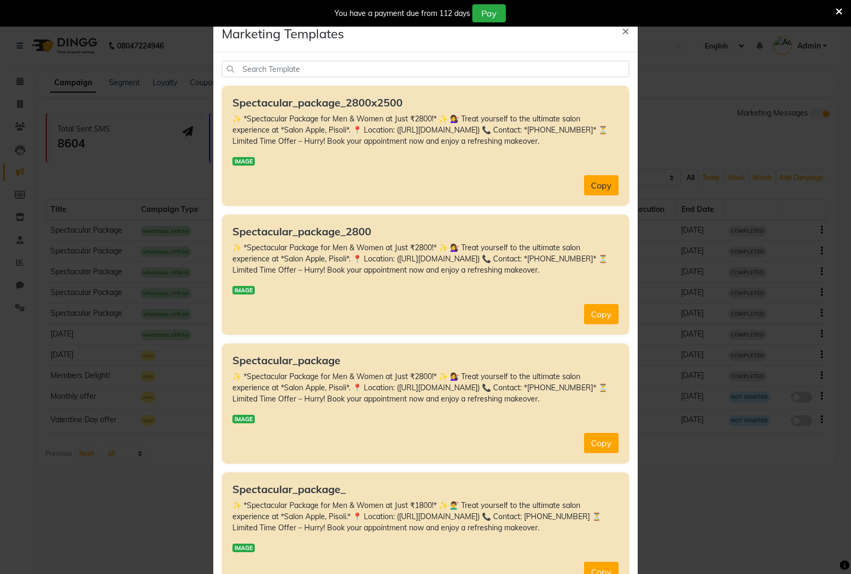
click at [592, 177] on button "Copy" at bounding box center [601, 185] width 35 height 20
type textarea "✨ *Spectacular Package for Men & Women at Just ₹2800!* ✨ 💇‍♀️ Treat yourself to…"
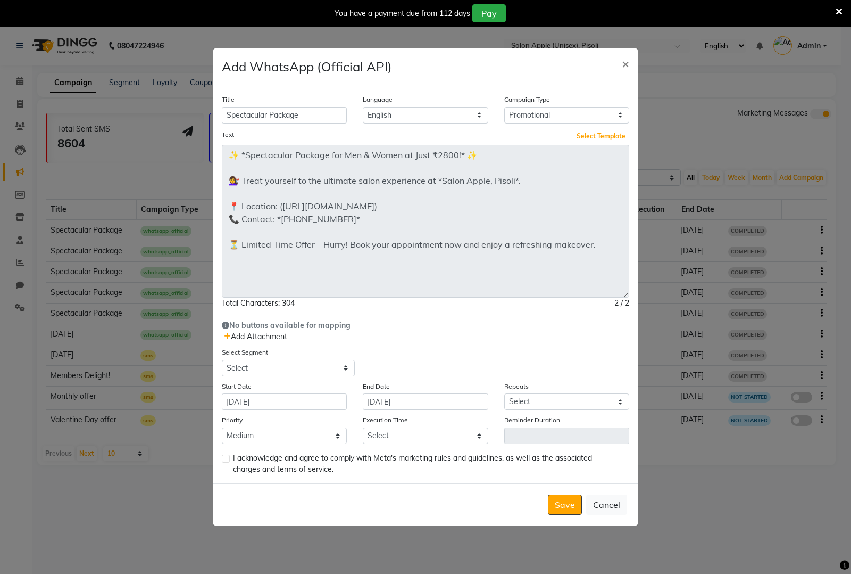
click at [607, 354] on div "Title Spectacular Package Language English Campaign Type Select Birthday Annive…" at bounding box center [425, 284] width 425 height 398
click at [248, 338] on span "Add Attachment" at bounding box center [255, 336] width 63 height 10
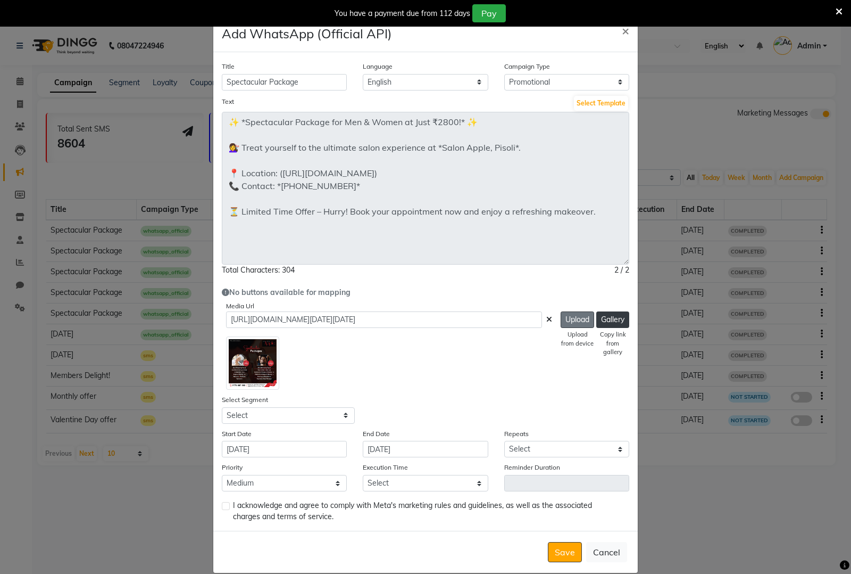
click at [561, 317] on button "Upload" at bounding box center [578, 319] width 34 height 16
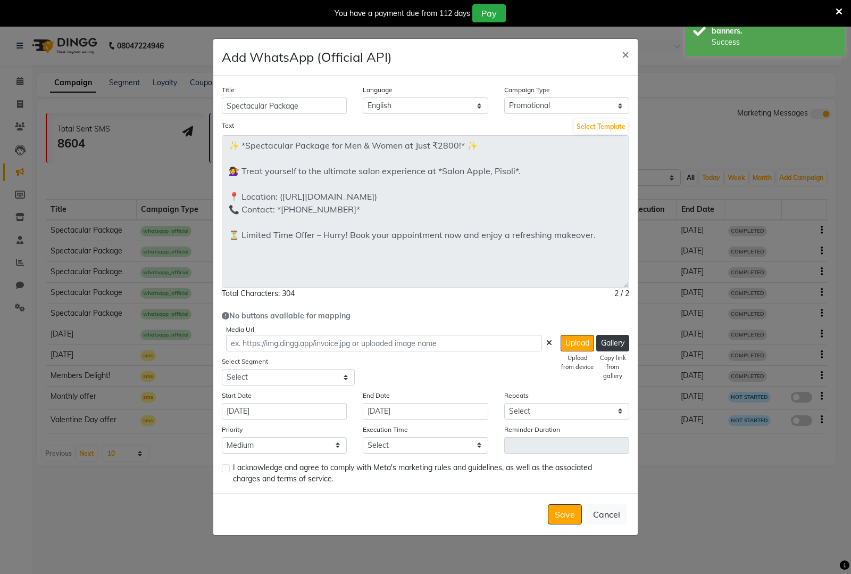
click at [839, 10] on icon at bounding box center [839, 12] width 7 height 10
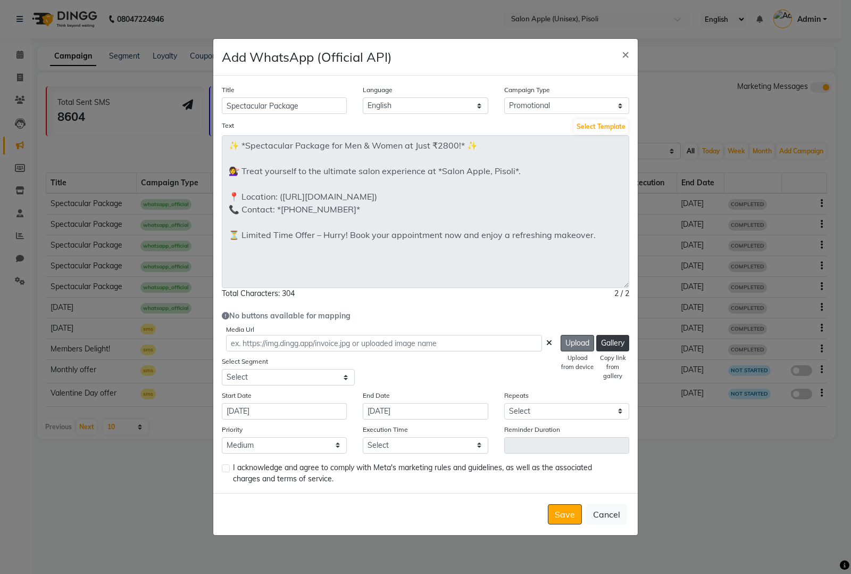
click at [567, 344] on button "Upload" at bounding box center [578, 343] width 34 height 16
click at [336, 381] on select "Select All Customers All Male Customer All Female Customer All Members All Cust…" at bounding box center [288, 377] width 133 height 16
select select "42601"
click at [222, 369] on select "Select All Customers All Male Customer All Female Customer All Members All Cust…" at bounding box center [288, 377] width 133 height 16
click at [535, 411] on select "Select Once Daily Alternate Day Weekly Monthly Yearly" at bounding box center [566, 411] width 125 height 16
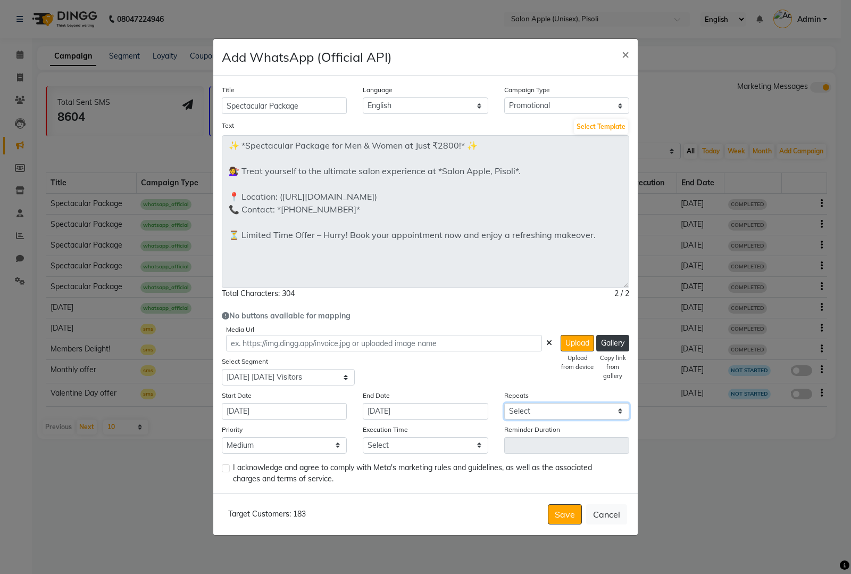
select select "1"
click at [504, 403] on select "Select Once Daily Alternate Day Weekly Monthly Yearly" at bounding box center [566, 411] width 125 height 16
click at [227, 467] on label at bounding box center [226, 468] width 8 height 8
click at [227, 467] on input "checkbox" at bounding box center [225, 468] width 7 height 7
checkbox input "true"
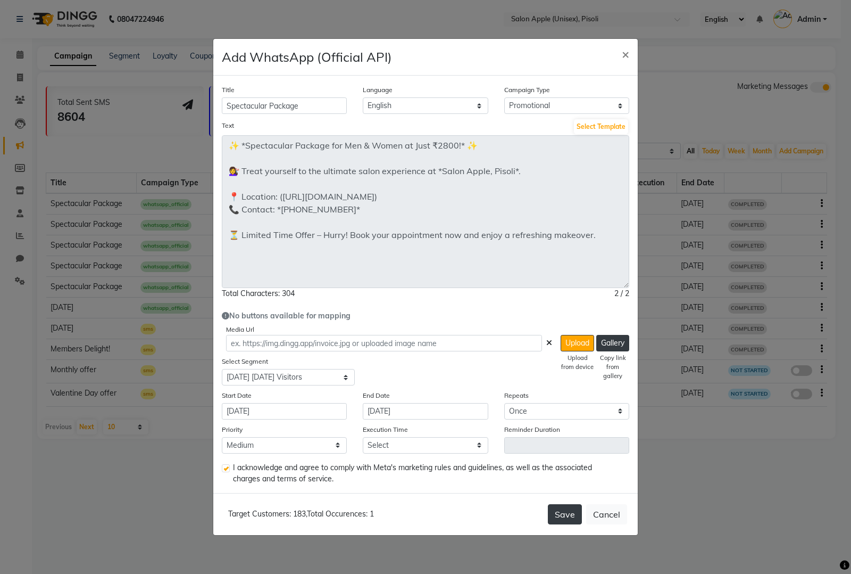
click at [573, 509] on button "Save" at bounding box center [565, 514] width 34 height 20
click at [467, 439] on select "Select 09:00 AM 09:15 AM 09:30 AM 09:45 AM 10:00 AM 10:15 AM 10:30 AM 10:45 AM …" at bounding box center [425, 445] width 125 height 16
select select "735"
click at [363, 437] on select "Select 09:00 AM 09:15 AM 09:30 AM 09:45 AM 10:00 AM 10:15 AM 10:30 AM 10:45 AM …" at bounding box center [425, 445] width 125 height 16
click at [576, 517] on button "Save" at bounding box center [565, 514] width 34 height 20
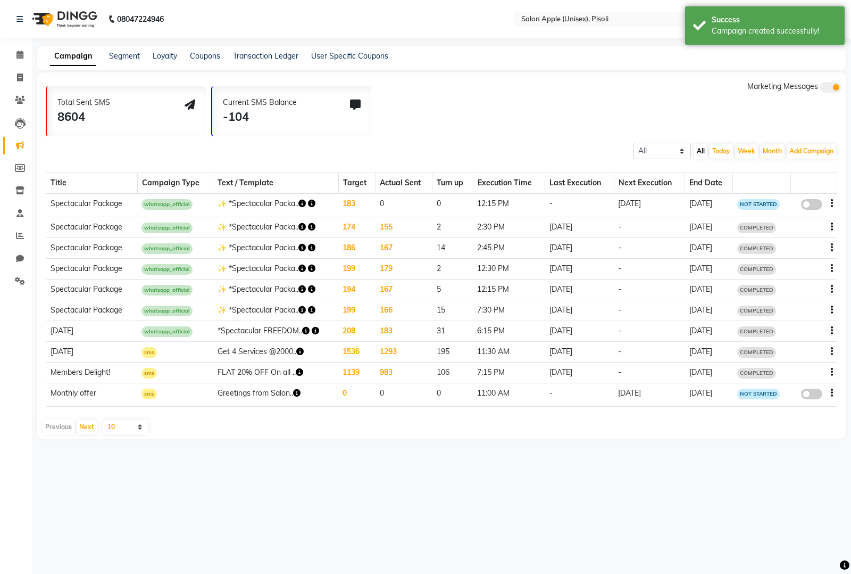
click at [810, 205] on span at bounding box center [811, 204] width 21 height 11
click at [816, 206] on input "false" at bounding box center [816, 206] width 0 height 0
select select "3"
select select "42601"
select select "1"
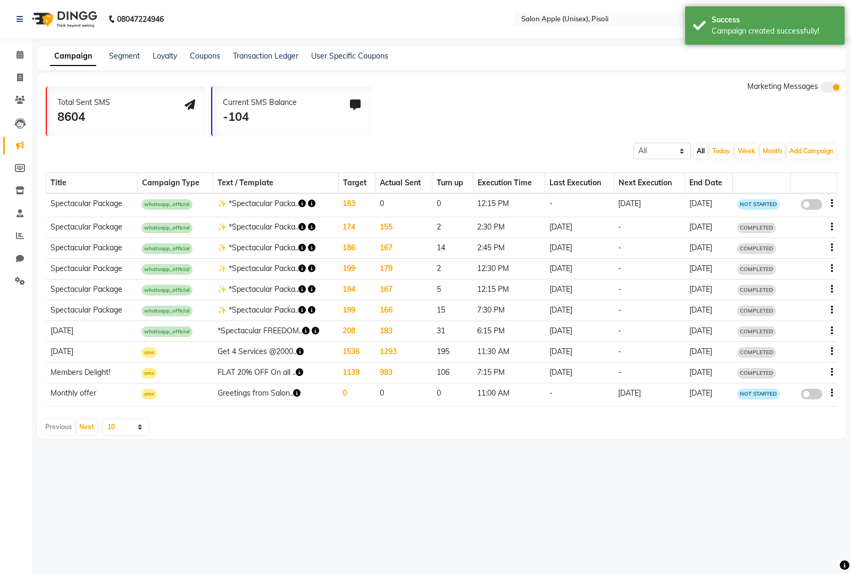
select select "2"
select select "735"
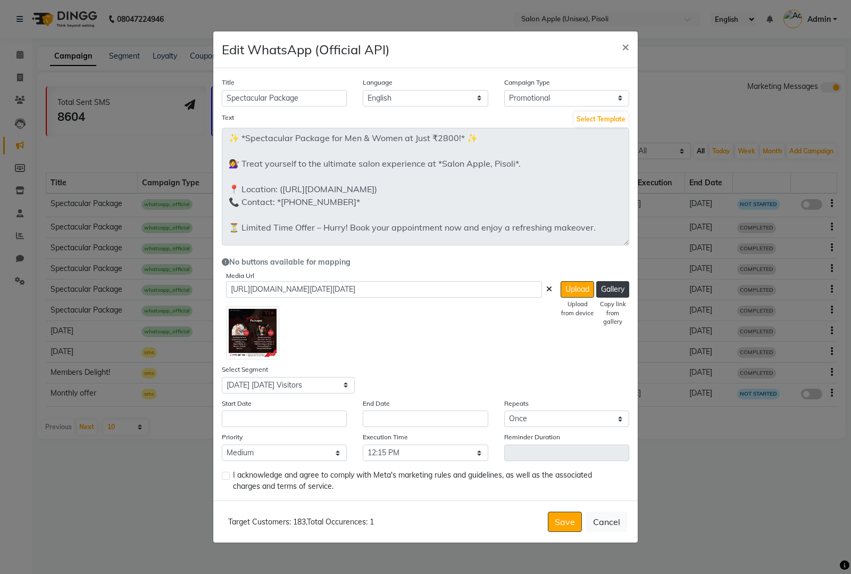
click at [630, 291] on div "Title Spectacular Package Language English Campaign Type Select Birthday Annive…" at bounding box center [425, 284] width 425 height 432
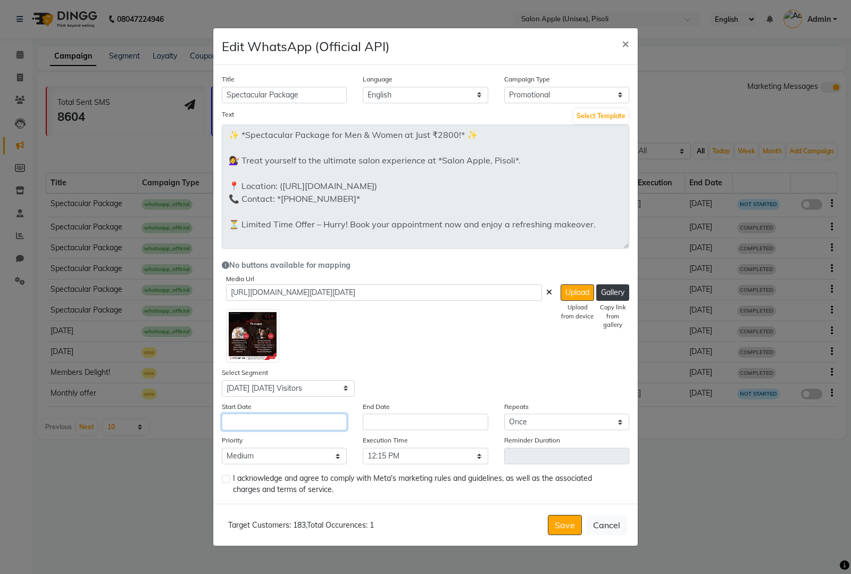
click at [286, 426] on input "text" at bounding box center [284, 421] width 125 height 16
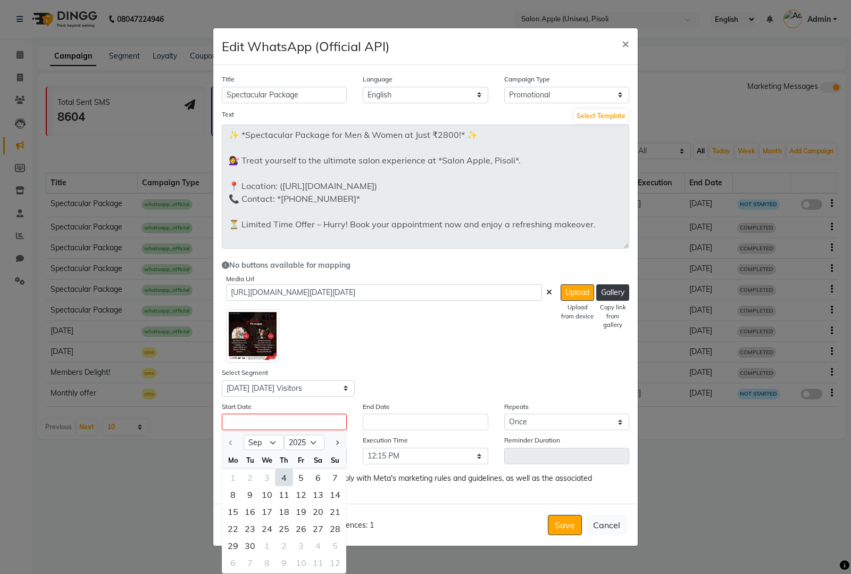
click at [279, 479] on div "4" at bounding box center [284, 476] width 17 height 17
type input "04-09-2025"
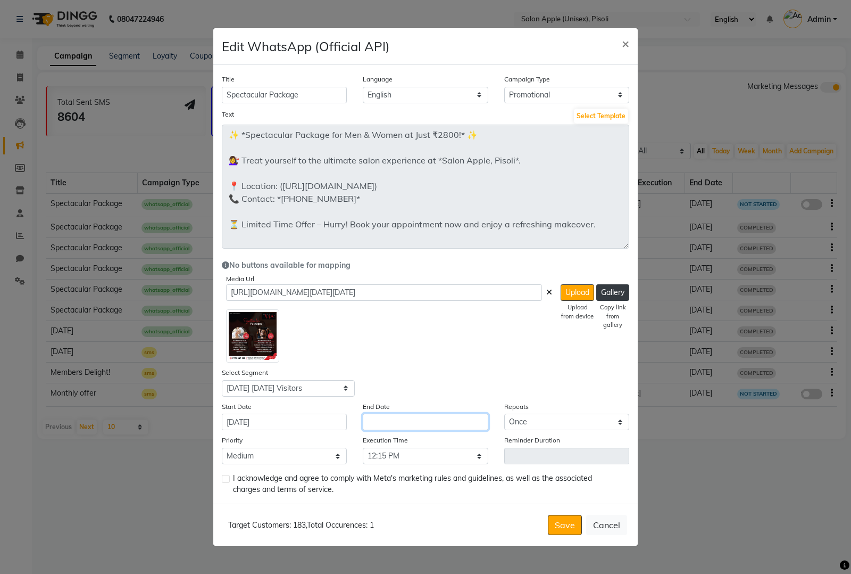
click at [425, 419] on input "text" at bounding box center [425, 421] width 125 height 16
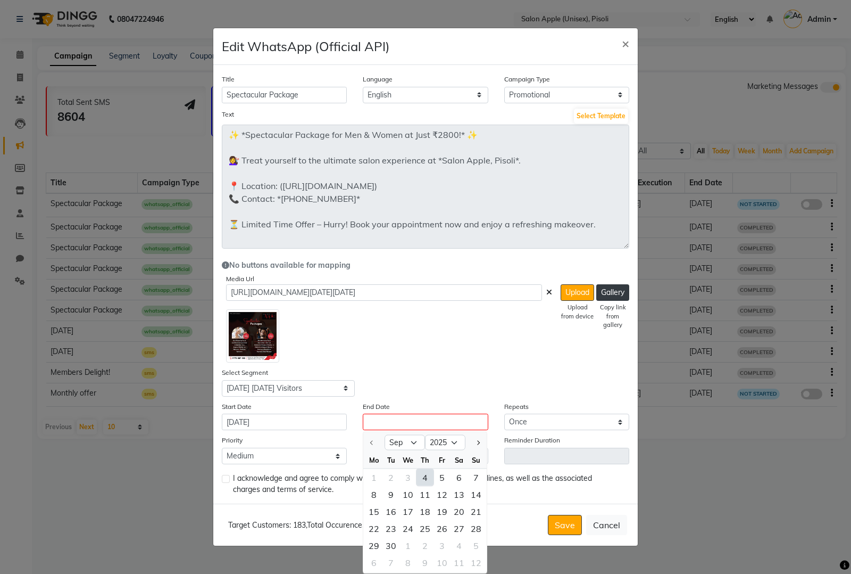
click at [427, 474] on div "4" at bounding box center [425, 476] width 17 height 17
type input "04-09-2025"
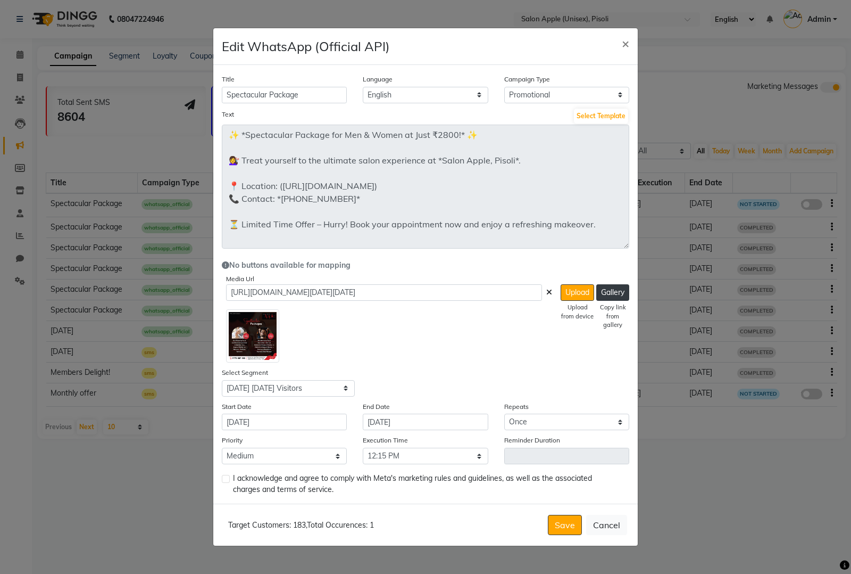
click at [229, 478] on div "I acknowledge and agree to comply with Meta's marketing rules and guidelines, a…" at bounding box center [426, 483] width 408 height 22
click at [229, 478] on label at bounding box center [226, 479] width 8 height 8
click at [229, 478] on input "checkbox" at bounding box center [225, 479] width 7 height 7
checkbox input "true"
click at [574, 528] on button "Save" at bounding box center [565, 525] width 34 height 20
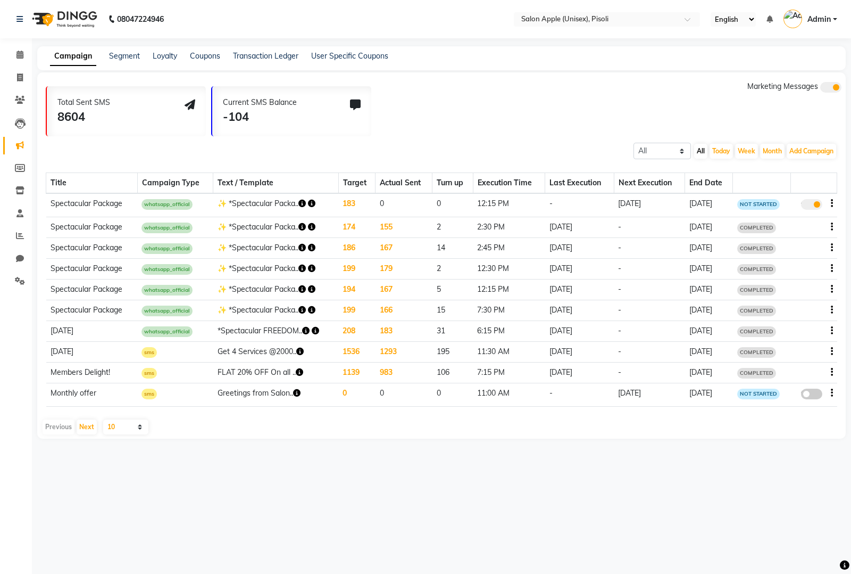
click at [258, 49] on div "Campaign Segment Loyalty Coupons Transaction Ledger User Specific Coupons" at bounding box center [441, 58] width 809 height 24
click at [259, 56] on link "Transaction Ledger" at bounding box center [265, 56] width 65 height 10
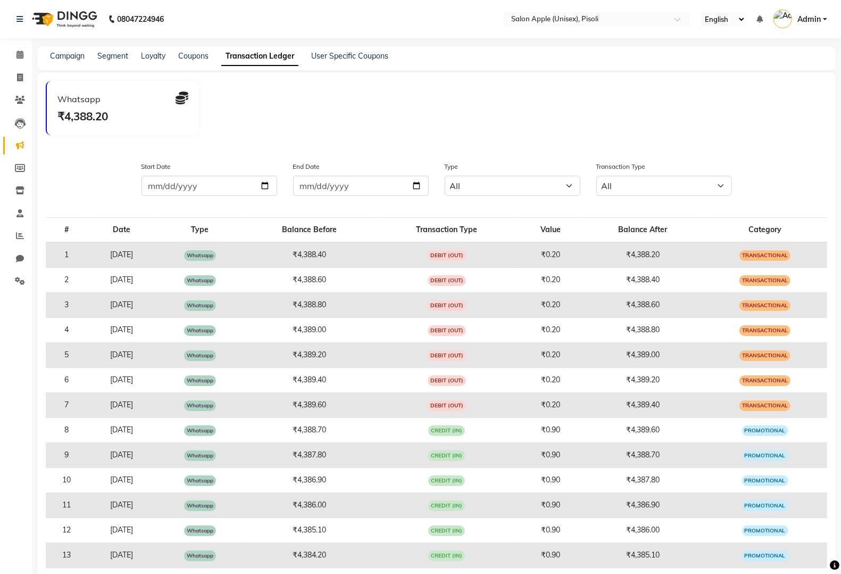
click at [68, 51] on div "Campaign" at bounding box center [67, 56] width 35 height 11
click at [70, 57] on link "Campaign" at bounding box center [67, 56] width 35 height 10
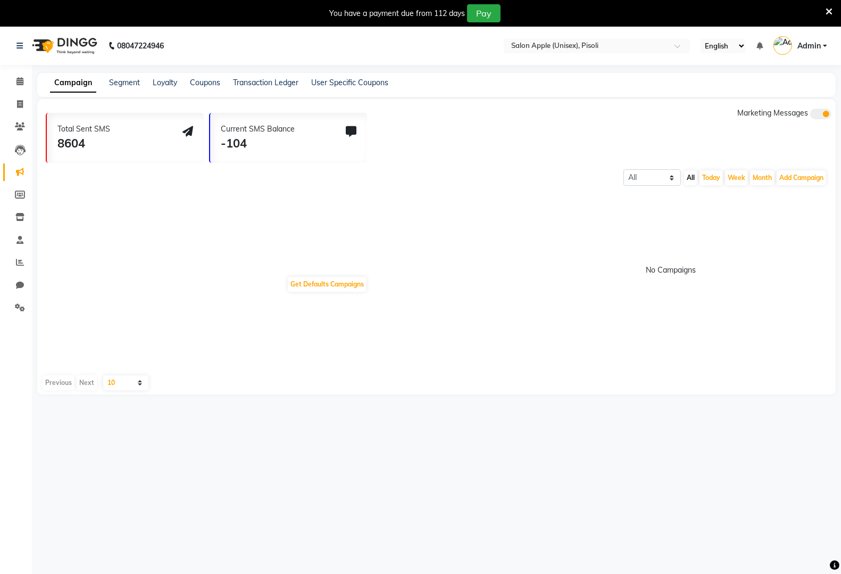
click at [69, 84] on link "Campaign" at bounding box center [73, 82] width 46 height 19
click at [115, 78] on link "Segment" at bounding box center [124, 83] width 31 height 10
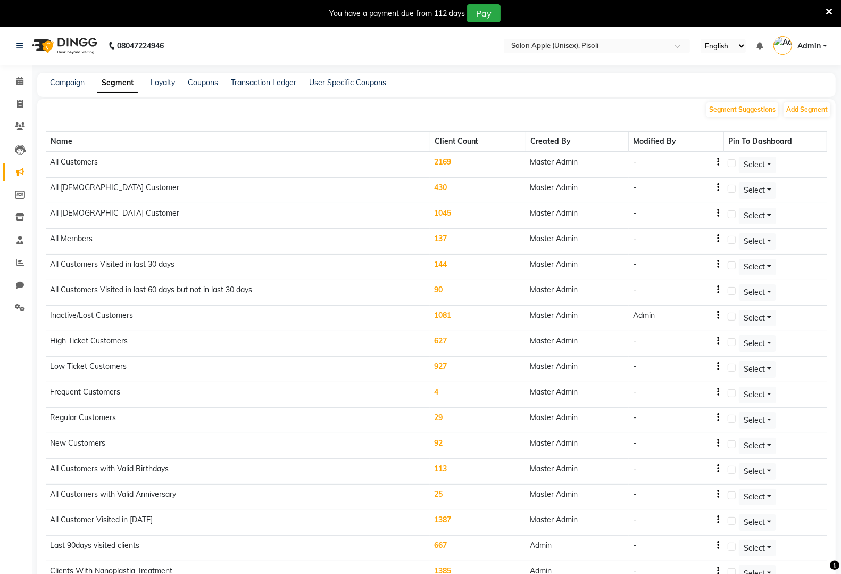
click at [62, 87] on div "Campaign" at bounding box center [67, 82] width 35 height 11
click at [63, 84] on link "Campaign" at bounding box center [67, 83] width 35 height 10
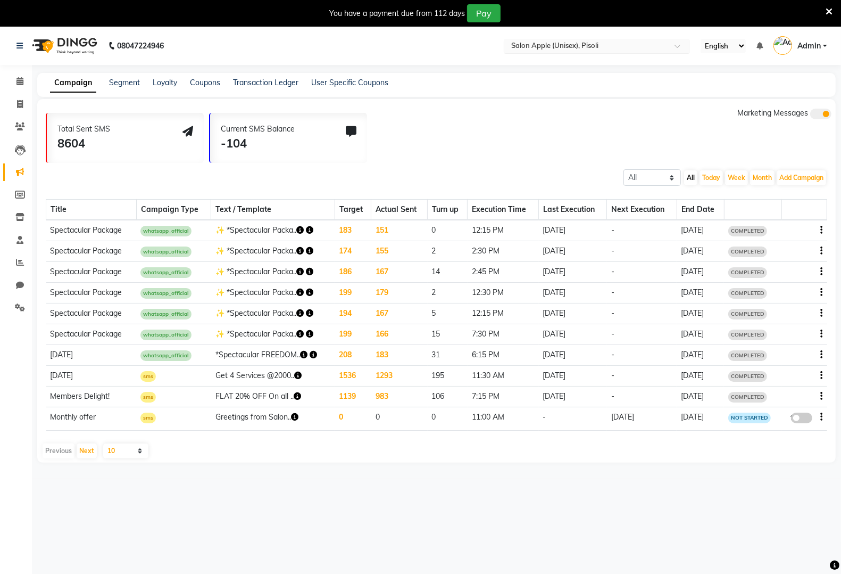
click at [559, 46] on input "text" at bounding box center [586, 47] width 154 height 11
type input "[PERSON_NAME]"
click at [562, 53] on ng-select "Select Location × Salon Apple (Unisex), Pisoli [PERSON_NAME] Salon Apple Mens, …" at bounding box center [597, 46] width 186 height 14
click at [562, 57] on div "Salon Apple Mens, [PERSON_NAME] Nagar" at bounding box center [596, 62] width 185 height 19
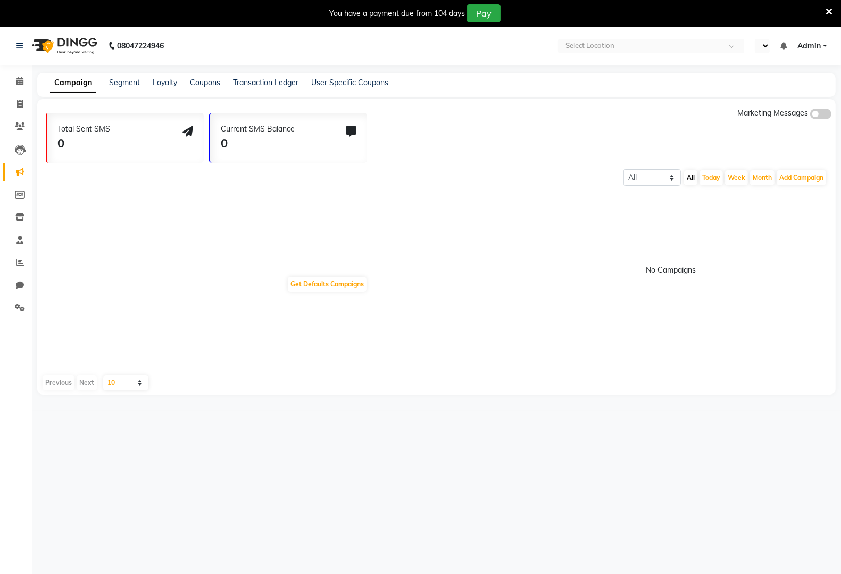
select select "en"
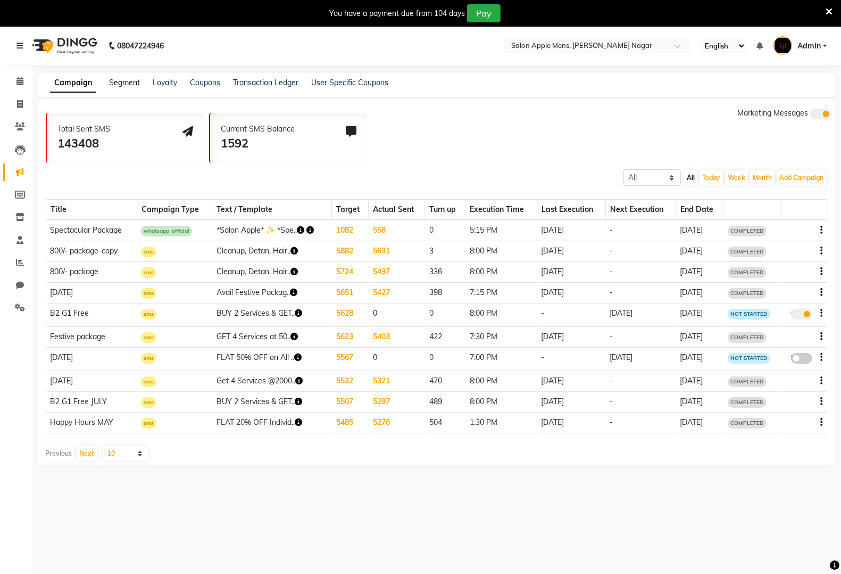
click at [133, 81] on link "Segment" at bounding box center [124, 83] width 31 height 10
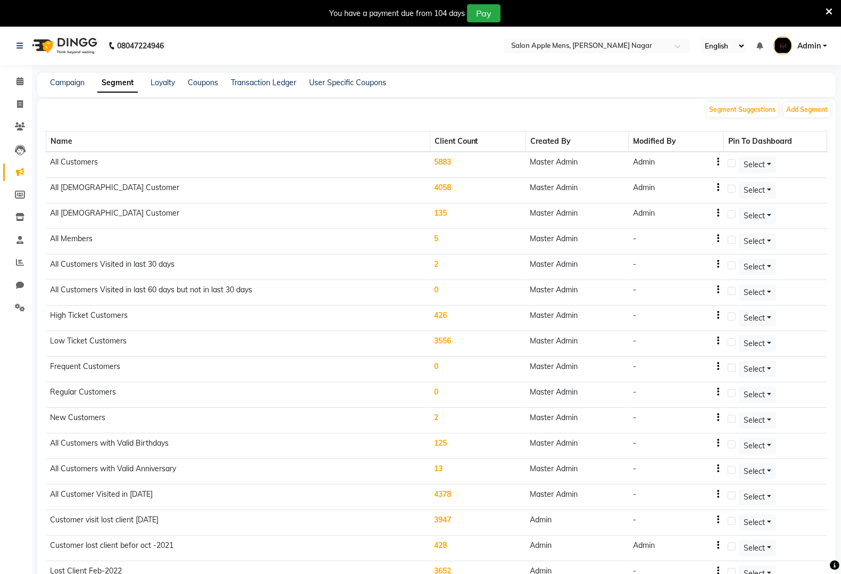
click at [816, 118] on div "Name Client Count Created By Modified By Pin To Dashboard All Customers 5883 Ma…" at bounding box center [437, 420] width 782 height 604
click at [816, 110] on button "Add Segment" at bounding box center [807, 109] width 47 height 15
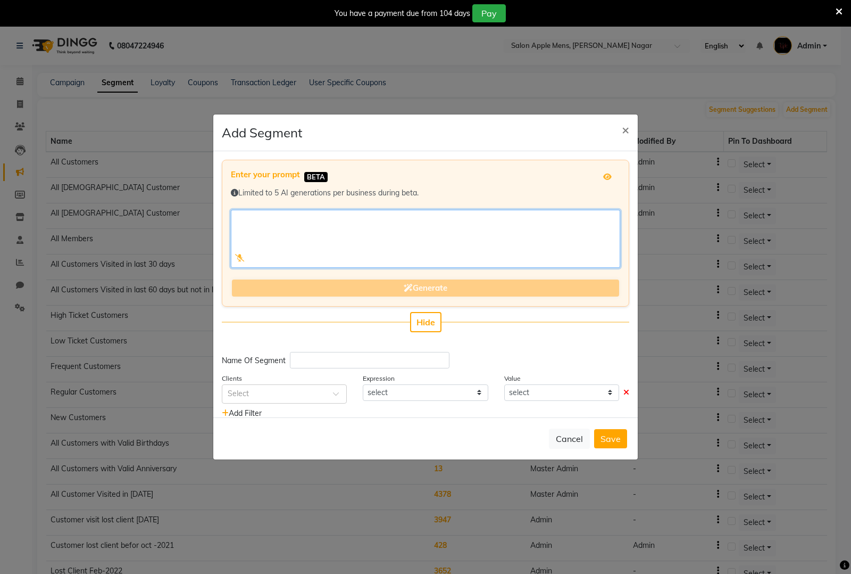
click at [364, 233] on textarea at bounding box center [425, 239] width 389 height 58
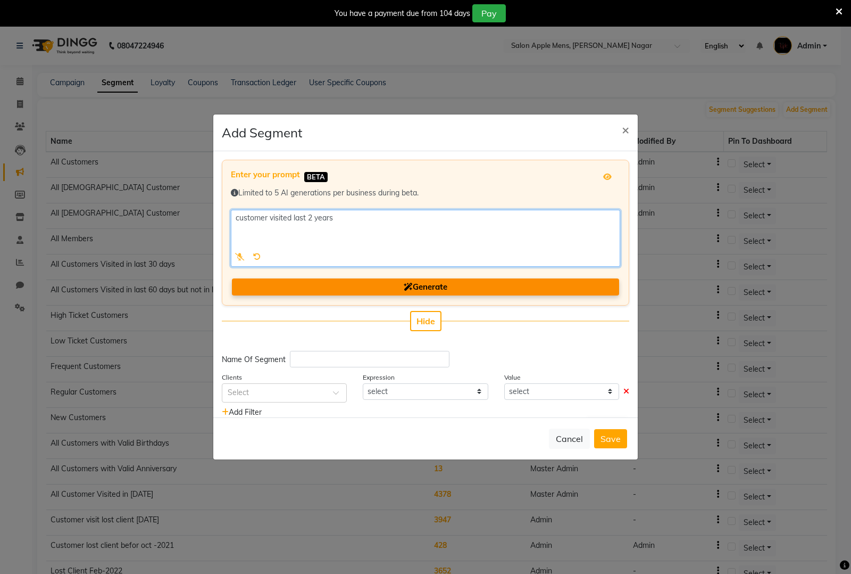
type textarea "customer visited last 2 years"
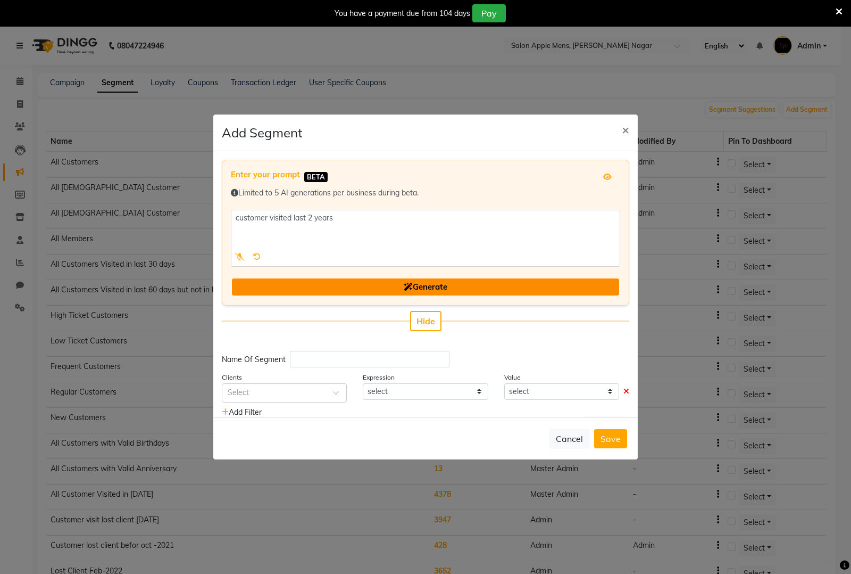
click at [486, 288] on button "Generate" at bounding box center [425, 287] width 387 height 18
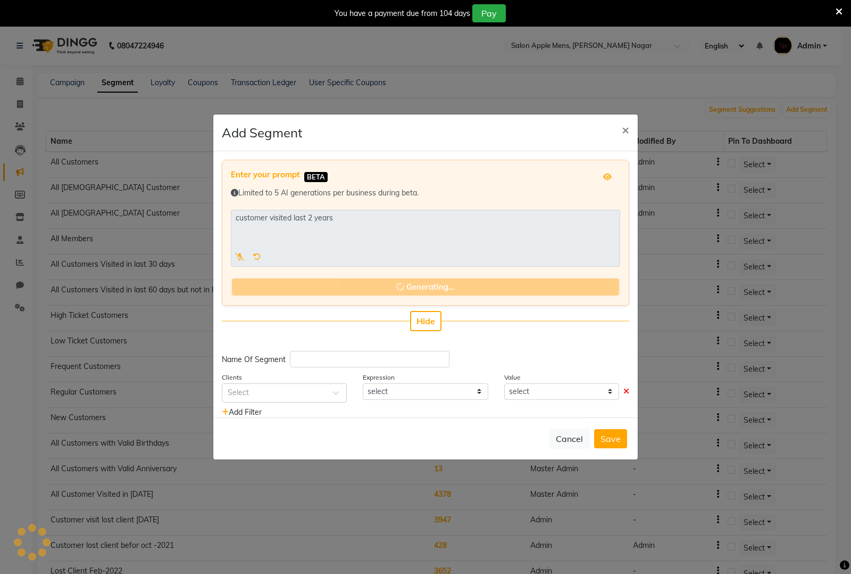
type input "Customers Visited Last Two Years"
select select ">="
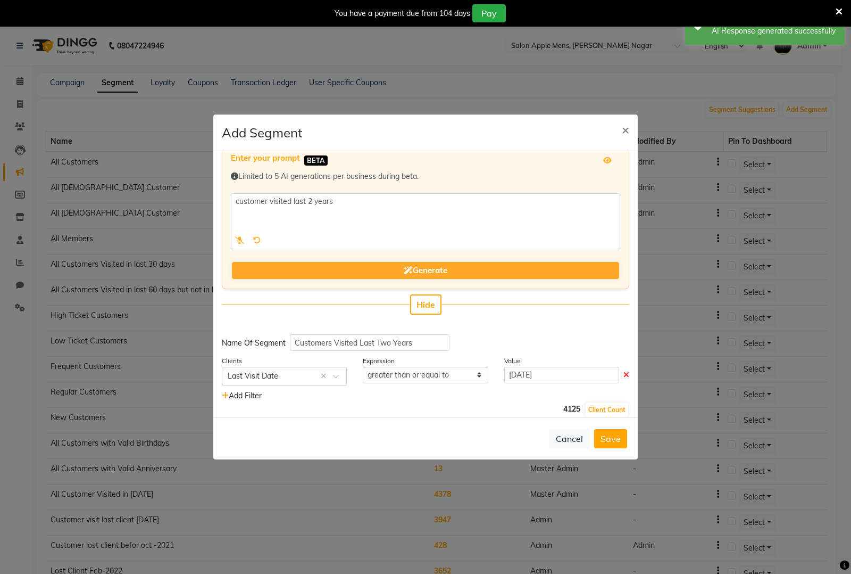
scroll to position [24, 0]
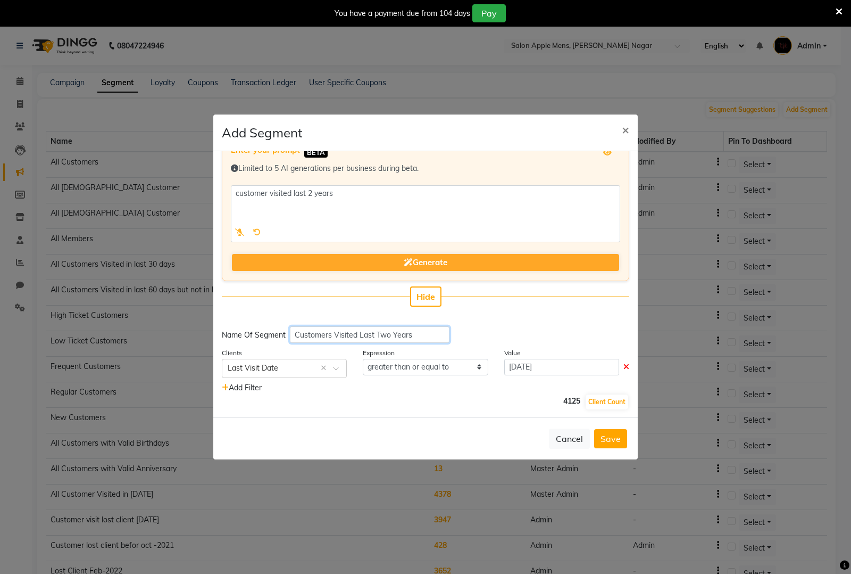
click at [421, 335] on input "Customers Visited Last Two Years" at bounding box center [370, 334] width 160 height 16
type input "Customers Visited"
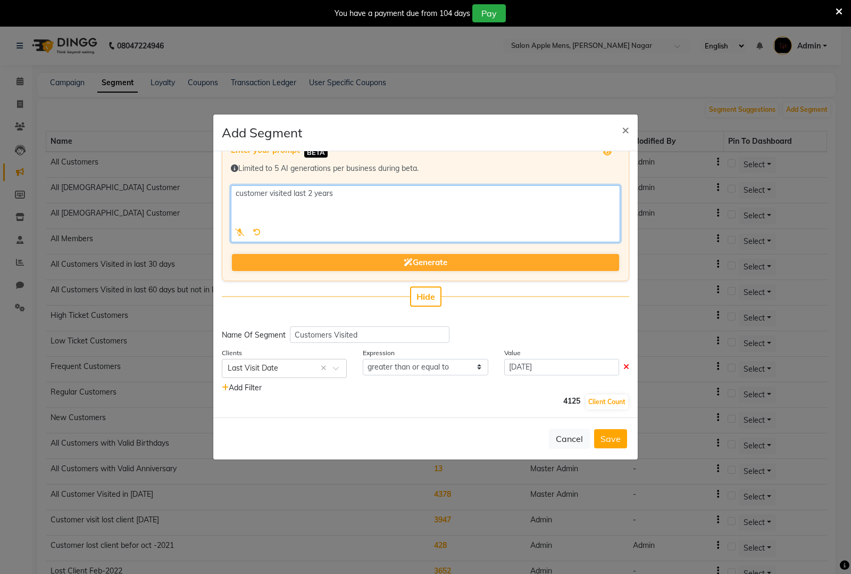
click at [371, 197] on textarea at bounding box center [425, 213] width 389 height 57
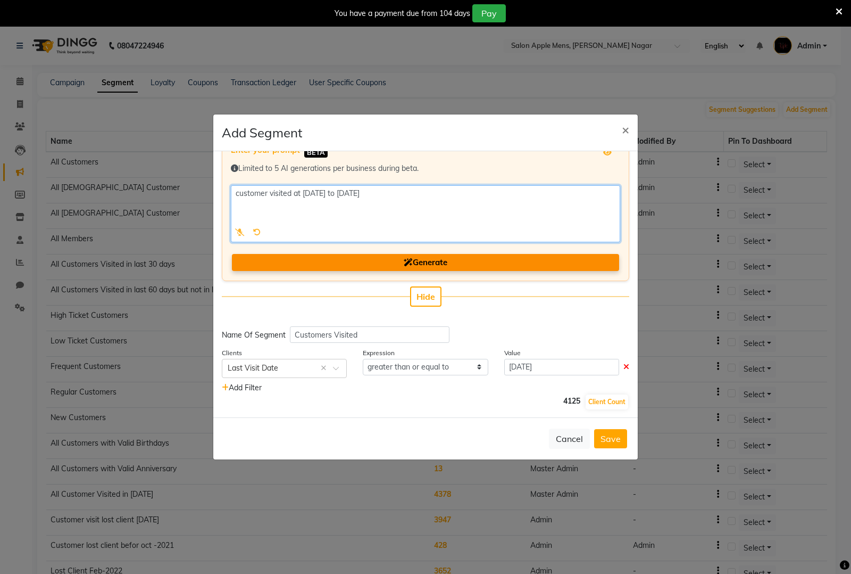
type textarea "customer visited at [DATE] to [DATE]"
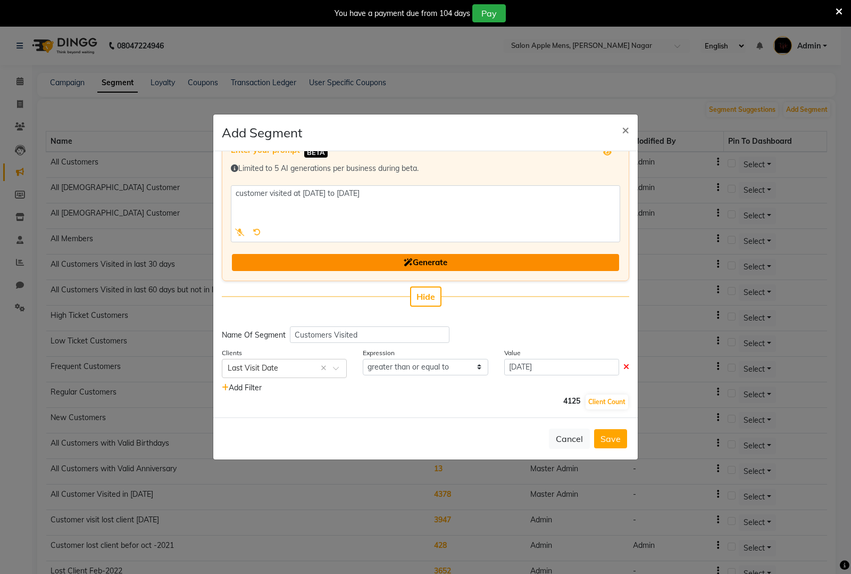
click at [418, 259] on span "Generate" at bounding box center [426, 262] width 44 height 10
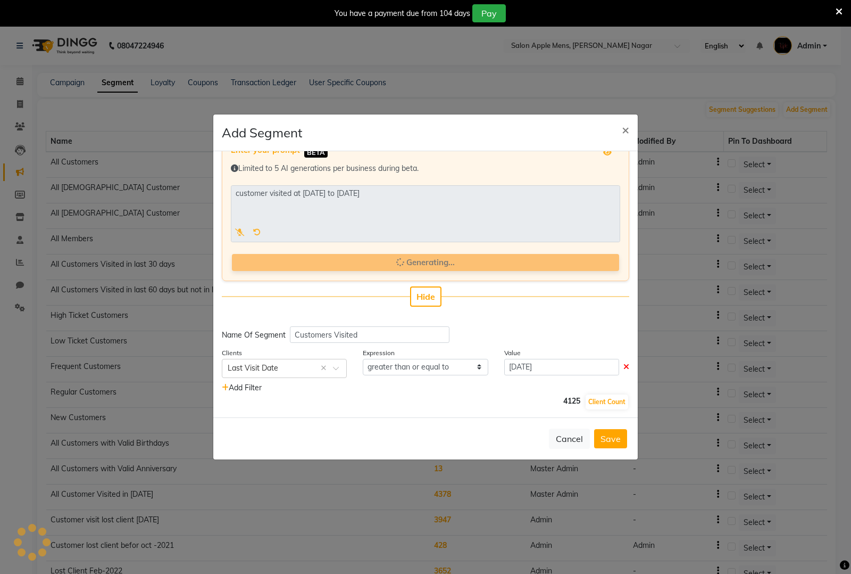
type input "Customers Visited [DATE] [DATE]"
select select ">="
select select "<="
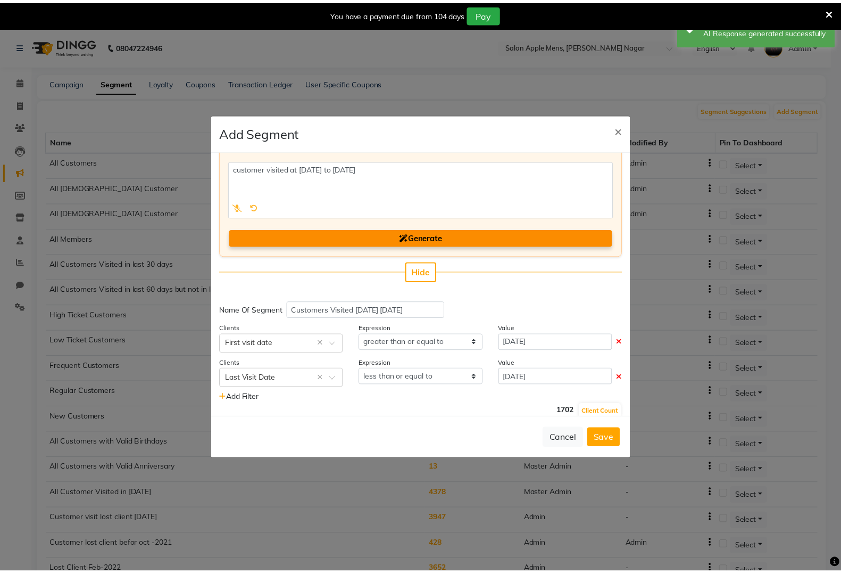
scroll to position [59, 0]
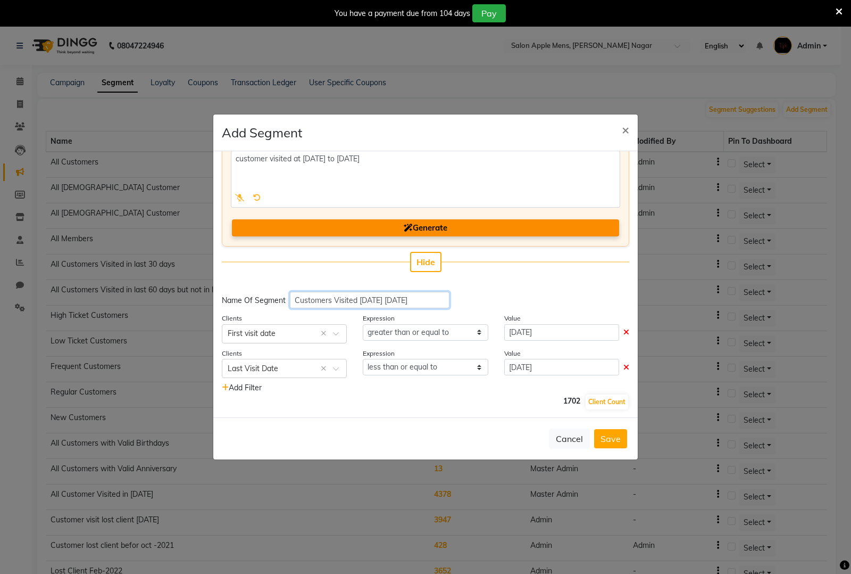
click at [359, 296] on input "Customers Visited [DATE] [DATE]" at bounding box center [370, 300] width 160 height 16
click at [608, 435] on button "Save" at bounding box center [610, 438] width 33 height 19
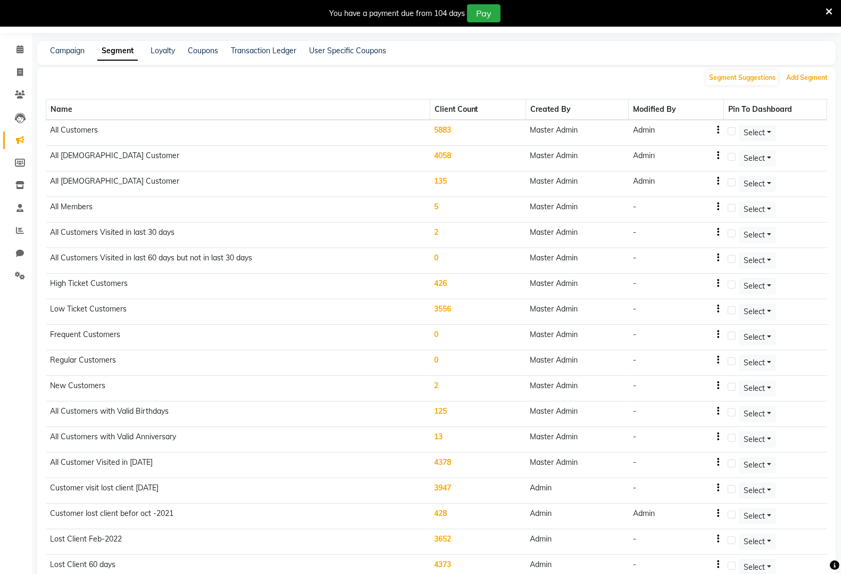
scroll to position [0, 0]
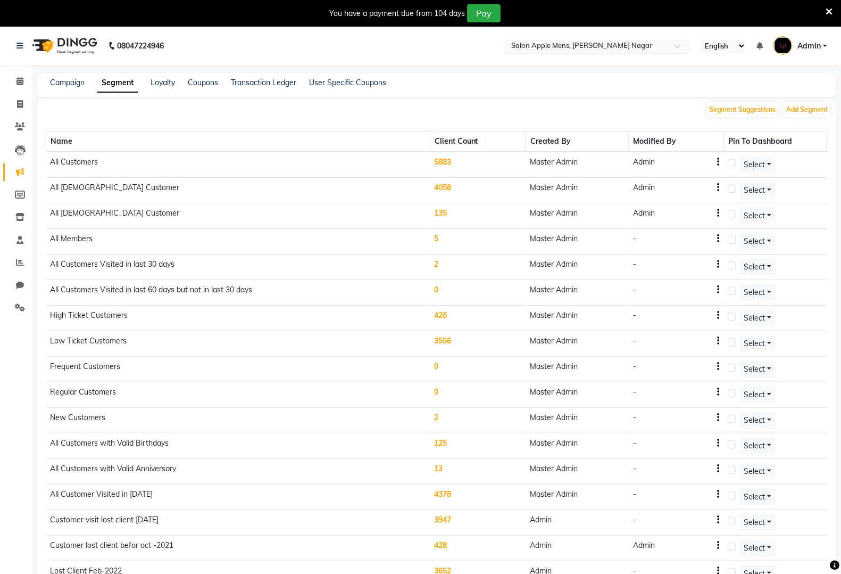
click at [591, 46] on input "text" at bounding box center [586, 47] width 154 height 11
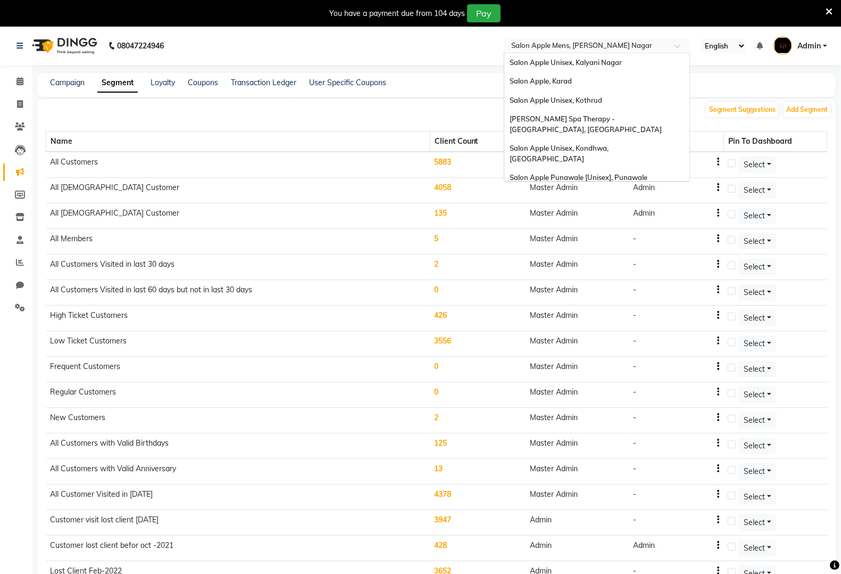
scroll to position [538, 0]
